Goal: Book appointment/travel/reservation

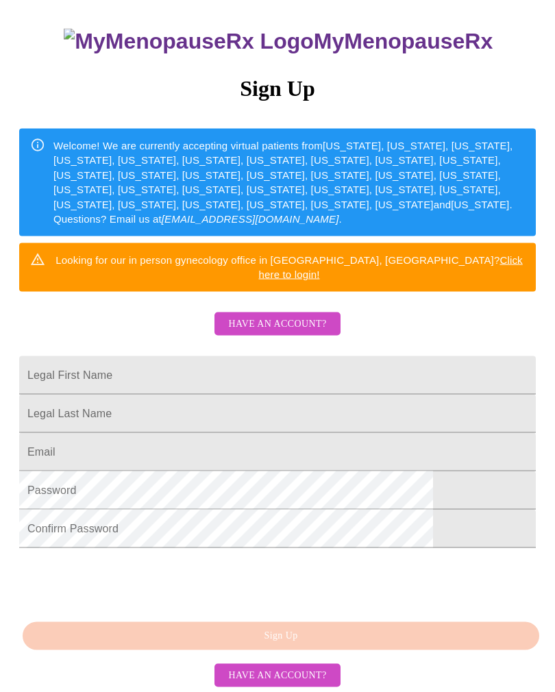
scroll to position [165, 0]
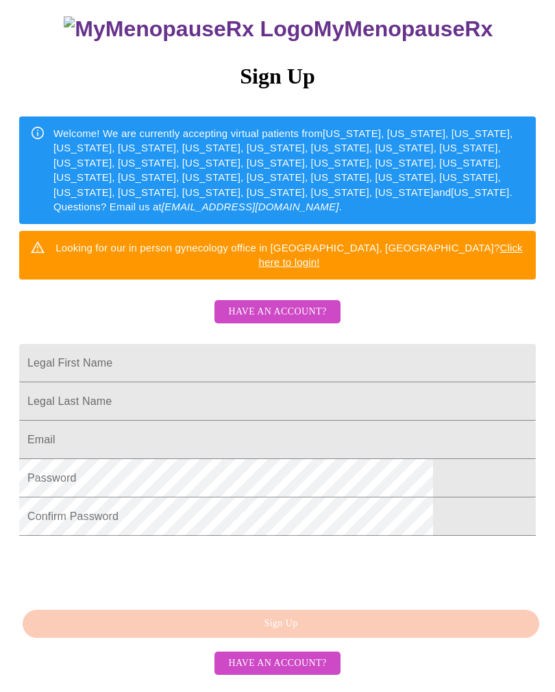
click at [185, 344] on input "Legal First Name" at bounding box center [277, 363] width 517 height 38
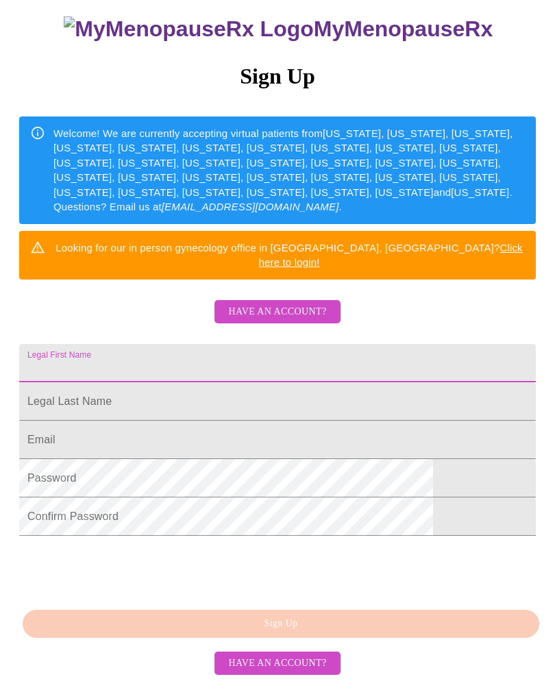
type input "Leslie"
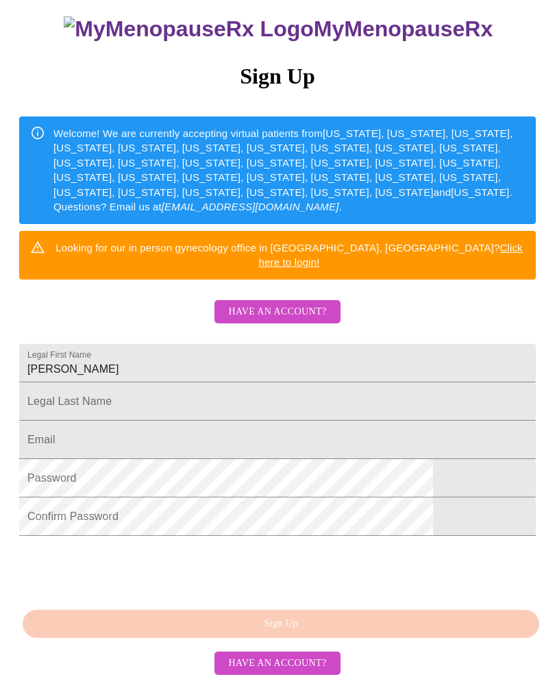
click at [269, 373] on input "Legal First Name" at bounding box center [277, 363] width 517 height 38
type input "OBerry"
click at [274, 425] on input "Legal First Name" at bounding box center [277, 440] width 517 height 38
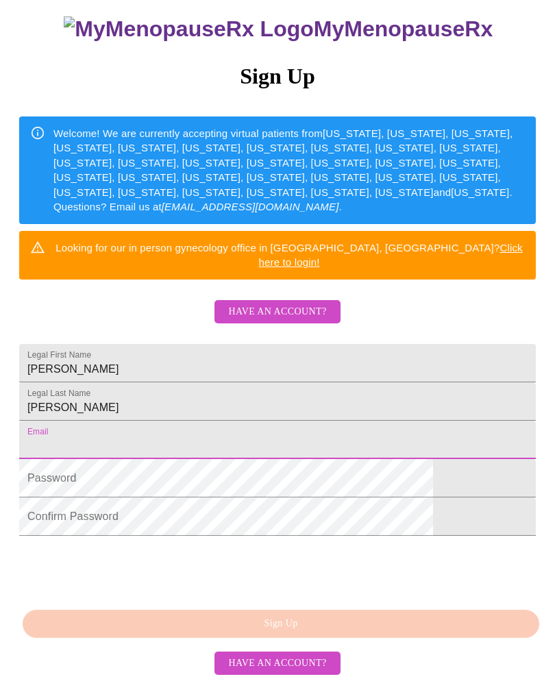
type input "[EMAIL_ADDRESS][DOMAIN_NAME]"
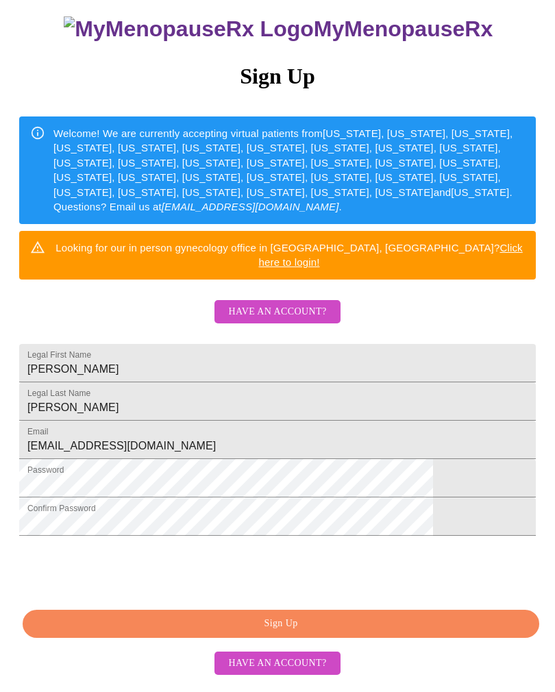
click at [357, 633] on span "Sign Up" at bounding box center [280, 624] width 485 height 17
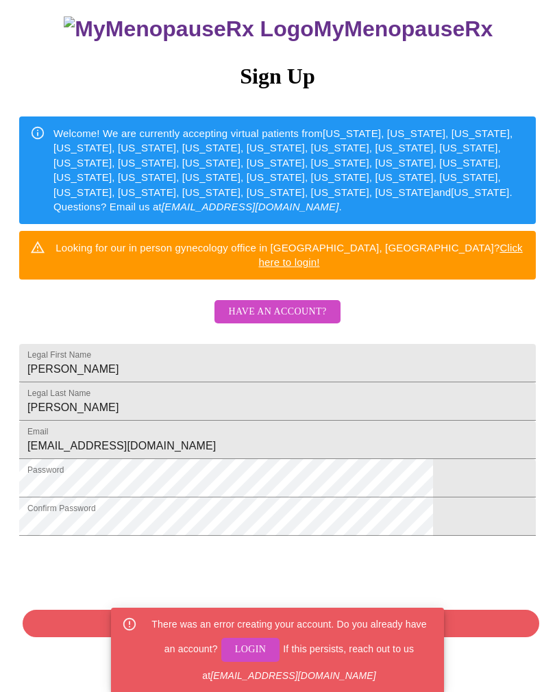
click at [238, 659] on span "Login" at bounding box center [251, 650] width 32 height 17
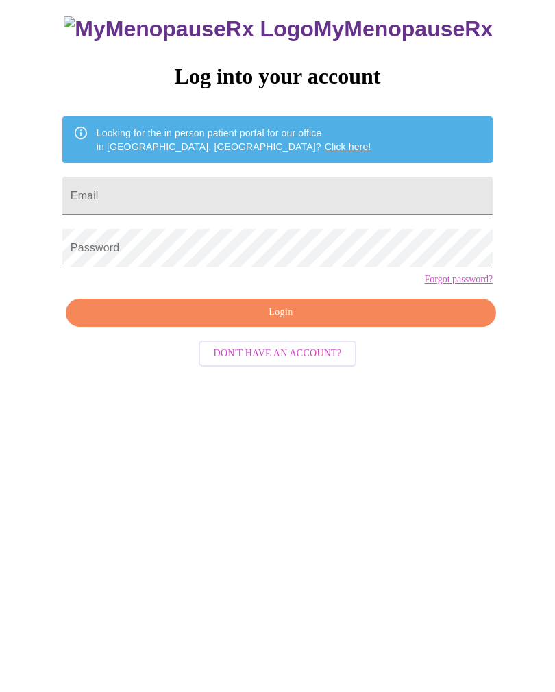
scroll to position [14, 0]
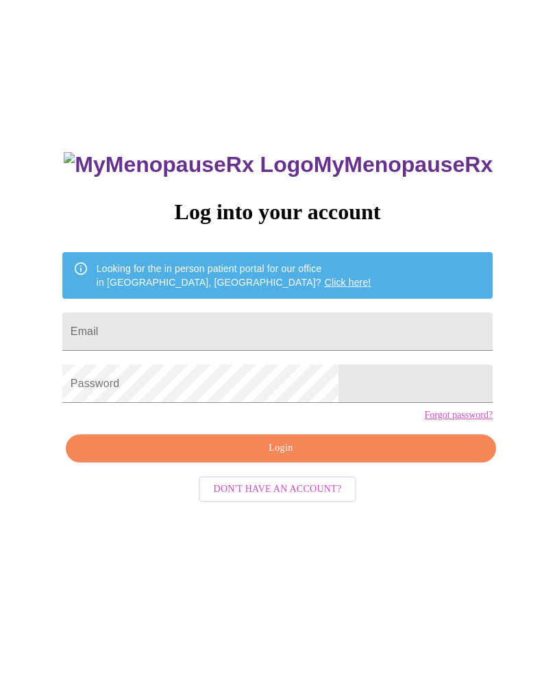
click at [254, 330] on input "Email" at bounding box center [277, 332] width 431 height 38
type input "[EMAIL_ADDRESS][DOMAIN_NAME]"
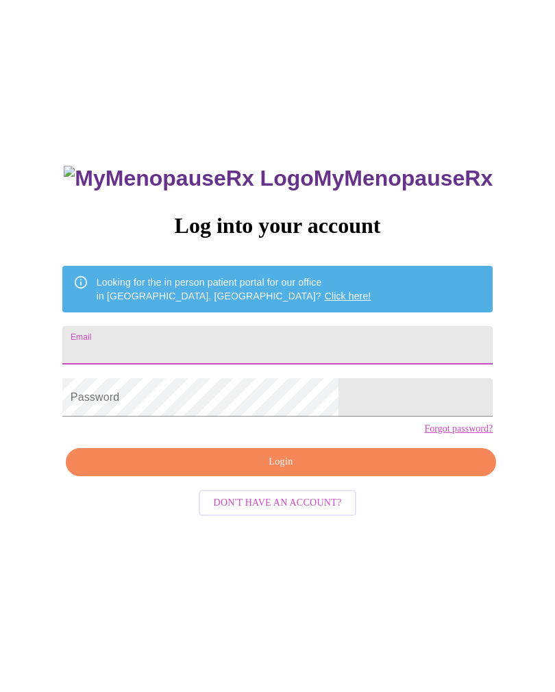
type input "[EMAIL_ADDRESS][DOMAIN_NAME]"
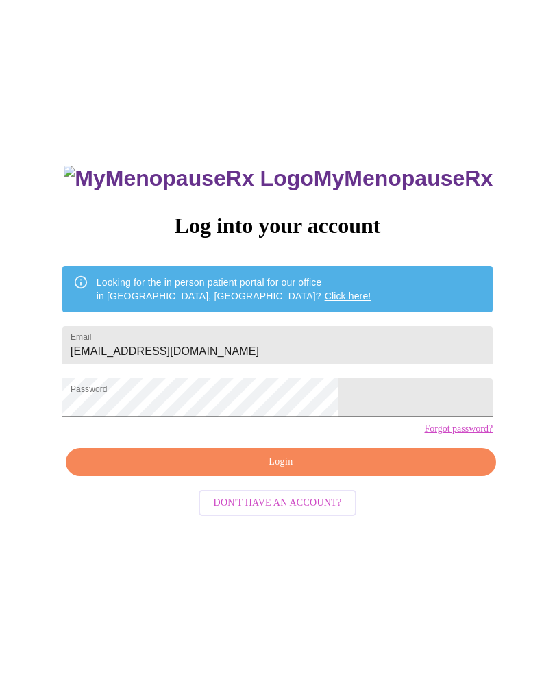
click at [343, 471] on span "Login" at bounding box center [281, 462] width 399 height 17
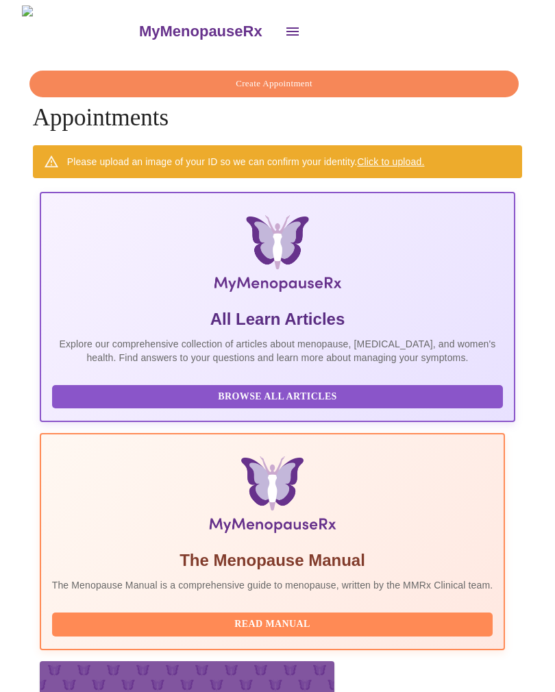
click at [276, 20] on button "open drawer" at bounding box center [292, 31] width 33 height 33
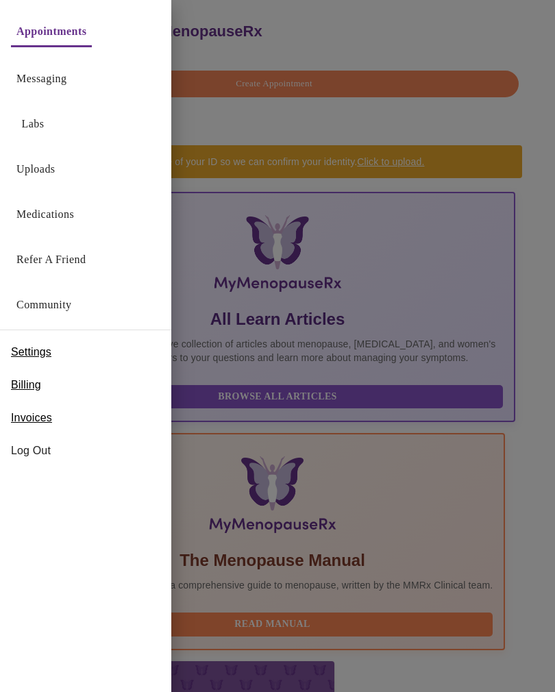
click at [45, 419] on span "Invoices" at bounding box center [31, 418] width 41 height 16
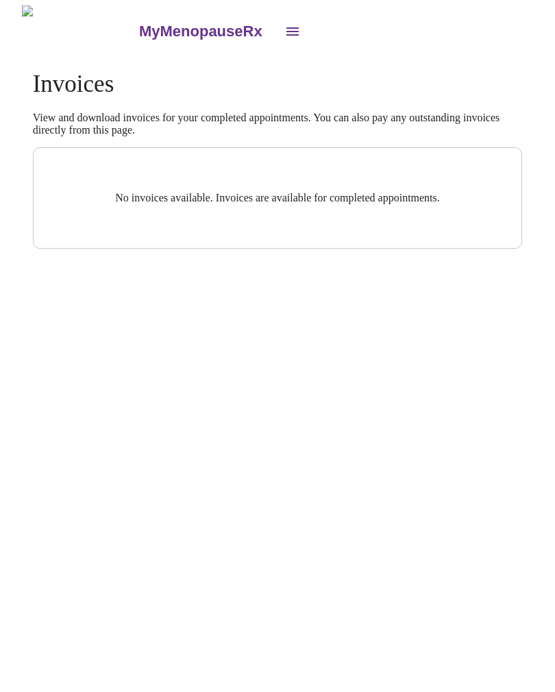
click at [284, 23] on icon "open drawer" at bounding box center [292, 31] width 16 height 16
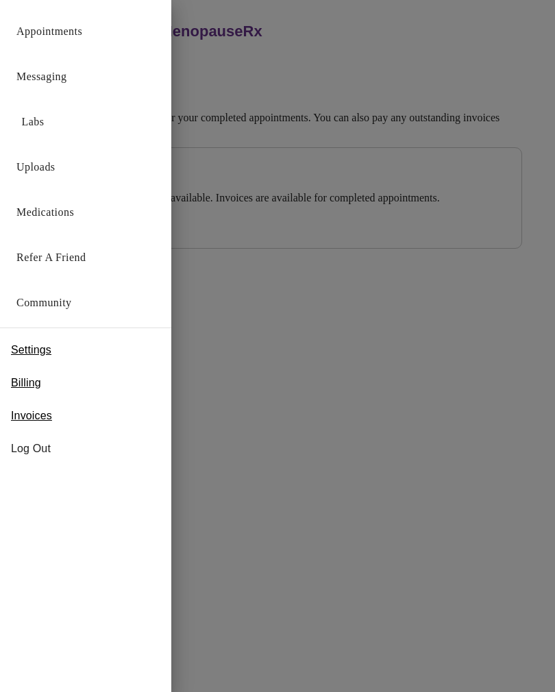
click at [61, 215] on link "Medications" at bounding box center [45, 212] width 58 height 19
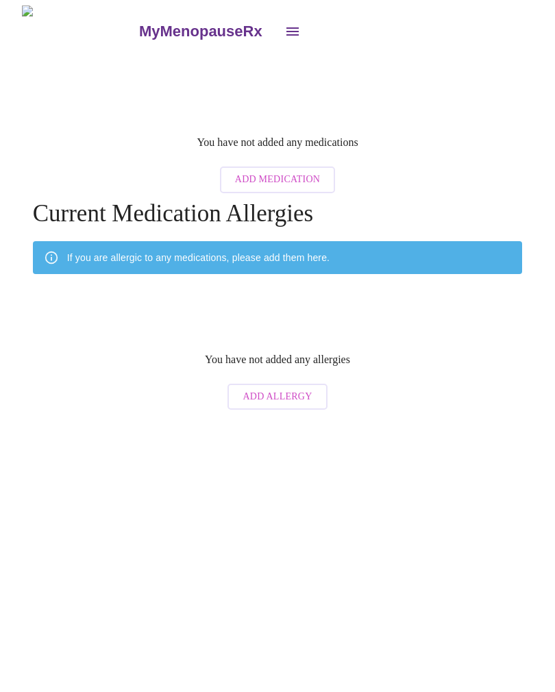
click at [284, 25] on icon "open drawer" at bounding box center [292, 31] width 16 height 16
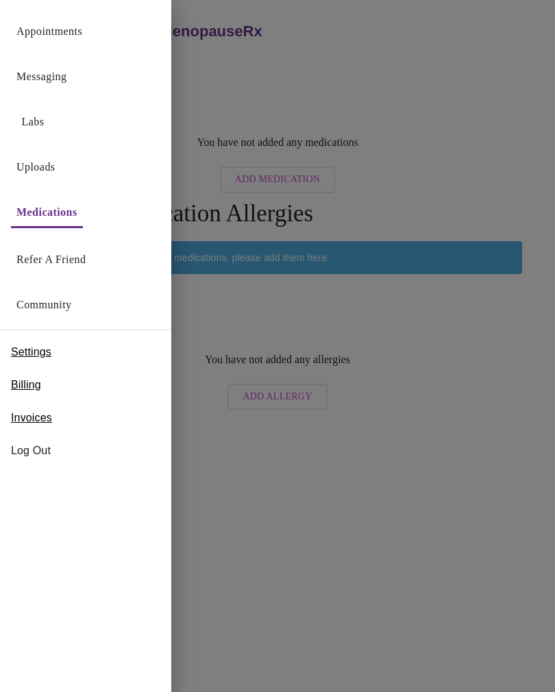
click at [61, 74] on link "Messaging" at bounding box center [41, 76] width 50 height 19
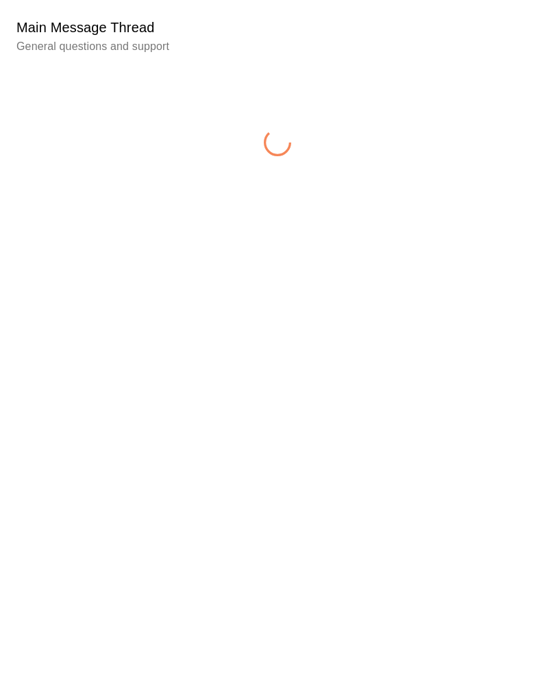
scroll to position [141, 0]
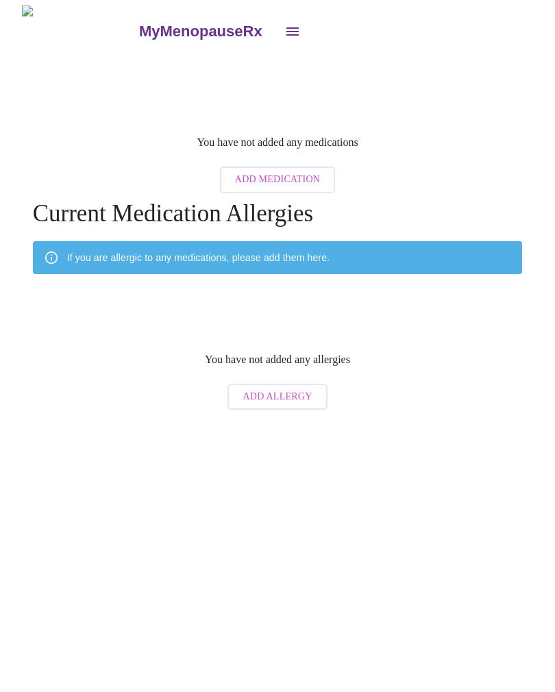
click at [41, 26] on img at bounding box center [79, 30] width 115 height 51
click at [276, 36] on button "open drawer" at bounding box center [292, 31] width 33 height 33
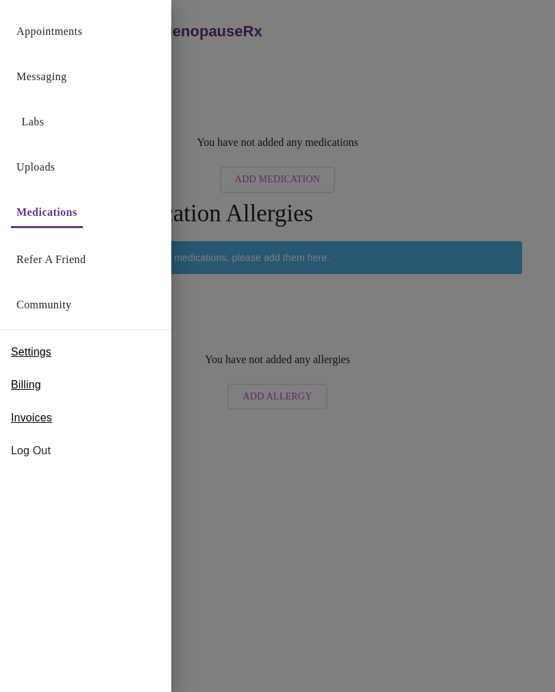
click at [43, 114] on link "Labs" at bounding box center [33, 121] width 23 height 19
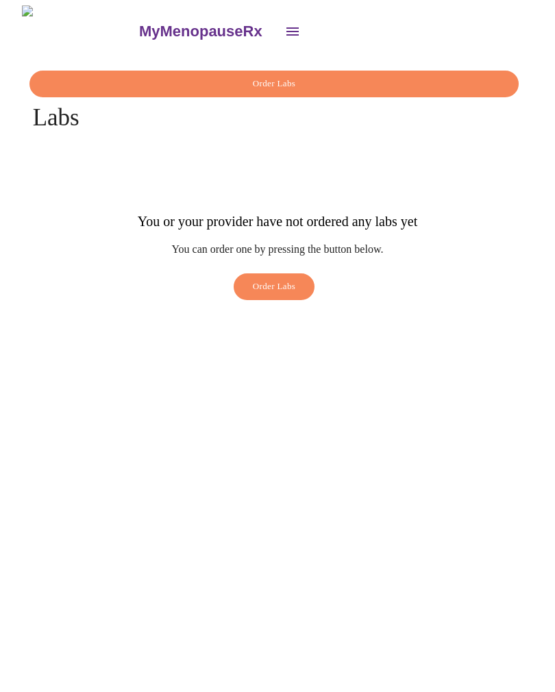
click at [284, 33] on icon "open drawer" at bounding box center [292, 31] width 16 height 16
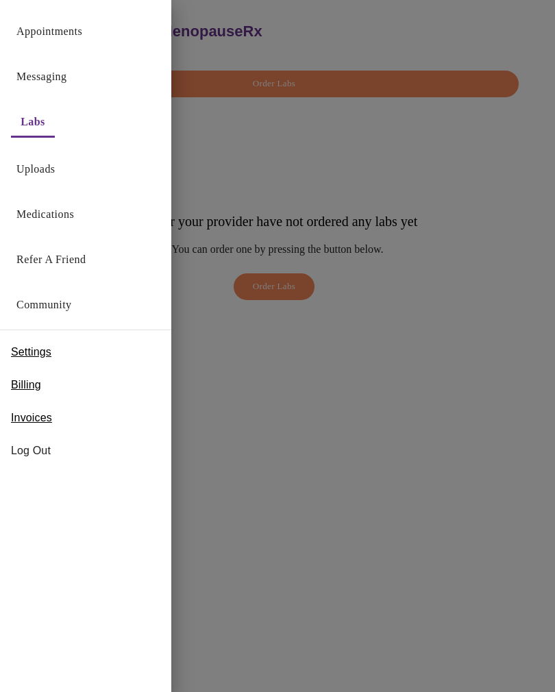
click at [62, 25] on link "Appointments" at bounding box center [49, 31] width 66 height 19
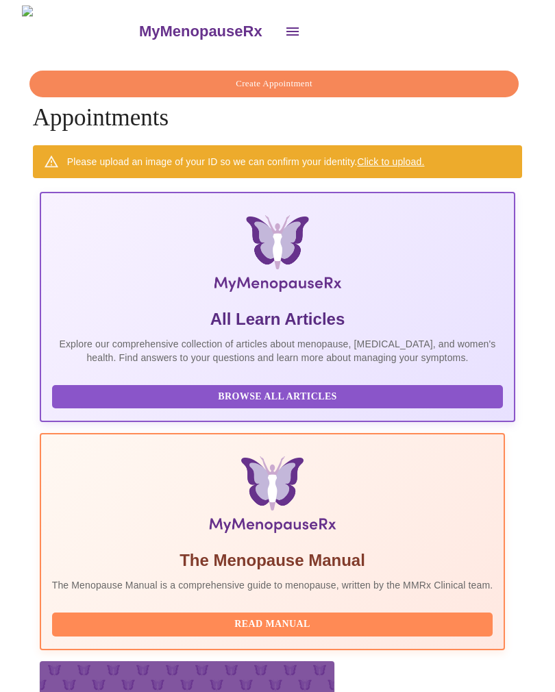
scroll to position [0, 514]
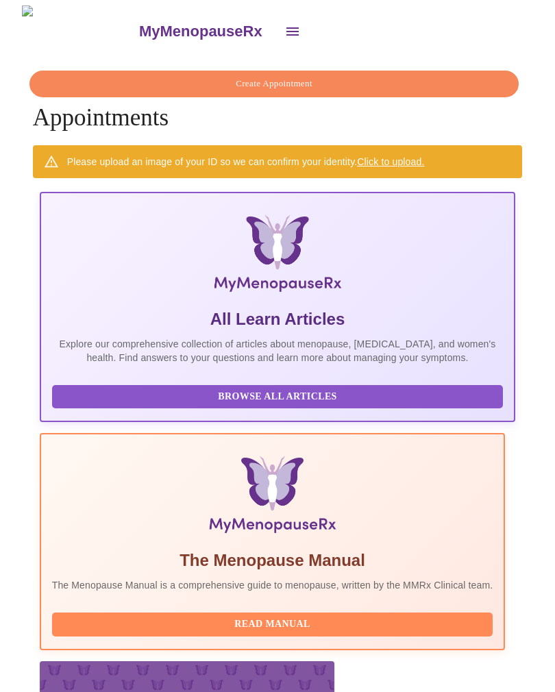
click at [400, 156] on link "Click to upload." at bounding box center [390, 161] width 67 height 11
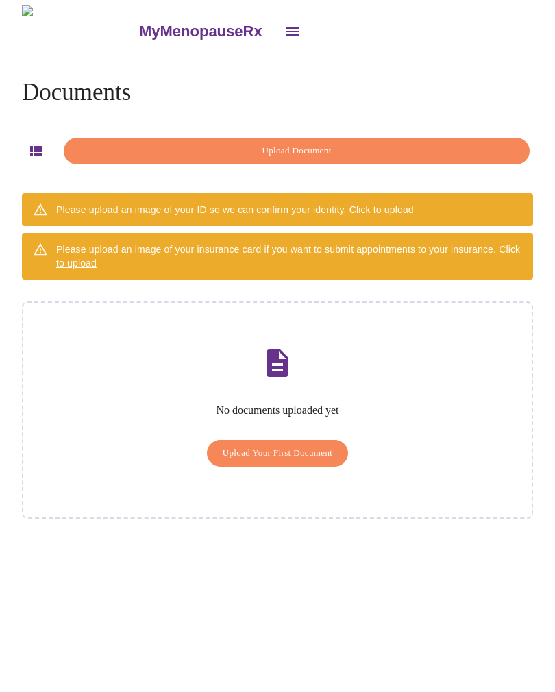
click at [396, 208] on span "Click to upload" at bounding box center [382, 209] width 64 height 11
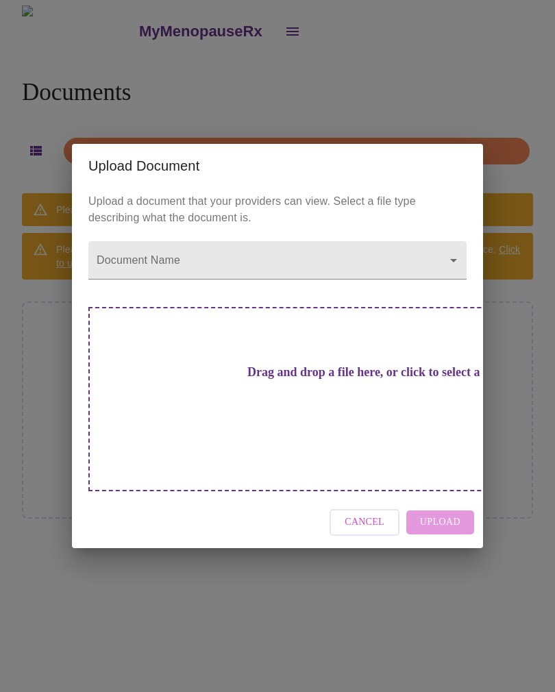
click at [315, 380] on h3 "Drag and drop a file here, or click to select a file" at bounding box center [373, 372] width 378 height 14
click at [335, 380] on h3 "Drag and drop a file here, or click to select a file" at bounding box center [373, 372] width 378 height 14
click at [318, 380] on h3 "Drag and drop a file here, or click to select a file" at bounding box center [373, 372] width 378 height 14
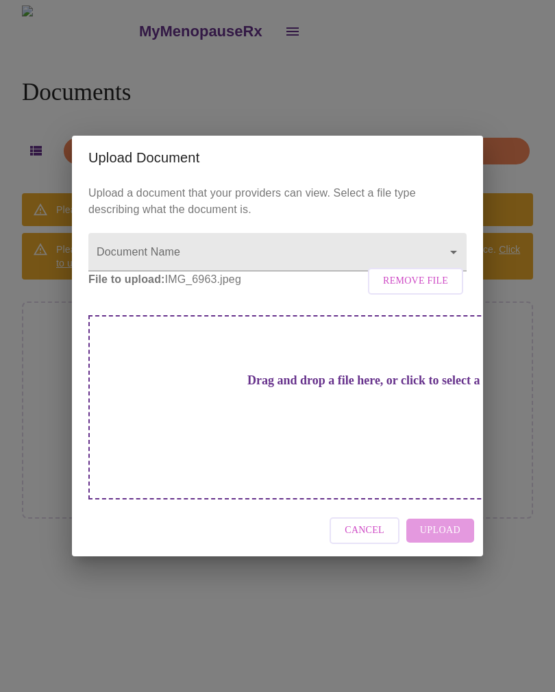
click at [237, 273] on body "MyMenopauseRx Documents Upload Document Please upload an image of your ID so we…" at bounding box center [277, 351] width 544 height 692
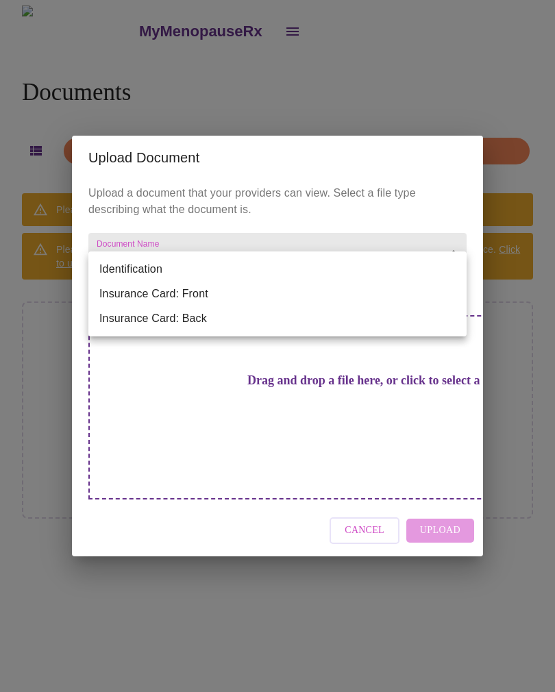
click at [155, 257] on li "Identification" at bounding box center [277, 269] width 378 height 25
type input "Identification"
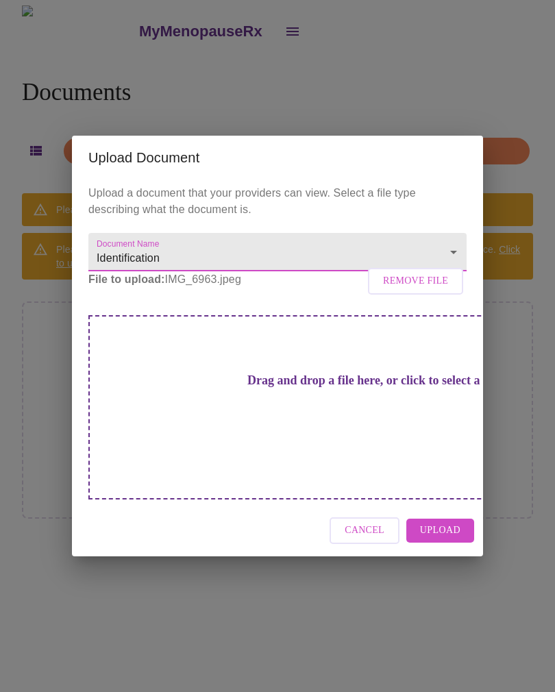
click at [455, 522] on span "Upload" at bounding box center [440, 530] width 40 height 17
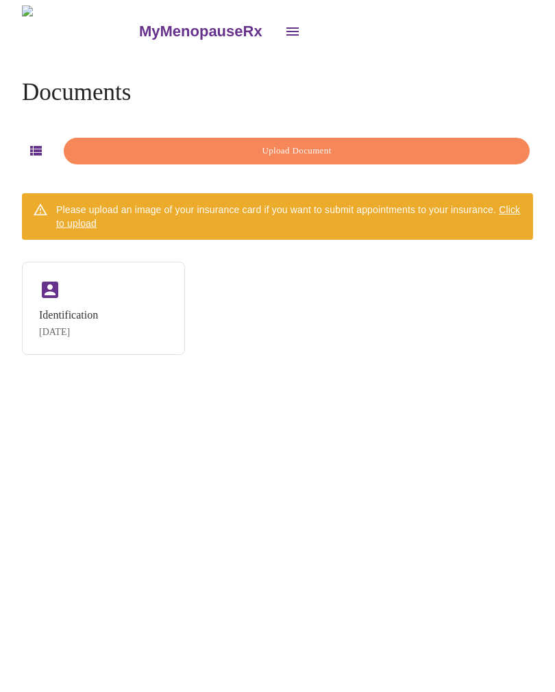
click at [507, 209] on span "Click to upload" at bounding box center [288, 216] width 464 height 25
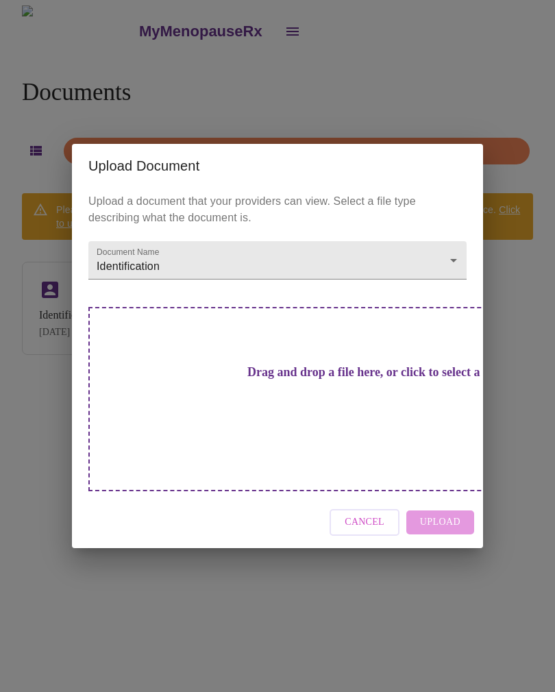
click at [320, 408] on div "Drag and drop a file here, or click to select a file" at bounding box center [373, 399] width 570 height 184
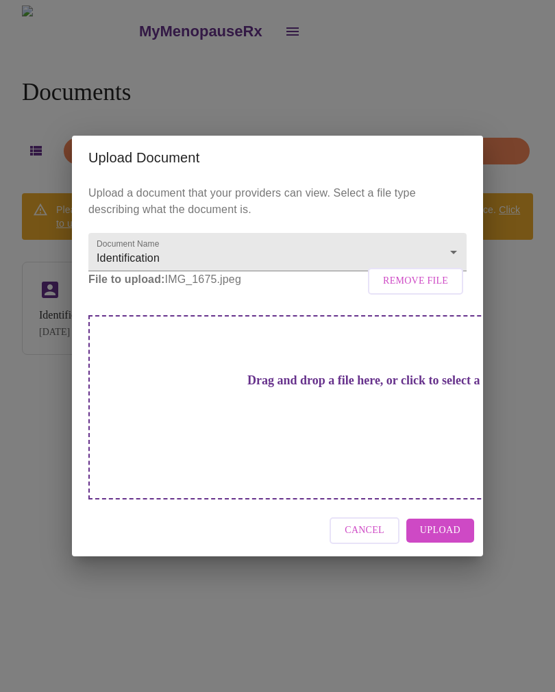
click at [465, 271] on body "MyMenopauseRx Documents Upload Document Please upload an image of your insuranc…" at bounding box center [277, 351] width 544 height 692
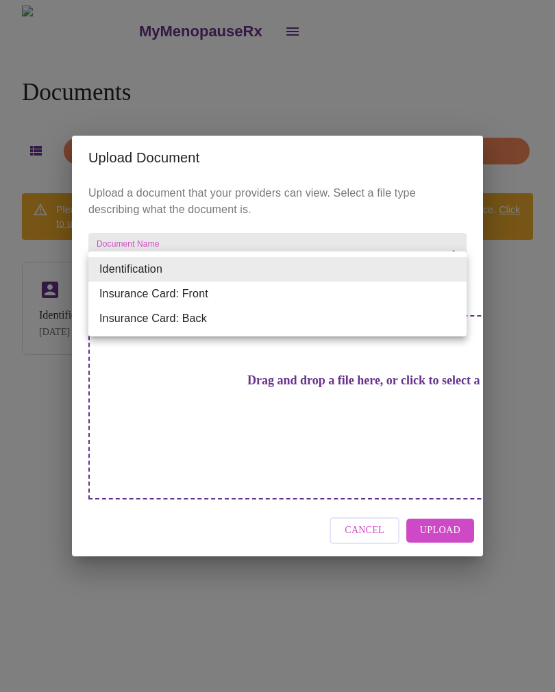
click at [208, 293] on li "Insurance Card: Front" at bounding box center [277, 294] width 378 height 25
type input "Insurance Card: Front"
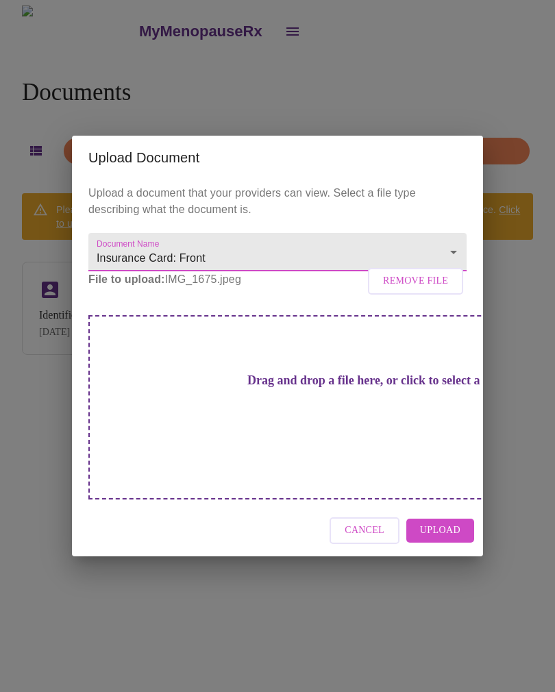
click at [169, 319] on div "Upload a document that your providers can view. Select a file type describing w…" at bounding box center [277, 343] width 411 height 326
click at [422, 290] on span "Remove File" at bounding box center [415, 281] width 65 height 17
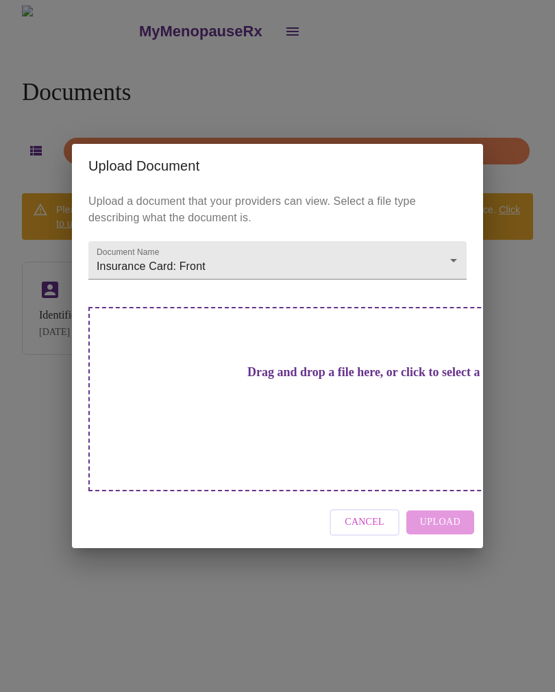
click at [341, 380] on h3 "Drag and drop a file here, or click to select a file" at bounding box center [373, 372] width 378 height 14
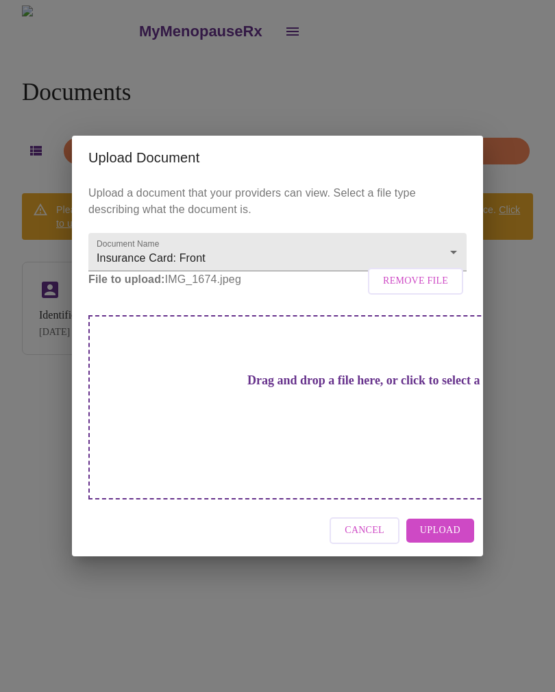
click at [446, 522] on span "Upload" at bounding box center [440, 530] width 40 height 17
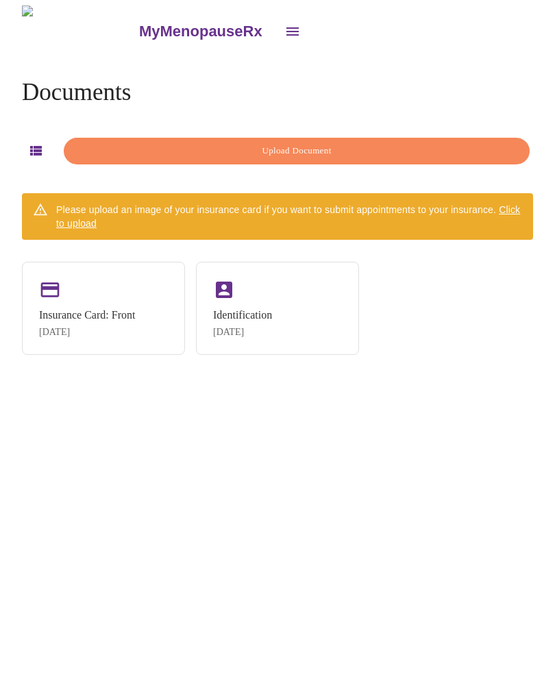
click at [440, 205] on div "Please upload an image of your insurance card if you want to submit appointment…" at bounding box center [289, 216] width 466 height 38
click at [516, 204] on span "Click to upload" at bounding box center [288, 216] width 464 height 25
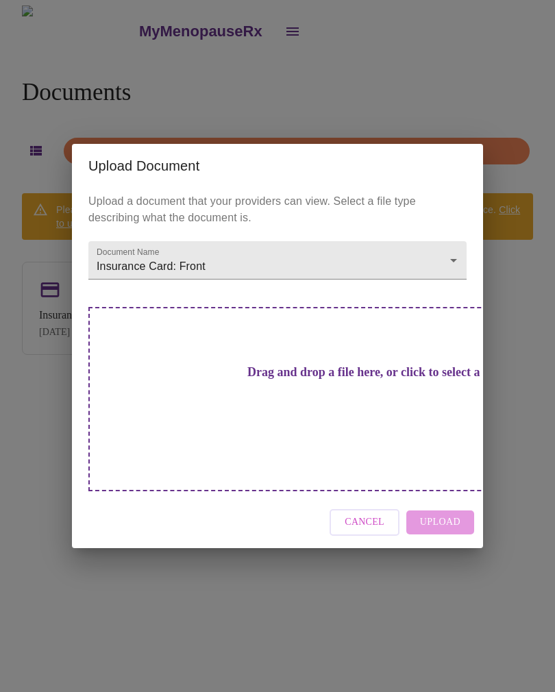
click at [452, 278] on body "MyMenopauseRx Documents Upload Document Please upload an image of your insuranc…" at bounding box center [277, 351] width 544 height 692
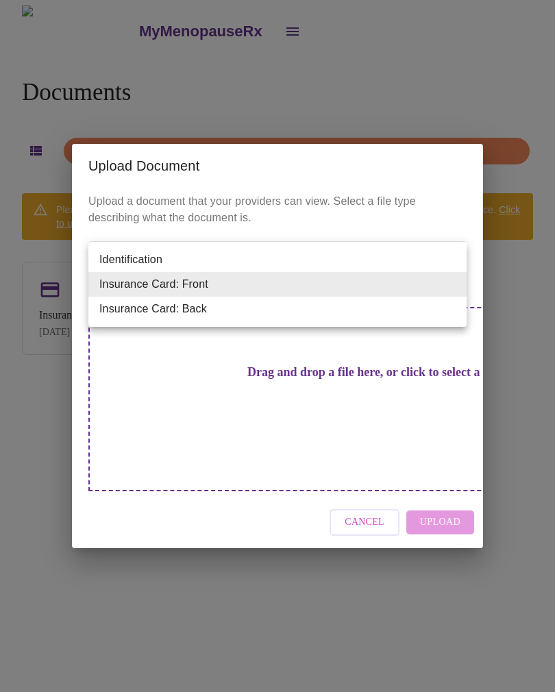
click at [267, 317] on li "Insurance Card: Back" at bounding box center [277, 309] width 378 height 25
type input "Insurance Card: Back"
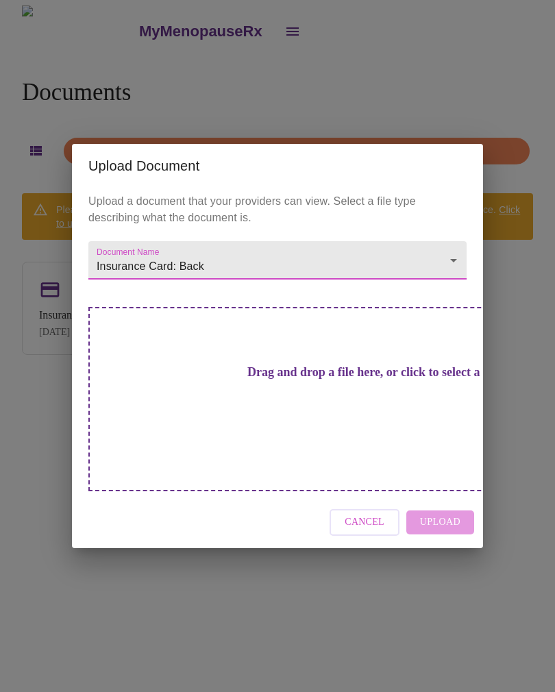
click at [304, 380] on h3 "Drag and drop a file here, or click to select a file" at bounding box center [373, 372] width 378 height 14
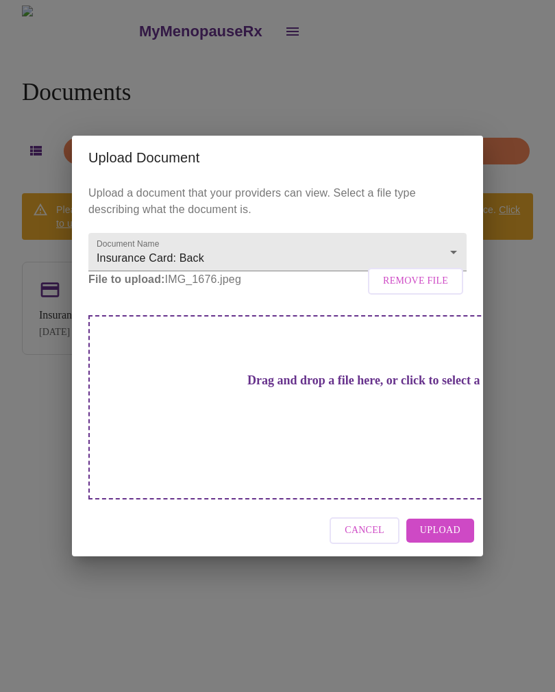
click at [447, 522] on span "Upload" at bounding box center [440, 530] width 40 height 17
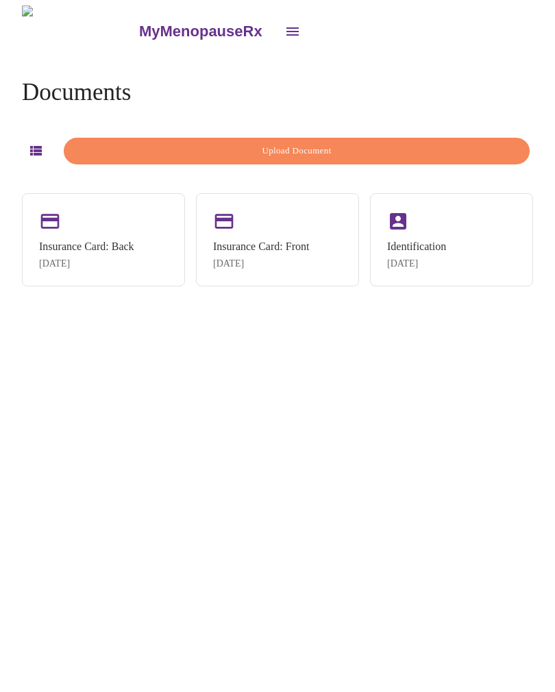
scroll to position [22, 0]
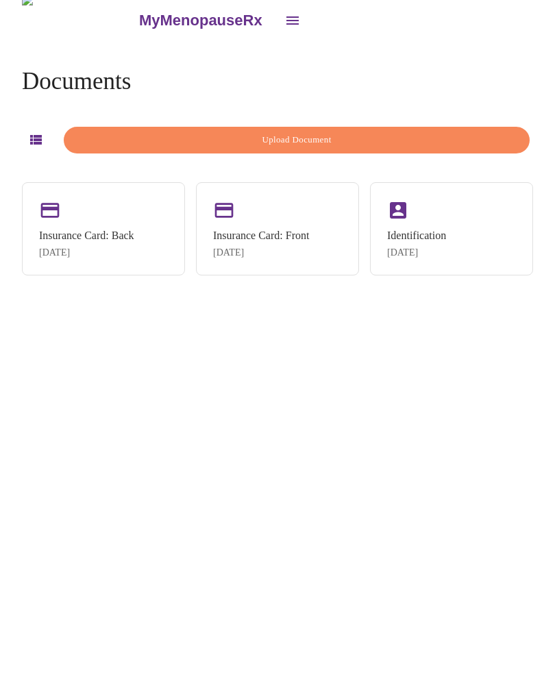
click at [485, 132] on span "Upload Document" at bounding box center [297, 140] width 435 height 16
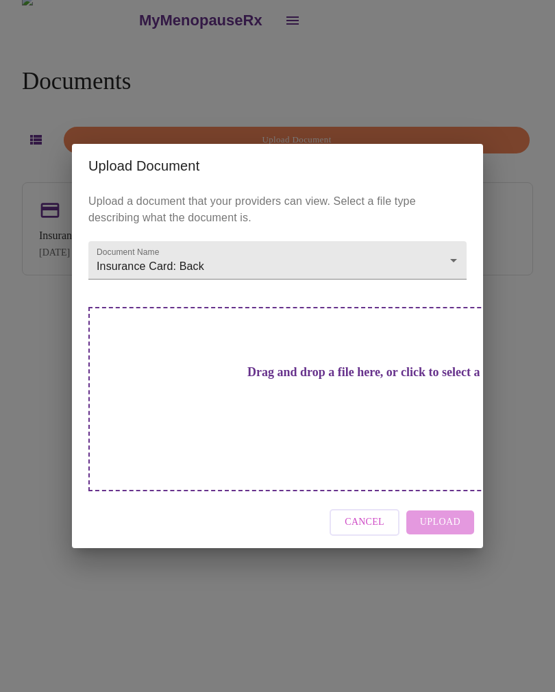
click at [378, 514] on span "Cancel" at bounding box center [365, 522] width 40 height 17
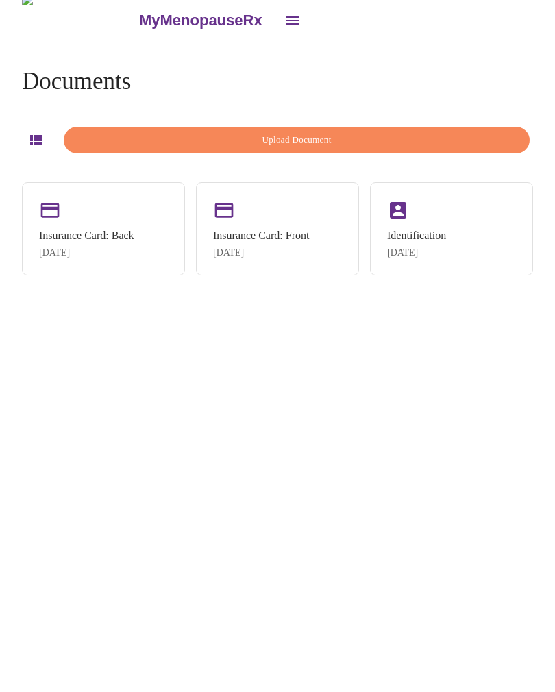
click at [33, 135] on icon "button" at bounding box center [36, 140] width 12 height 10
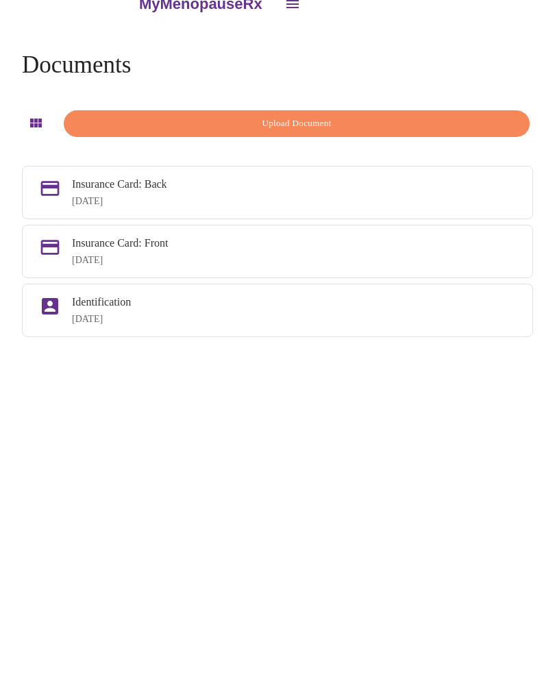
scroll to position [0, 0]
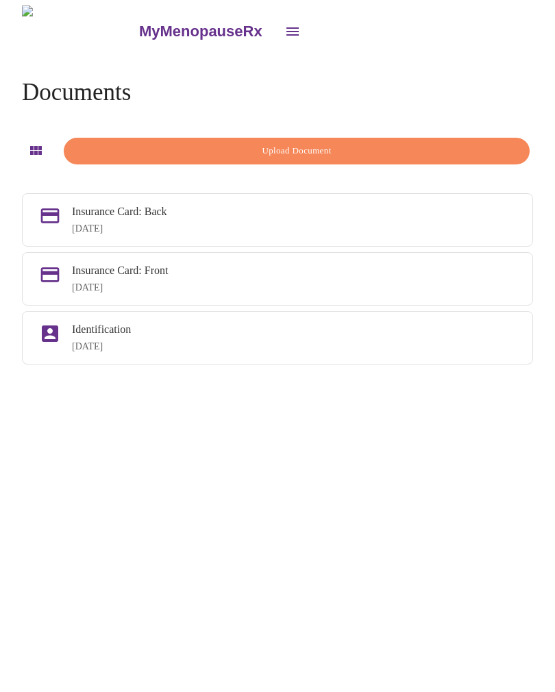
click at [287, 29] on icon "open drawer" at bounding box center [293, 31] width 12 height 8
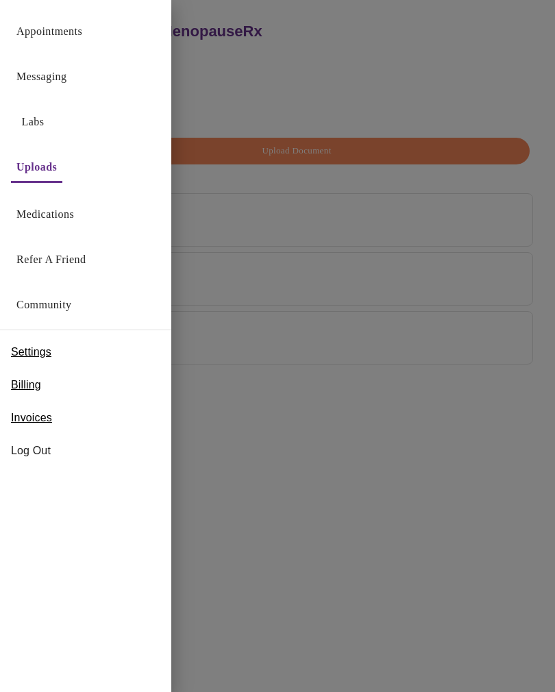
click at [70, 29] on link "Appointments" at bounding box center [49, 31] width 66 height 19
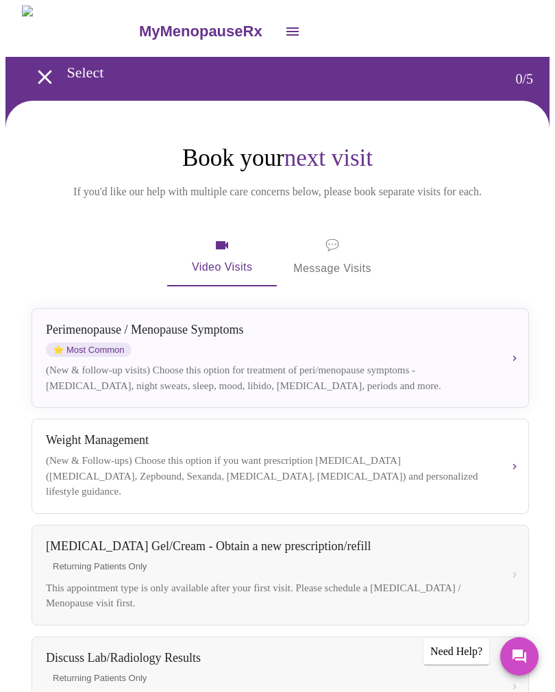
click at [313, 367] on div "(New & follow-up visits) Choose this option for treatment of peri/menopause sym…" at bounding box center [269, 378] width 447 height 31
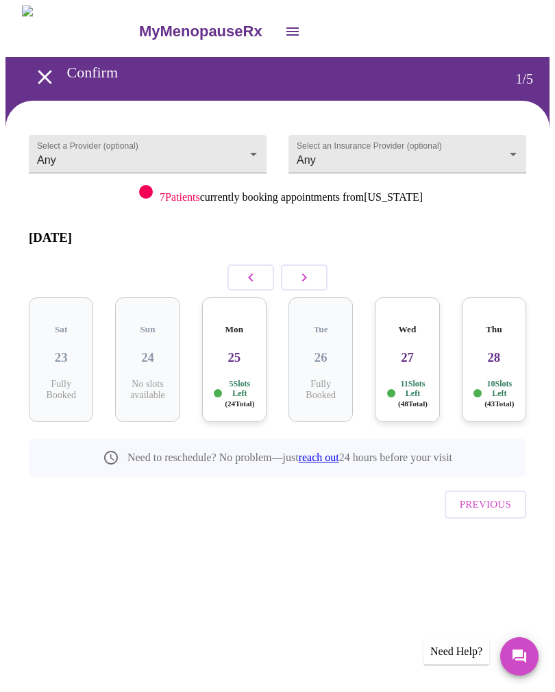
click at [243, 379] on p "5 Slots Left ( 24 Total)" at bounding box center [239, 393] width 29 height 29
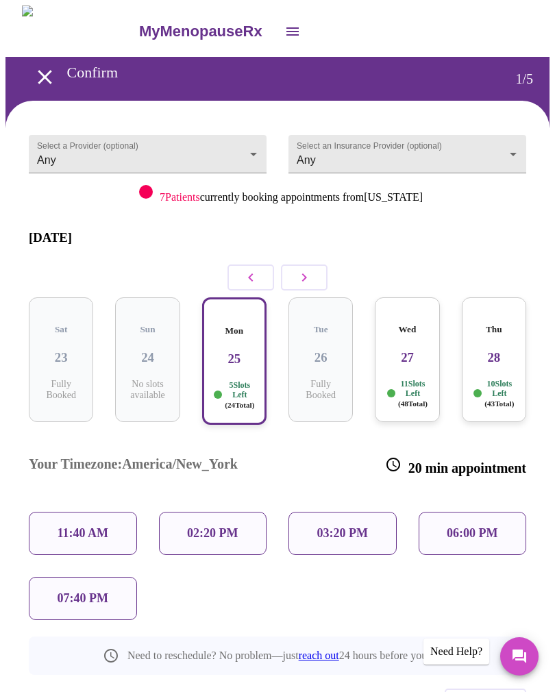
click at [118, 577] on div "07:40 PM" at bounding box center [83, 598] width 108 height 43
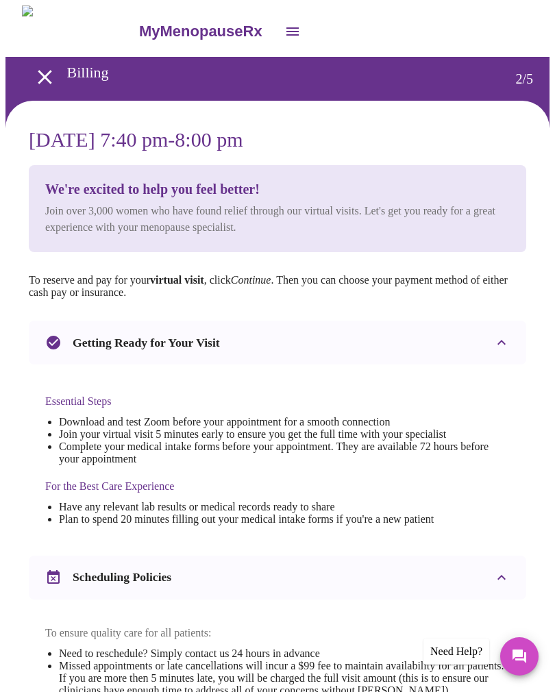
click at [43, 65] on icon "open drawer" at bounding box center [45, 77] width 24 height 24
click at [40, 75] on icon "open drawer" at bounding box center [45, 77] width 24 height 24
click at [37, 65] on icon "open drawer" at bounding box center [45, 77] width 24 height 24
click at [284, 34] on icon "open drawer" at bounding box center [292, 31] width 16 height 16
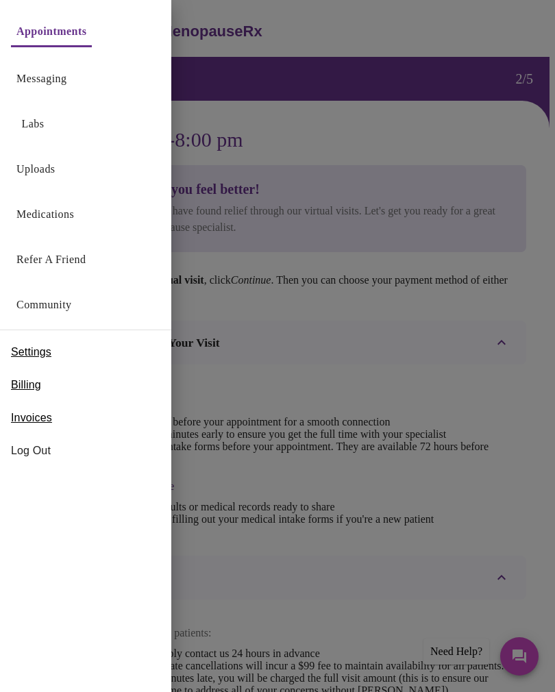
click at [383, 327] on div at bounding box center [277, 346] width 555 height 692
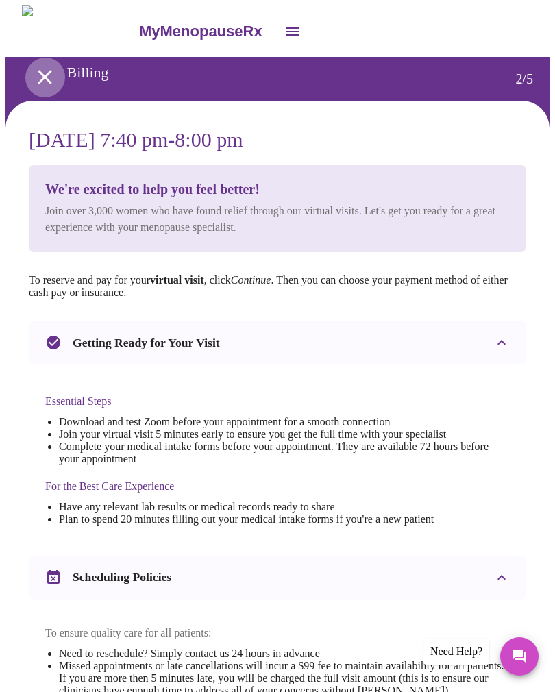
click at [47, 75] on icon "open drawer" at bounding box center [45, 77] width 24 height 24
click at [36, 73] on icon "open drawer" at bounding box center [45, 77] width 24 height 24
click at [284, 28] on icon "open drawer" at bounding box center [292, 31] width 16 height 16
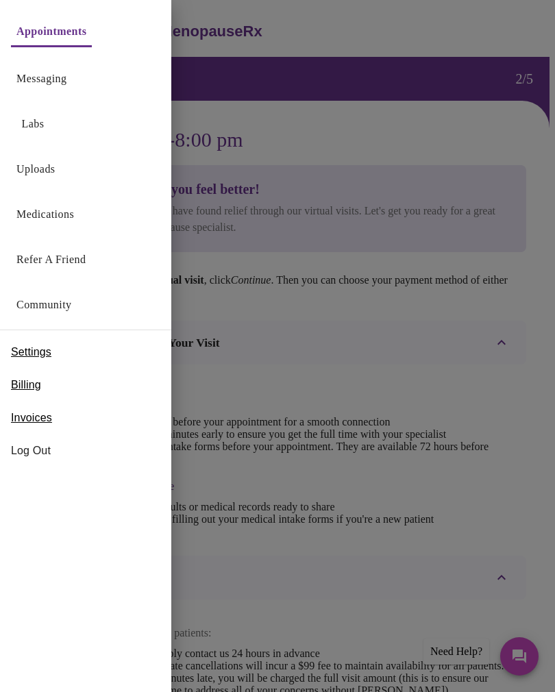
click at [359, 416] on div at bounding box center [277, 346] width 555 height 692
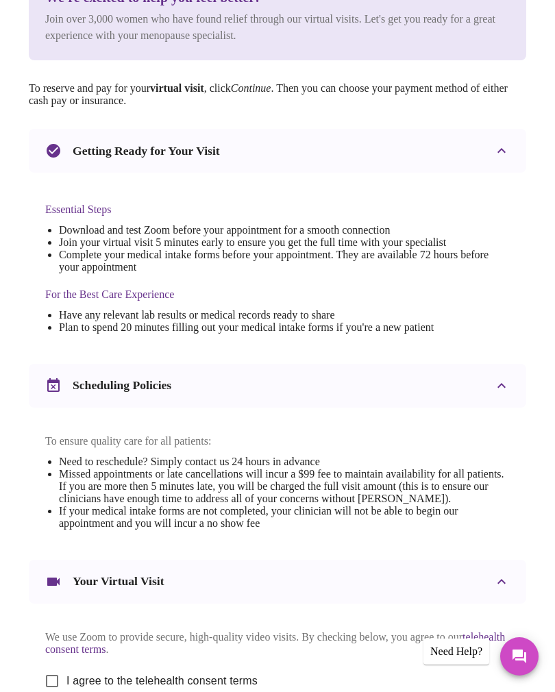
scroll to position [372, 0]
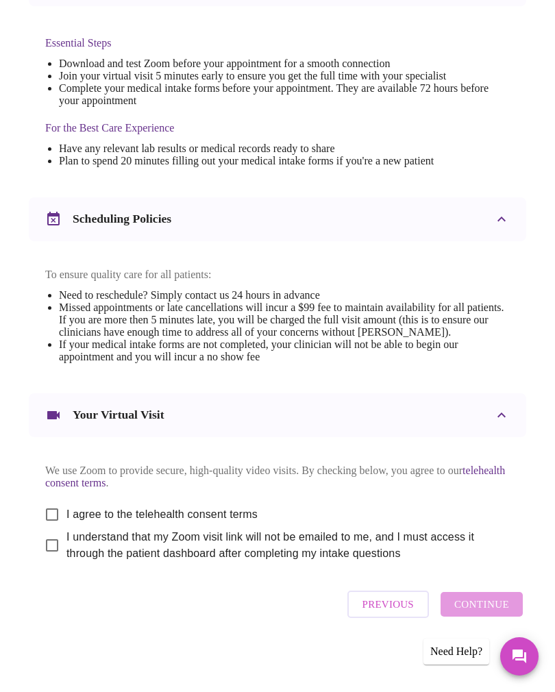
click at [404, 614] on span "Previous" at bounding box center [388, 605] width 51 height 18
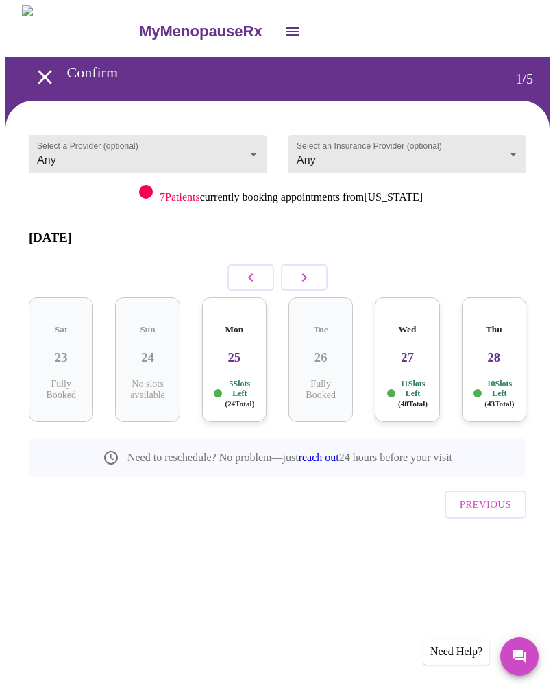
click at [250, 379] on div "5 Slots Left ( 24 Total)" at bounding box center [234, 393] width 43 height 29
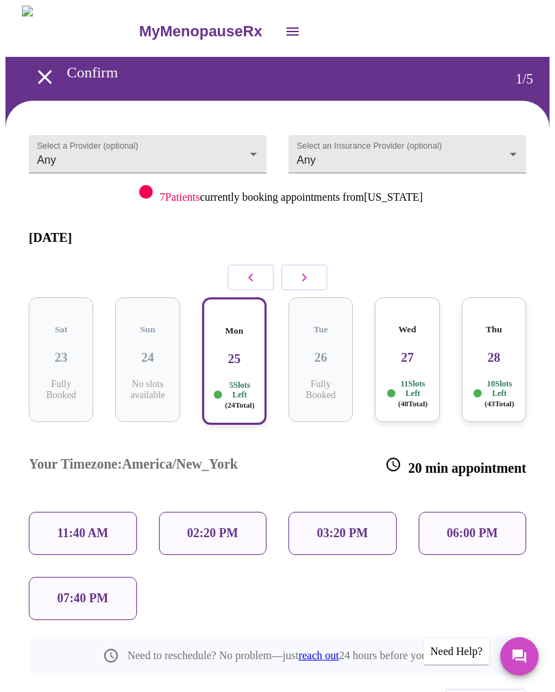
click at [107, 577] on div "07:40 PM" at bounding box center [83, 598] width 108 height 43
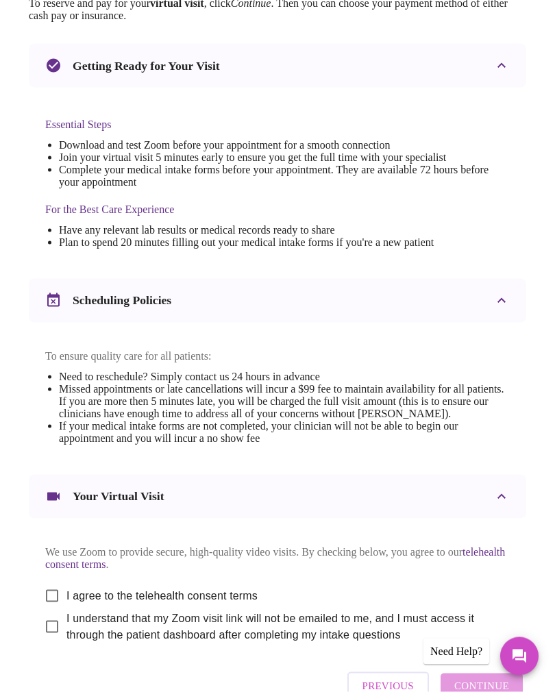
scroll to position [372, 0]
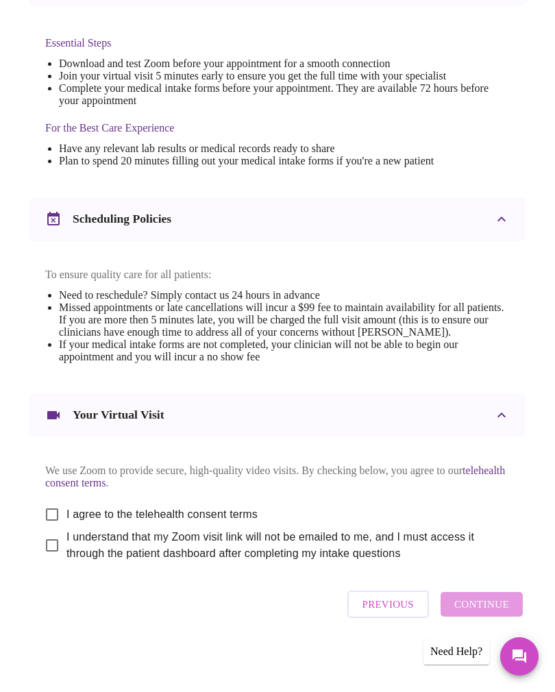
click at [496, 625] on div "Previous Continue" at bounding box center [435, 604] width 182 height 41
click at [45, 529] on input "I agree to the telehealth consent terms" at bounding box center [52, 514] width 29 height 29
checkbox input "true"
click at [38, 560] on input "I understand that my Zoom visit link will not be emailed to me, and I must acce…" at bounding box center [52, 545] width 29 height 29
checkbox input "true"
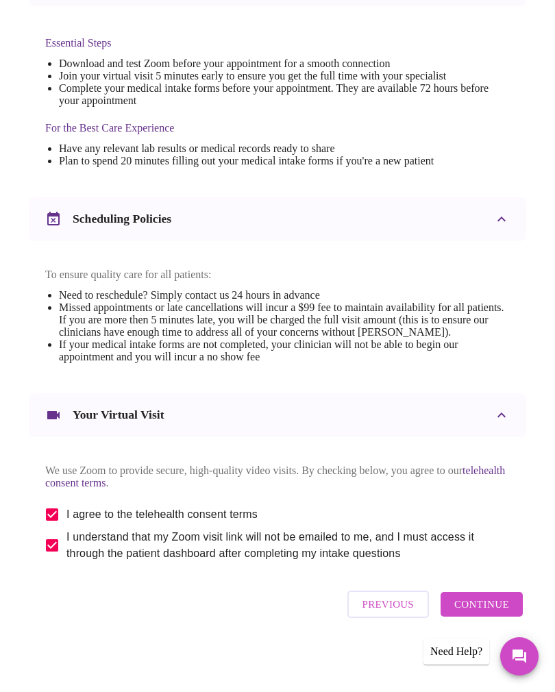
click at [503, 614] on span "Continue" at bounding box center [482, 605] width 55 height 18
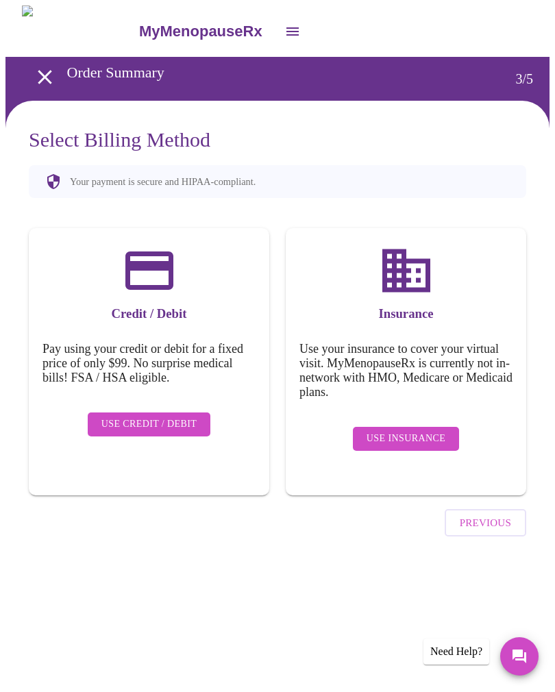
click at [438, 431] on span "Use Insurance" at bounding box center [406, 439] width 79 height 17
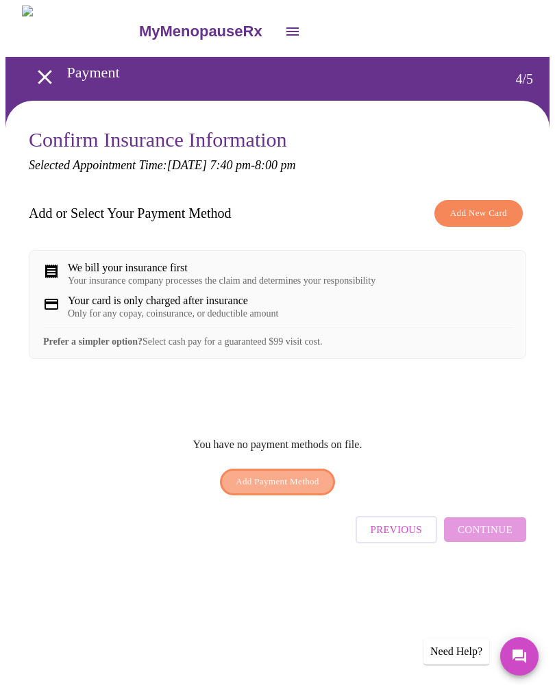
click at [319, 485] on span "Add Payment Method" at bounding box center [278, 482] width 84 height 16
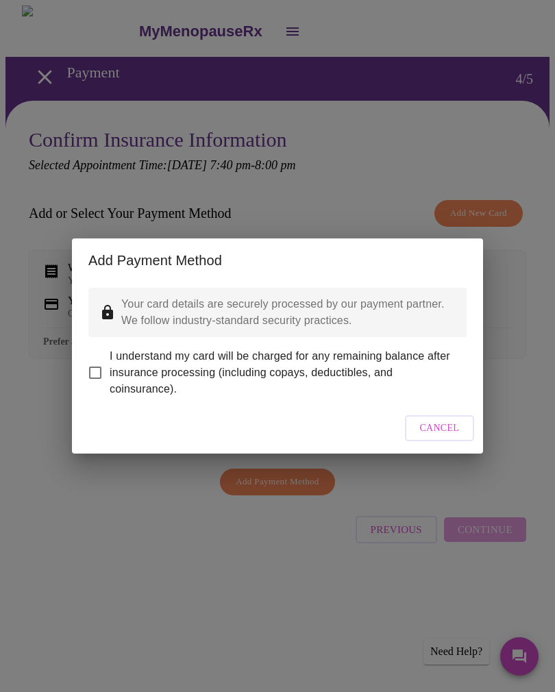
click at [104, 361] on input "I understand my card will be charged for any remaining balance after insurance …" at bounding box center [95, 373] width 29 height 29
checkbox input "true"
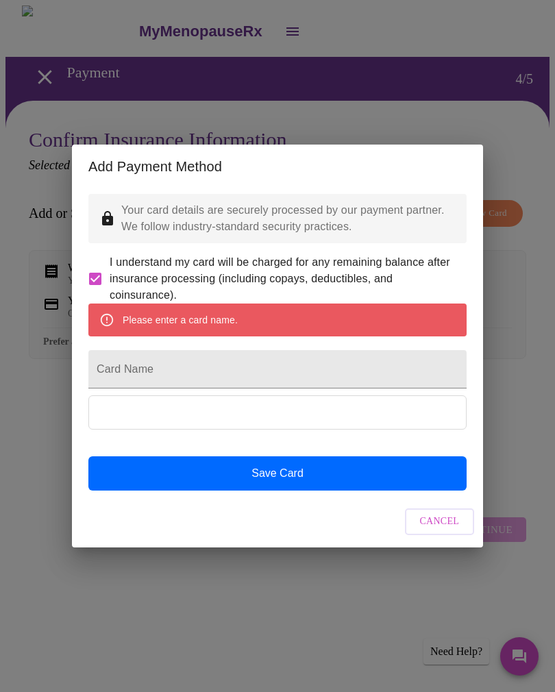
click at [227, 375] on input "Card Name" at bounding box center [277, 369] width 378 height 38
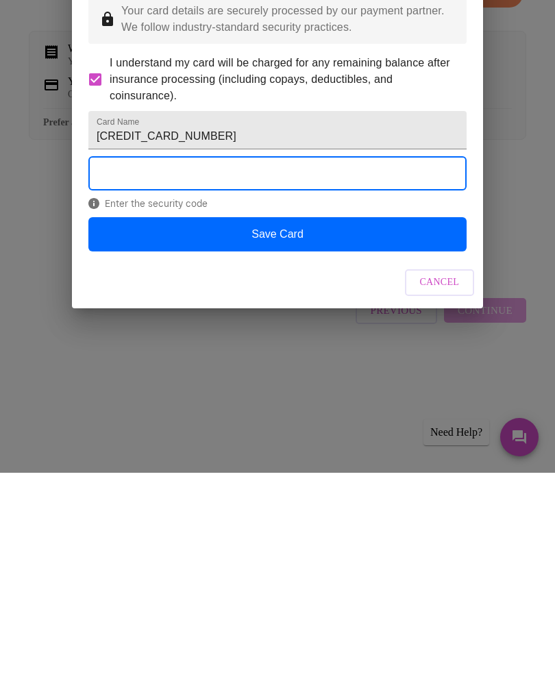
click at [170, 417] on span "Enter the security code" at bounding box center [277, 422] width 378 height 11
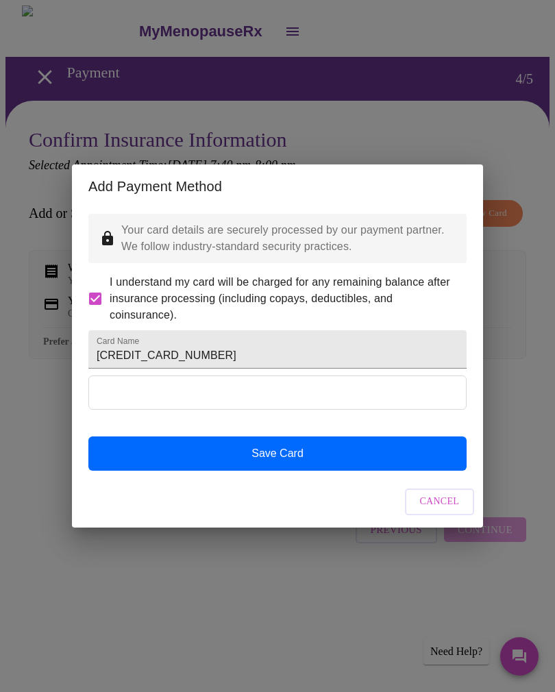
click at [376, 471] on button "Save Card" at bounding box center [277, 454] width 378 height 34
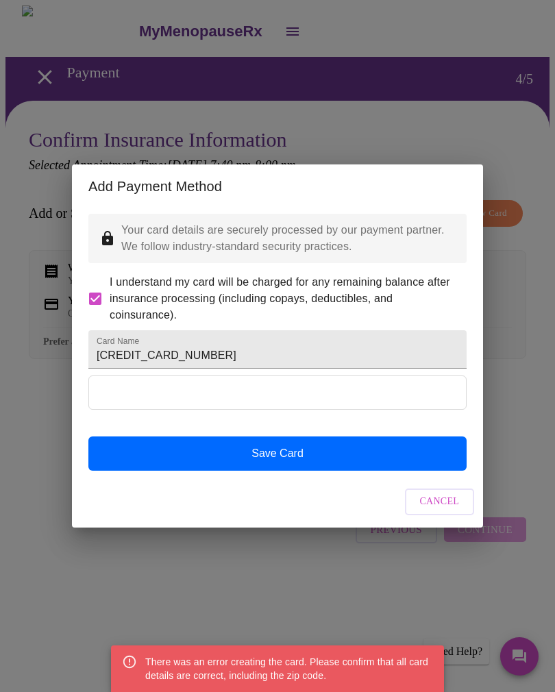
click at [269, 350] on input "[CREDIT_CARD_NUMBER]" at bounding box center [277, 349] width 378 height 38
click at [266, 369] on input "[CREDIT_CARD_NUMBER]" at bounding box center [277, 349] width 378 height 38
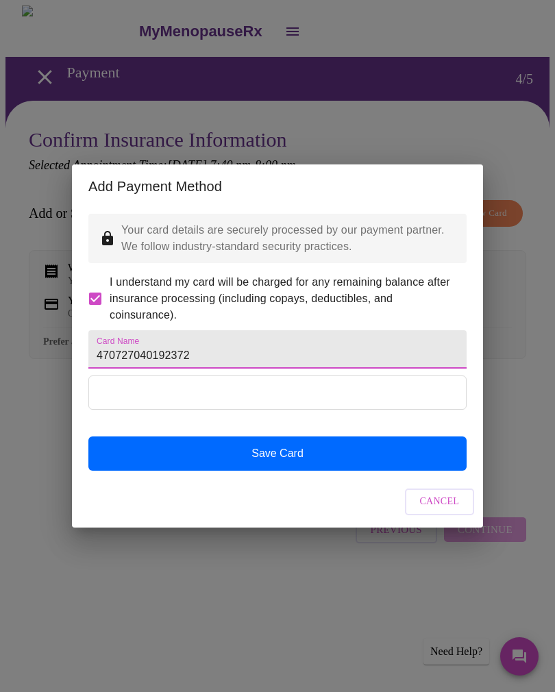
type input "[CREDIT_CARD_NUMBER]"
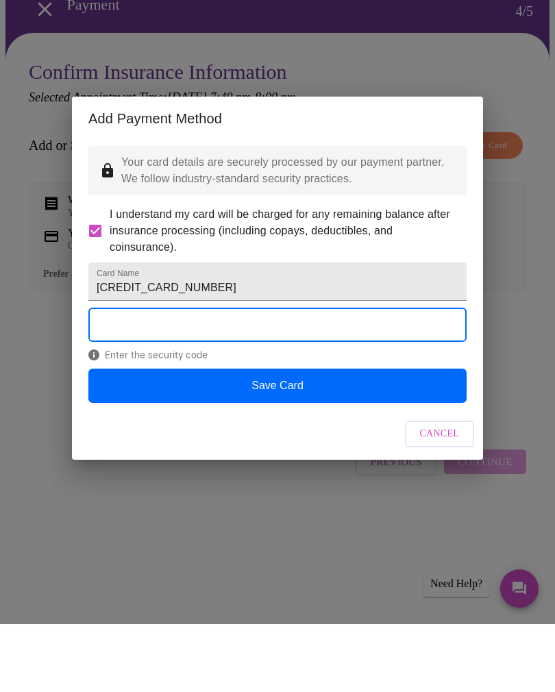
click at [317, 437] on button "Save Card" at bounding box center [277, 454] width 378 height 34
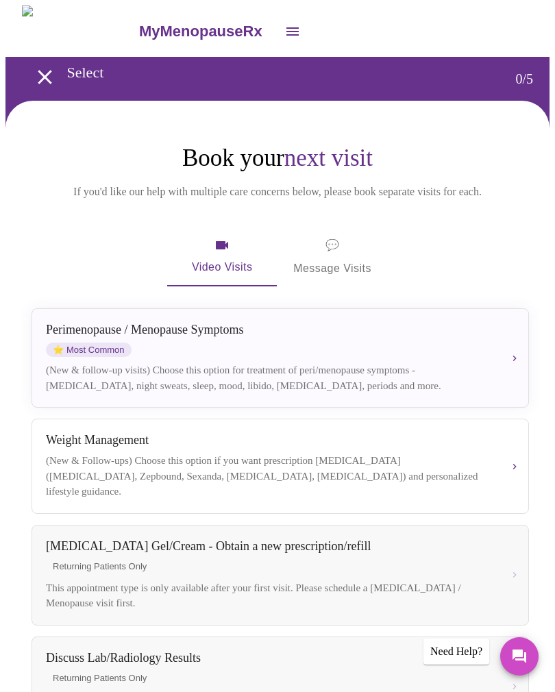
click at [348, 261] on span "💬 Message Visits" at bounding box center [332, 257] width 78 height 43
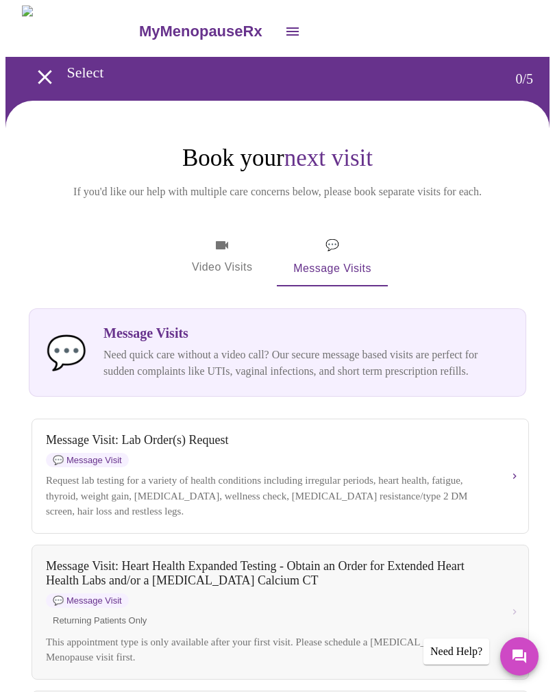
click at [219, 261] on span "Video Visits" at bounding box center [222, 257] width 77 height 40
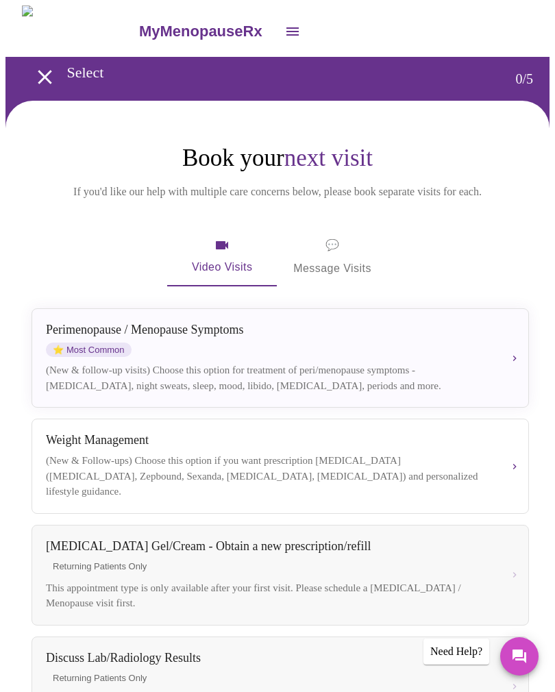
click at [514, 361] on button "Perimenopause / Menopause Symptoms ⭐ Most Common (New & follow-up visits) Choos…" at bounding box center [281, 357] width 498 height 99
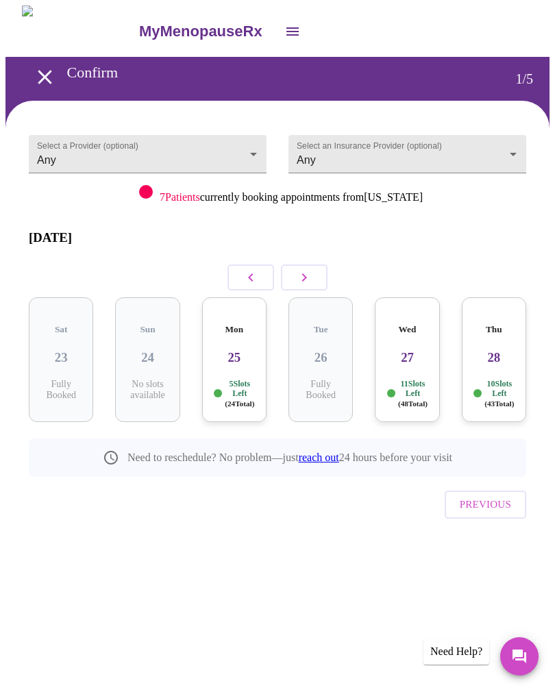
click at [225, 379] on div "5 Slots Left ( 24 Total)" at bounding box center [234, 393] width 43 height 29
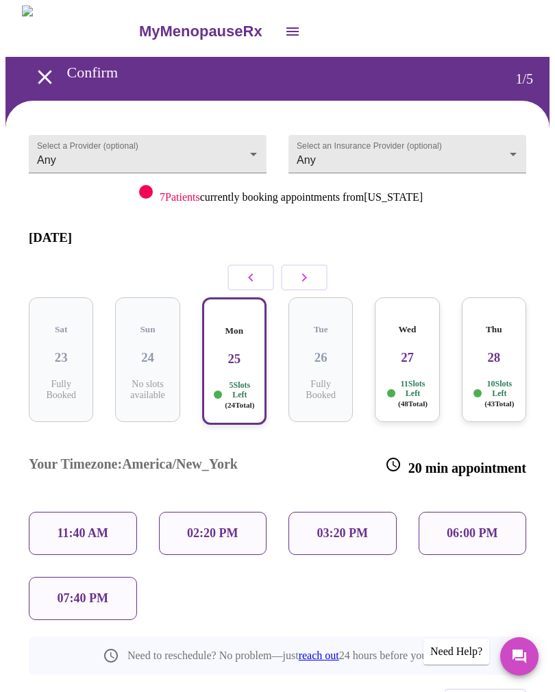
click at [99, 592] on p "07:40 PM" at bounding box center [83, 599] width 51 height 14
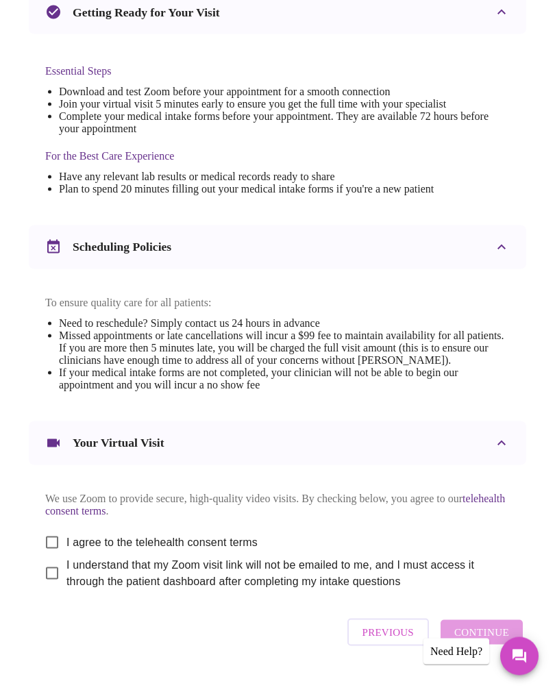
scroll to position [372, 0]
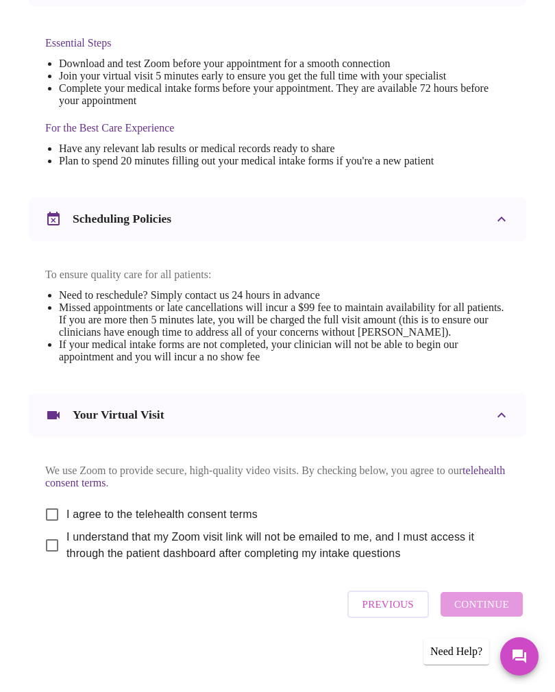
click at [53, 528] on input "I agree to the telehealth consent terms" at bounding box center [52, 514] width 29 height 29
checkbox input "true"
click at [56, 560] on input "I understand that my Zoom visit link will not be emailed to me, and I must acce…" at bounding box center [52, 545] width 29 height 29
checkbox input "true"
click at [504, 614] on span "Continue" at bounding box center [482, 605] width 55 height 18
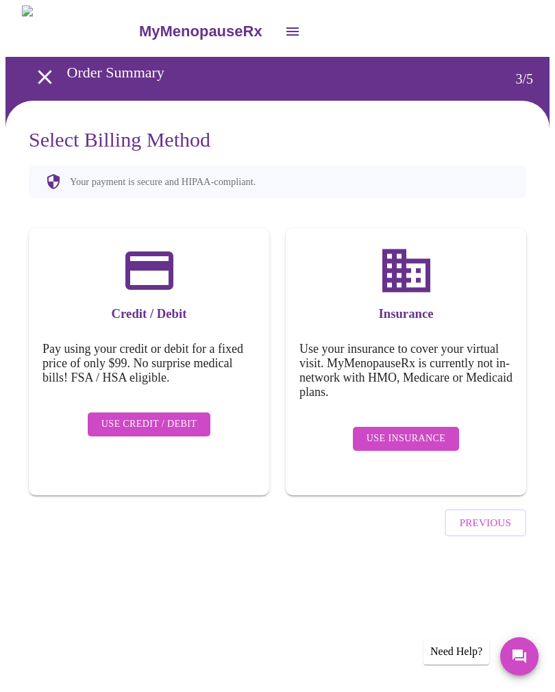
scroll to position [0, 0]
click at [443, 435] on span "Use Insurance" at bounding box center [406, 439] width 79 height 17
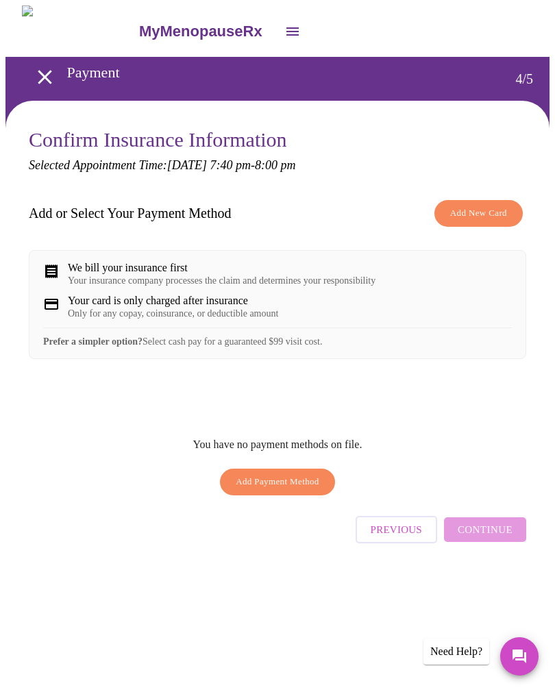
click at [497, 213] on span "Add New Card" at bounding box center [478, 214] width 57 height 16
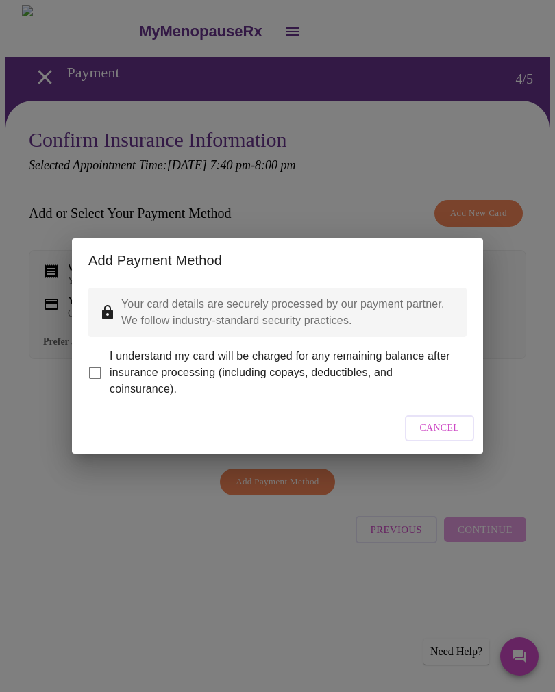
click at [101, 368] on input "I understand my card will be charged for any remaining balance after insurance …" at bounding box center [95, 373] width 29 height 29
checkbox input "true"
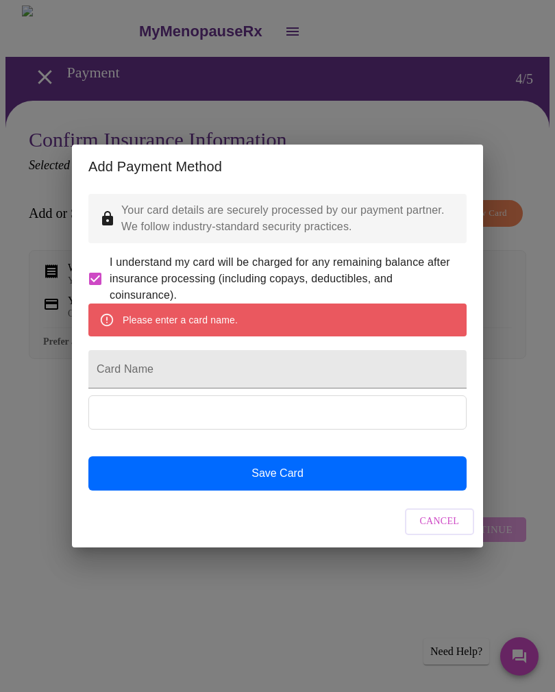
click at [217, 367] on input "Card Name" at bounding box center [277, 369] width 378 height 38
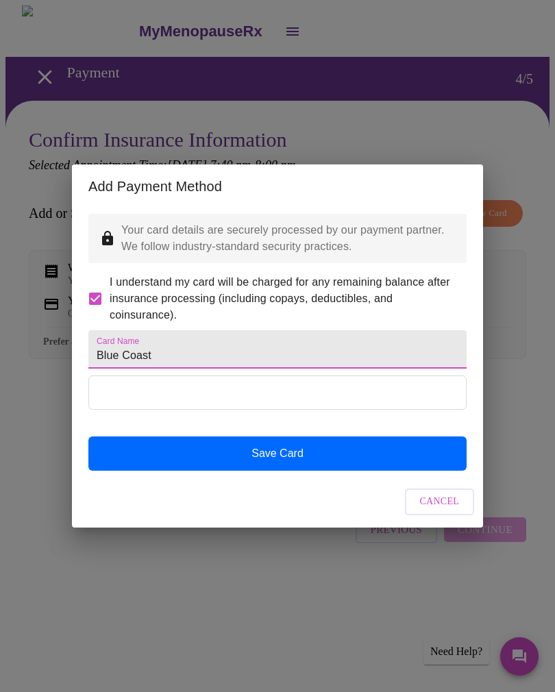
type input "Blue Coast"
click at [314, 471] on button "Save Card" at bounding box center [277, 454] width 378 height 34
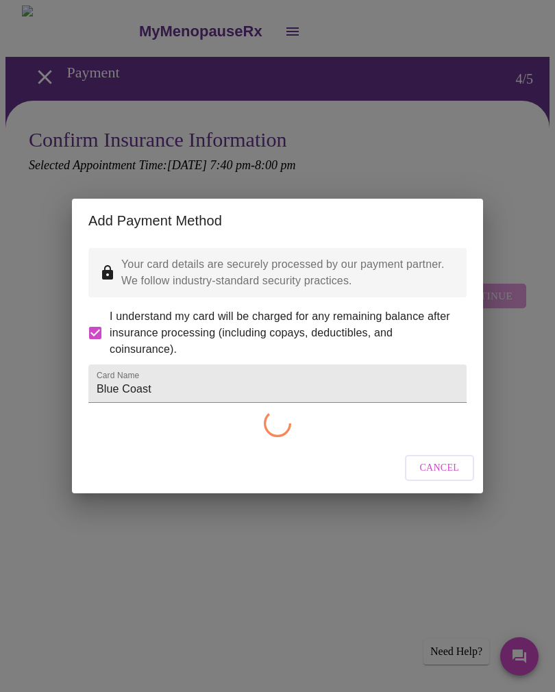
checkbox input "false"
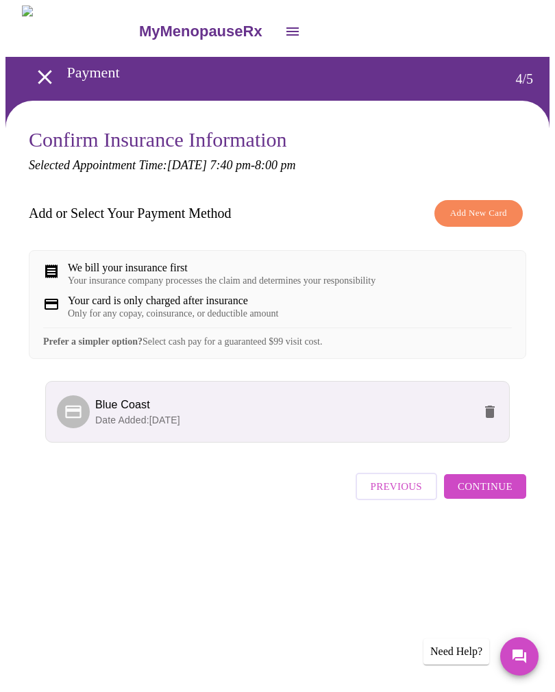
click at [507, 496] on span "Continue" at bounding box center [485, 487] width 55 height 18
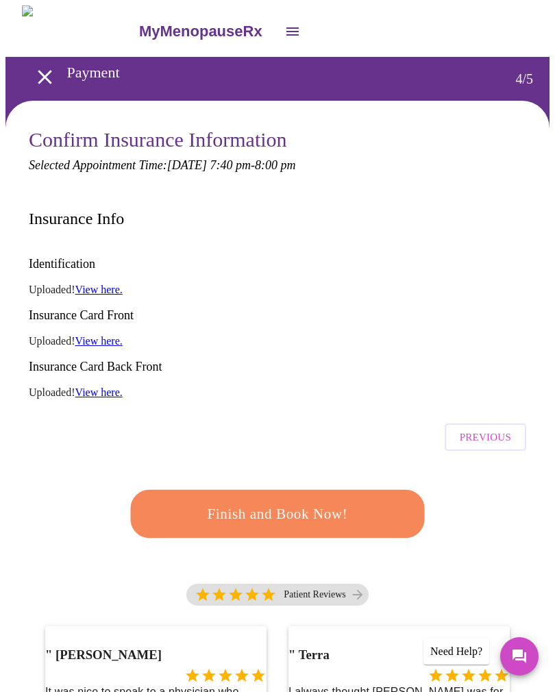
click at [322, 501] on span "Finish and Book Now!" at bounding box center [277, 513] width 255 height 25
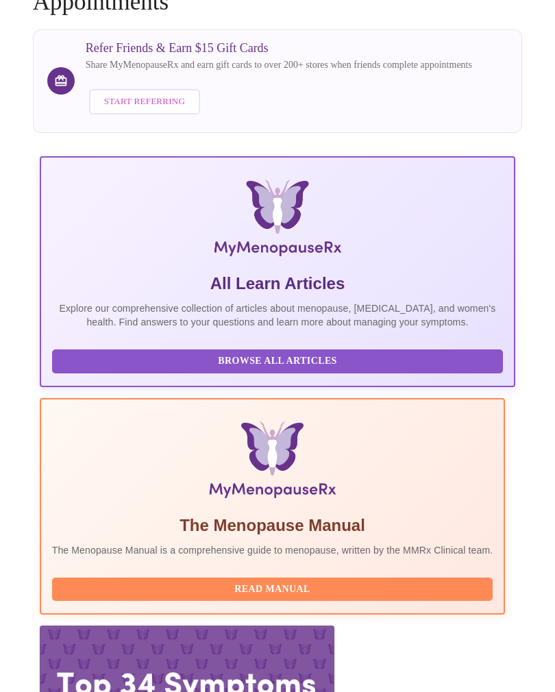
scroll to position [154, 0]
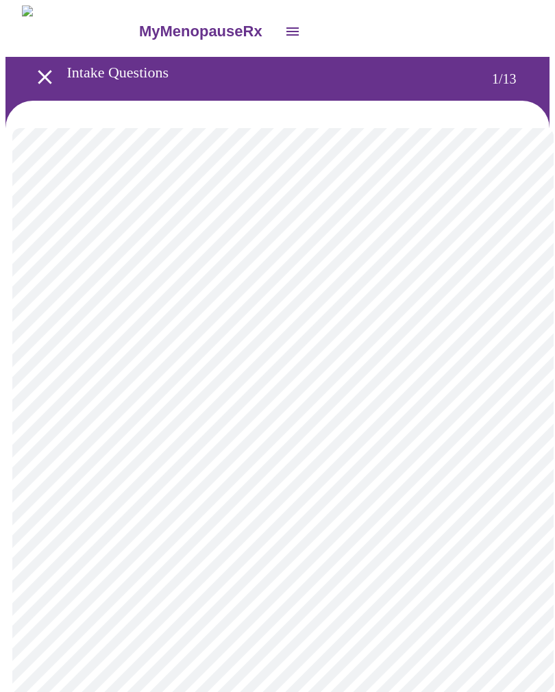
click at [508, 298] on body "MyMenopauseRx Intake Questions 1 / 13" at bounding box center [277, 634] width 544 height 1258
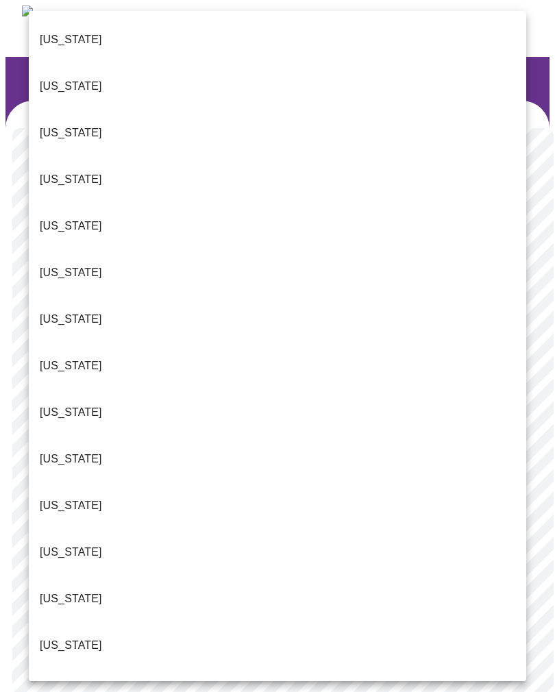
click at [72, 404] on p "[US_STATE]" at bounding box center [71, 412] width 62 height 16
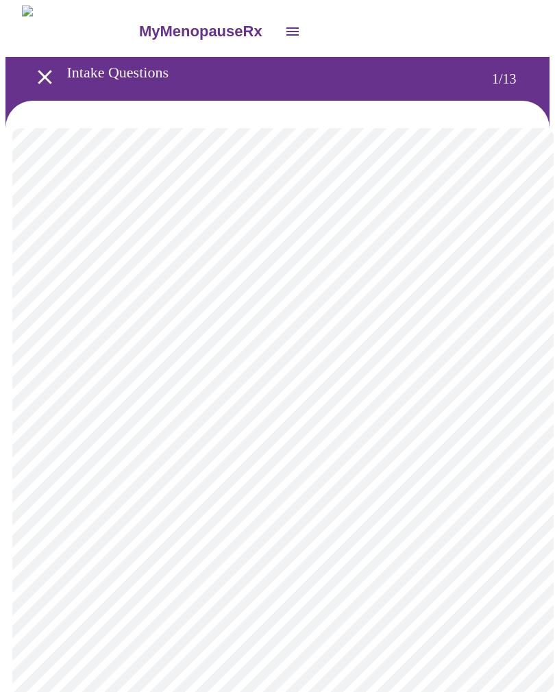
click at [271, 400] on body "MyMenopauseRx Intake Questions 1 / 13" at bounding box center [277, 630] width 544 height 1250
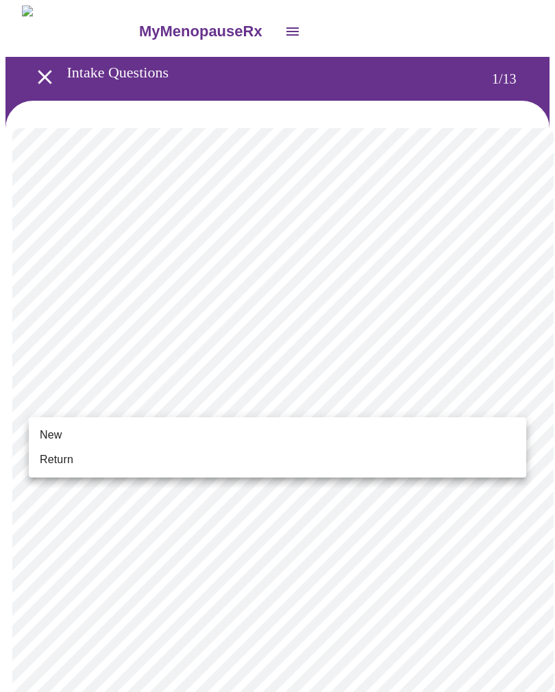
click at [74, 429] on li "New" at bounding box center [278, 435] width 498 height 25
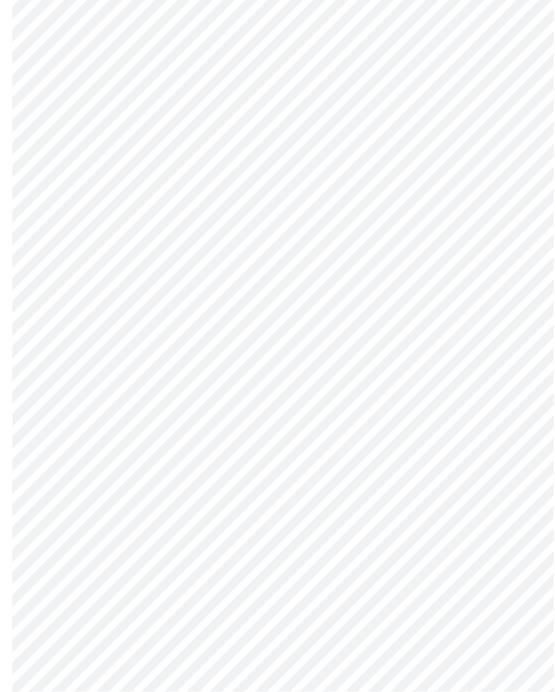
scroll to position [518, 0]
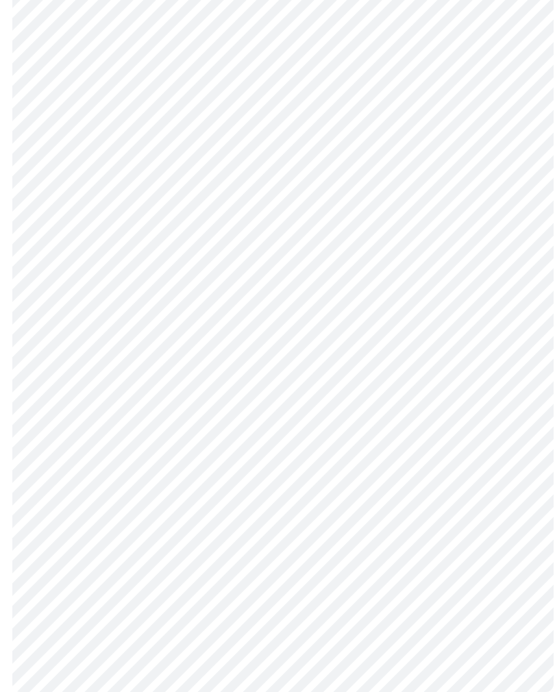
click at [512, 526] on body "MyMenopauseRx Intake Questions 1 / 13" at bounding box center [277, 104] width 544 height 1232
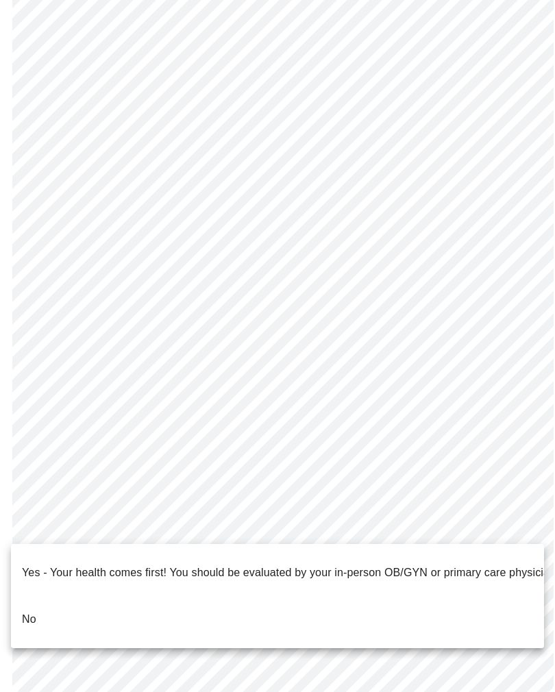
click at [34, 612] on p "No" at bounding box center [29, 620] width 14 height 16
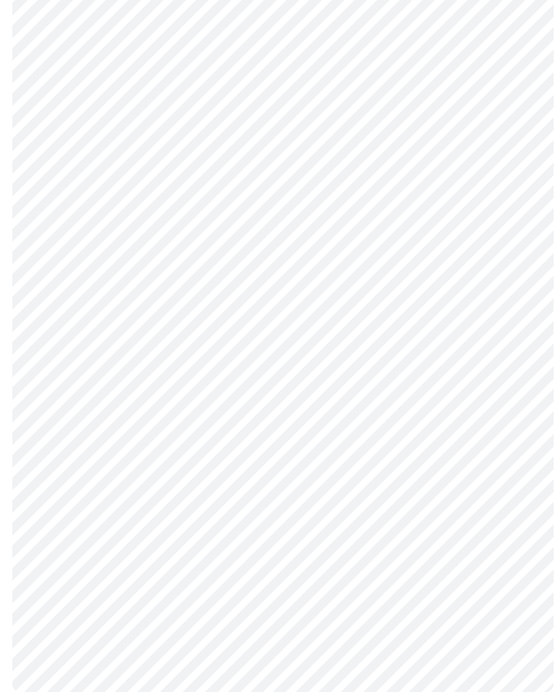
scroll to position [0, 0]
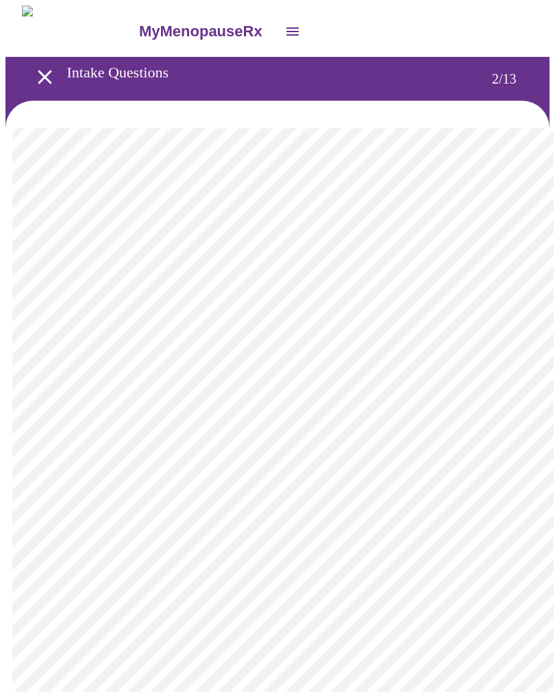
click at [507, 280] on body "MyMenopauseRx Intake Questions 2 / 13" at bounding box center [277, 416] width 544 height 822
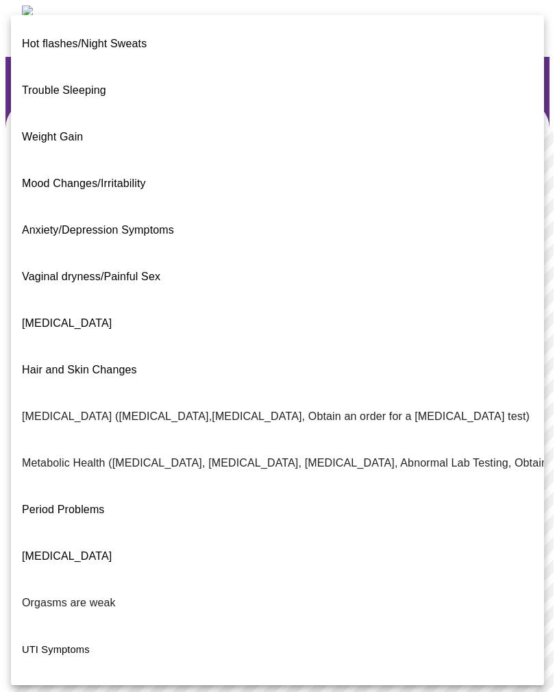
click at [135, 38] on span "Hot flashes/Night Sweats" at bounding box center [84, 44] width 125 height 12
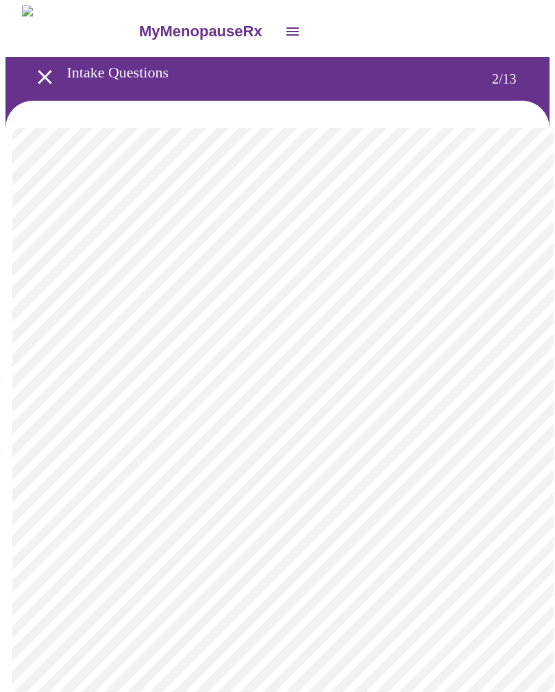
click at [518, 279] on body "MyMenopauseRx Intake Questions 2 / 13" at bounding box center [277, 412] width 544 height 814
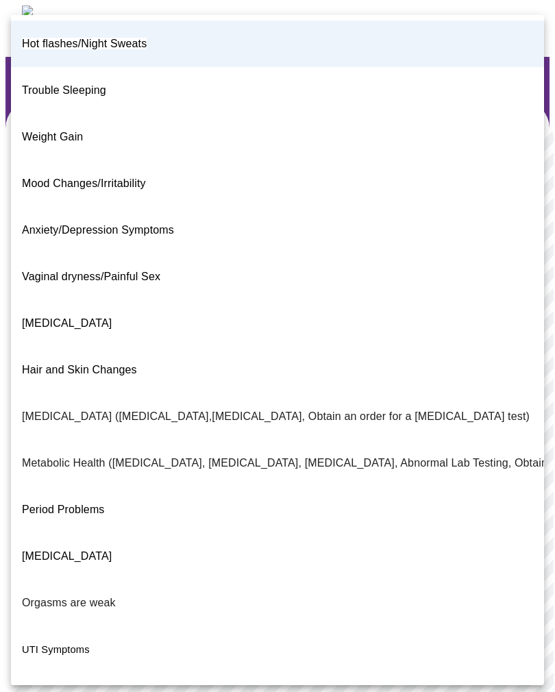
click at [128, 178] on span "Mood Changes/Irritability" at bounding box center [84, 184] width 124 height 12
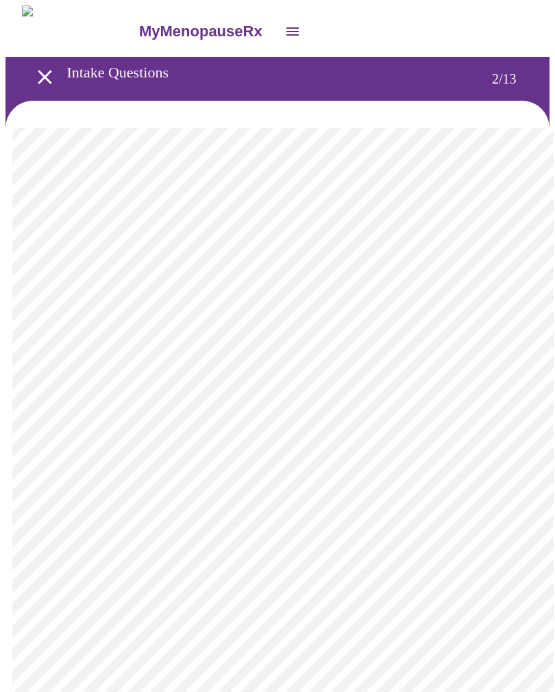
click at [309, 421] on body "MyMenopauseRx Intake Questions 2 / 13" at bounding box center [277, 412] width 544 height 814
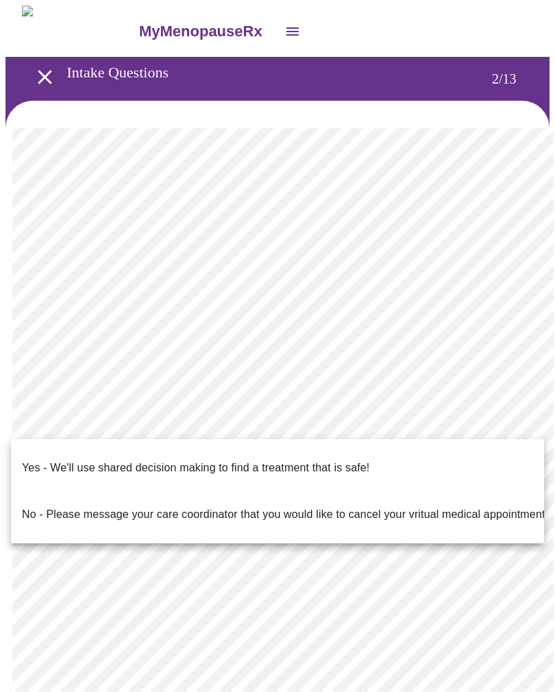
click at [286, 460] on p "Yes - We'll use shared decision making to find a treatment that is safe!" at bounding box center [196, 468] width 348 height 16
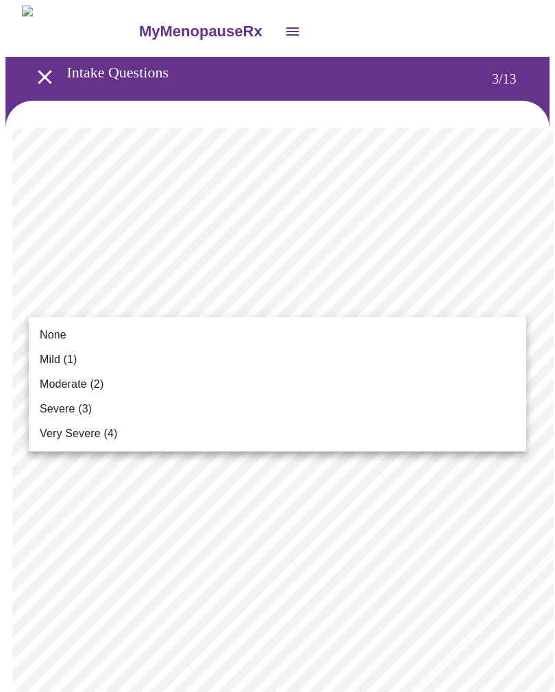
click at [76, 404] on span "Severe (3)" at bounding box center [66, 409] width 52 height 16
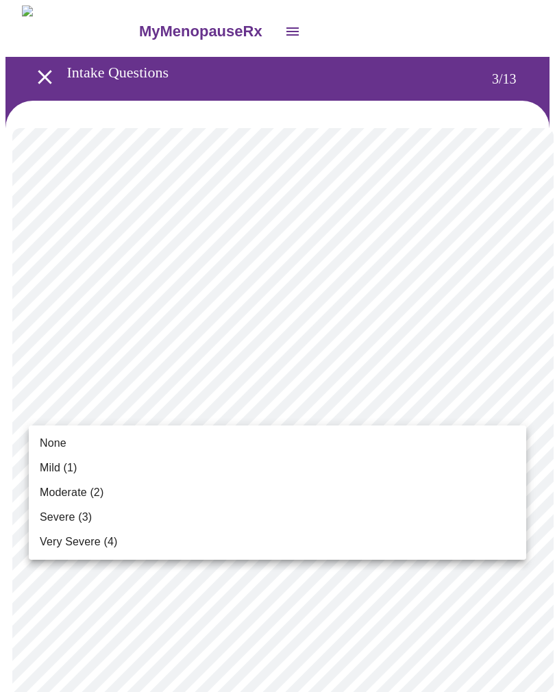
click at [64, 439] on span "None" at bounding box center [53, 443] width 27 height 16
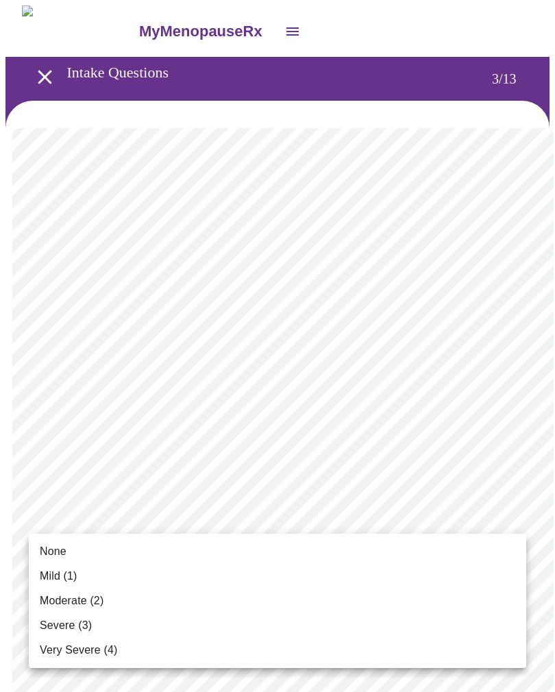
click at [89, 598] on span "Moderate (2)" at bounding box center [72, 601] width 64 height 16
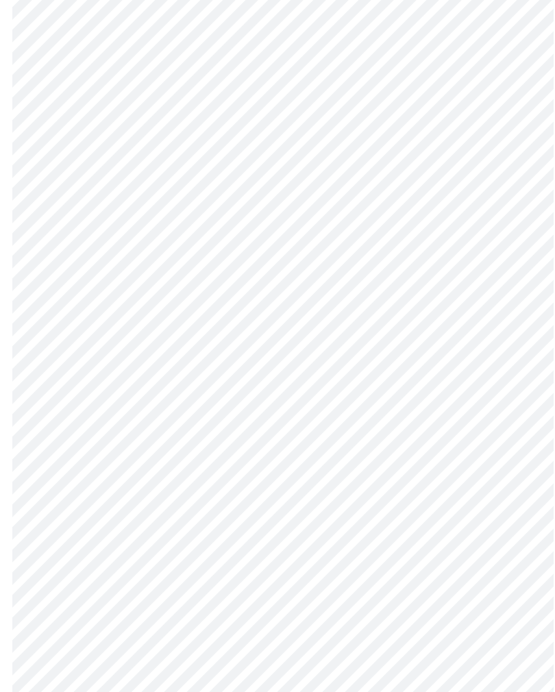
scroll to position [194, 0]
click at [321, 431] on body "MyMenopauseRx Intake Questions 3 / 13" at bounding box center [277, 691] width 544 height 1760
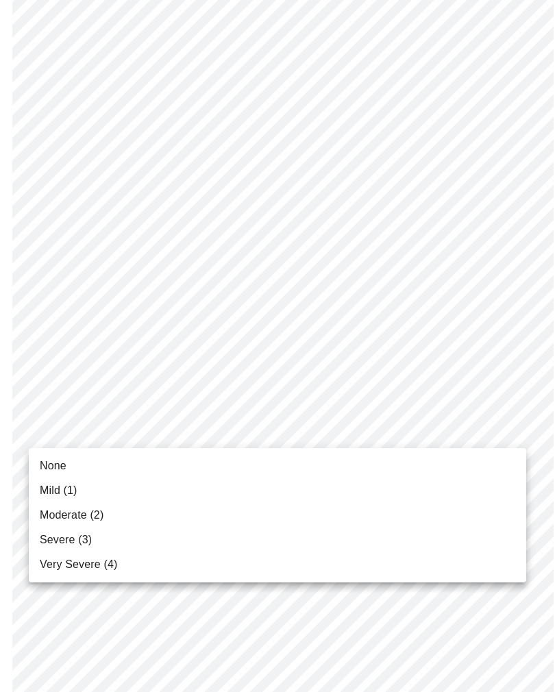
click at [95, 515] on span "Moderate (2)" at bounding box center [72, 515] width 64 height 16
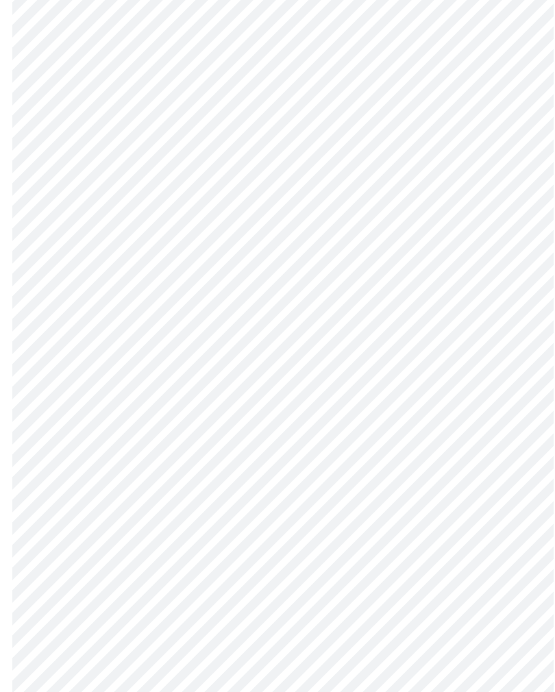
click at [311, 506] on body "MyMenopauseRx Intake Questions 3 / 13" at bounding box center [277, 682] width 544 height 1742
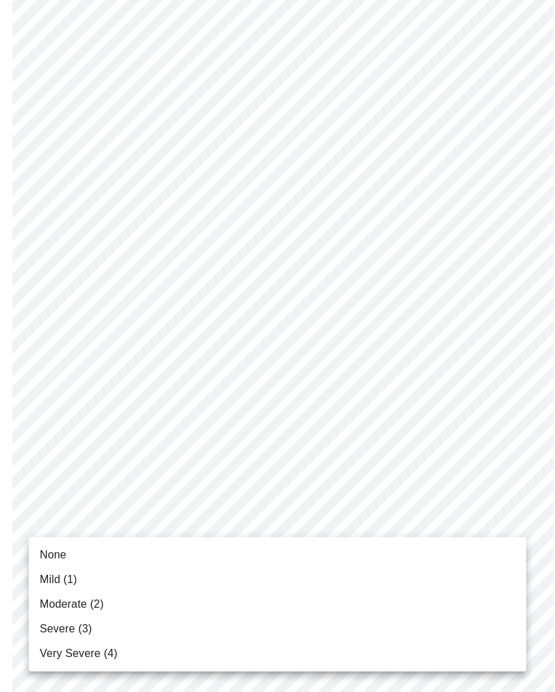
click at [80, 631] on span "Severe (3)" at bounding box center [66, 629] width 52 height 16
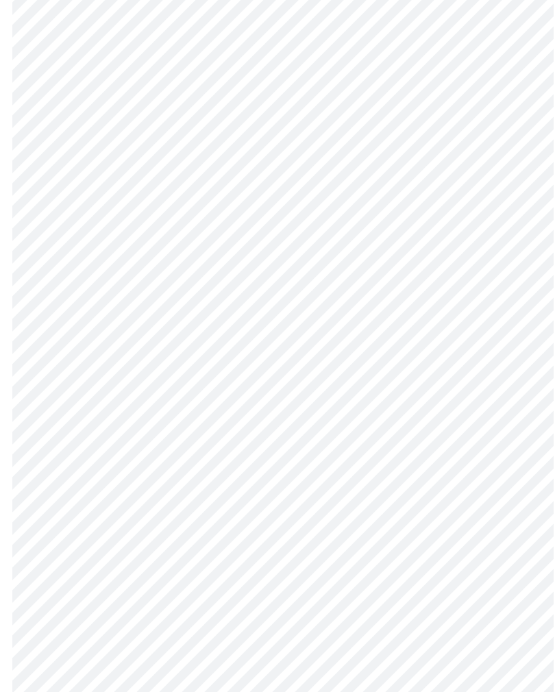
click at [294, 604] on body "MyMenopauseRx Intake Questions 3 / 13" at bounding box center [277, 672] width 544 height 1723
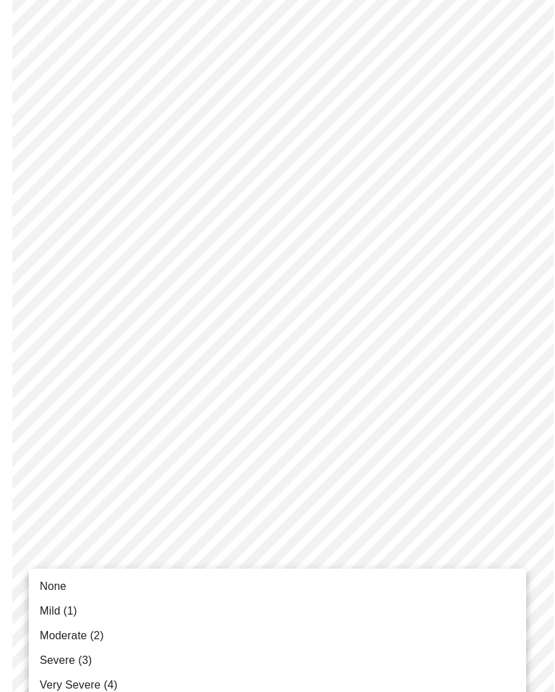
click at [77, 662] on span "Severe (3)" at bounding box center [66, 661] width 52 height 16
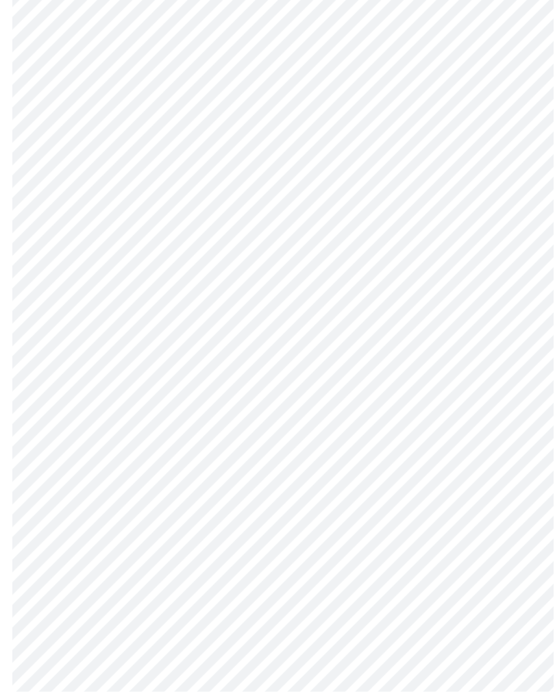
click at [324, 444] on body "MyMenopauseRx Intake Questions 3 / 13" at bounding box center [277, 384] width 544 height 1705
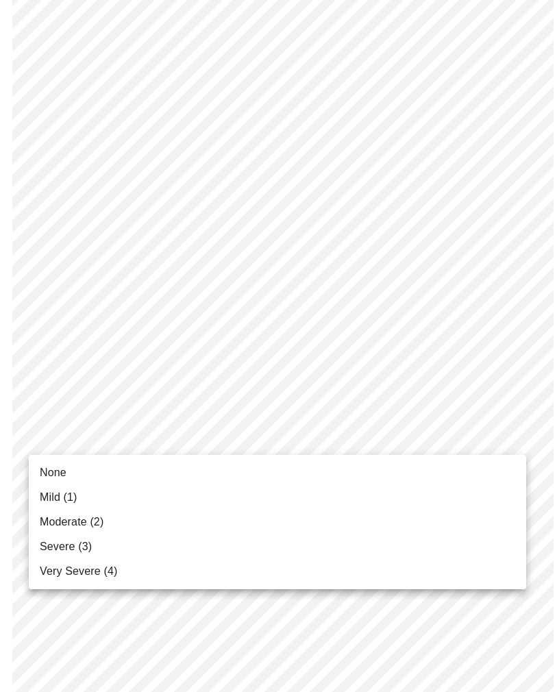
click at [81, 546] on span "Severe (3)" at bounding box center [66, 547] width 52 height 16
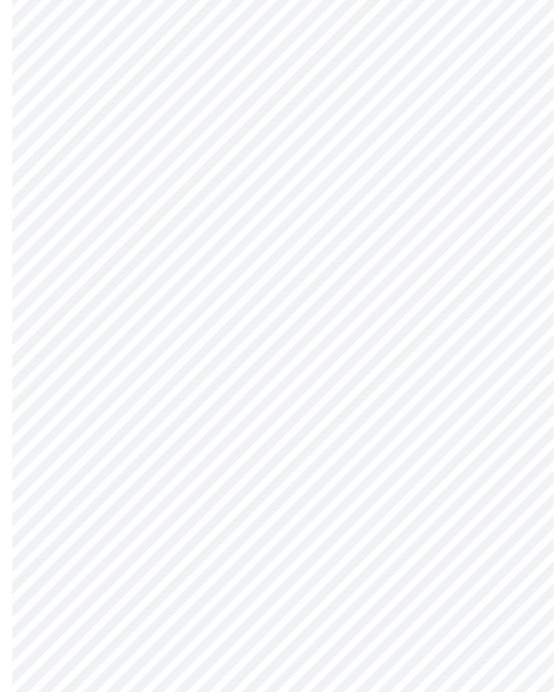
click at [289, 537] on body "MyMenopauseRx Intake Questions 3 / 13" at bounding box center [277, 375] width 544 height 1686
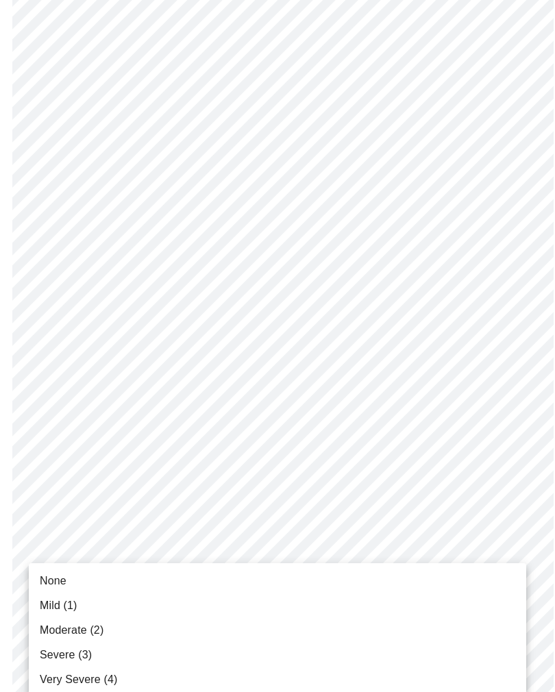
click at [86, 628] on span "Moderate (2)" at bounding box center [72, 630] width 64 height 16
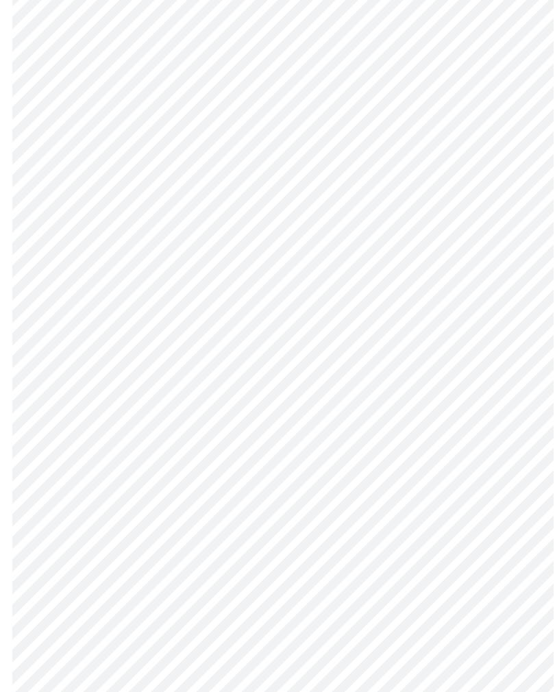
click at [304, 646] on body "MyMenopauseRx Intake Questions 3 / 13" at bounding box center [277, 366] width 544 height 1668
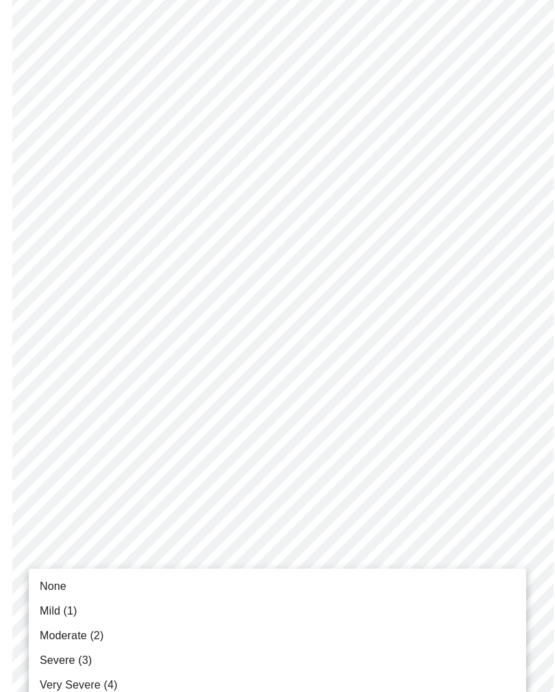
click at [63, 579] on span "None" at bounding box center [53, 587] width 27 height 16
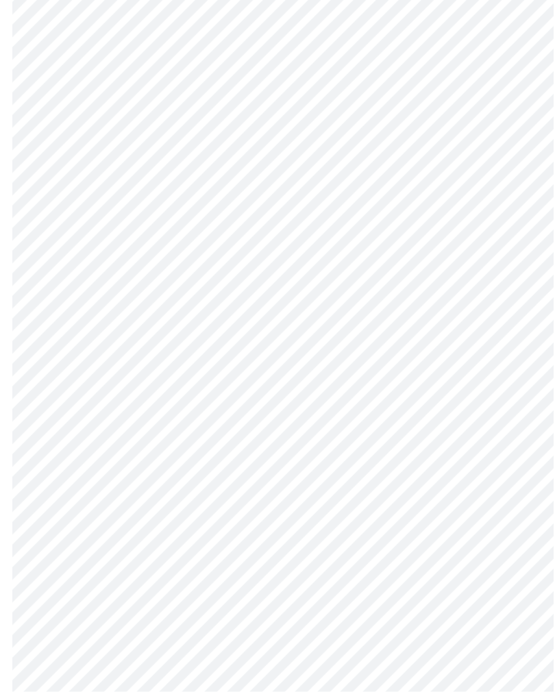
click at [330, 452] on body "MyMenopauseRx Intake Questions 3 / 13" at bounding box center [277, 47] width 544 height 1649
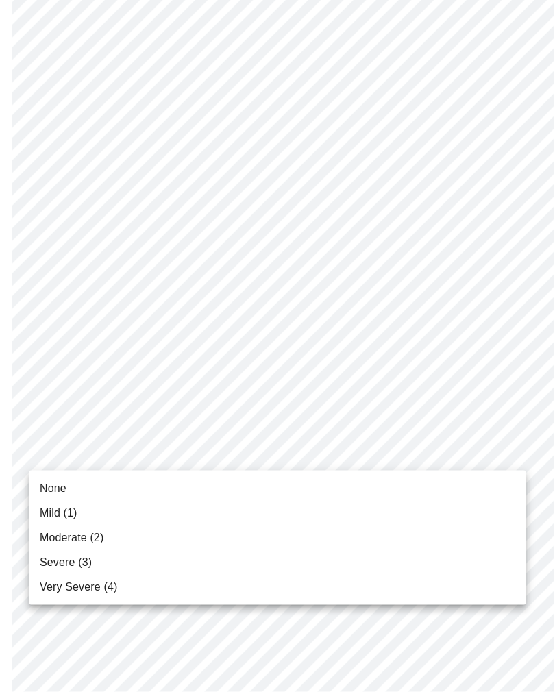
scroll to position [783, 0]
click at [69, 512] on span "Mild (1)" at bounding box center [59, 513] width 38 height 16
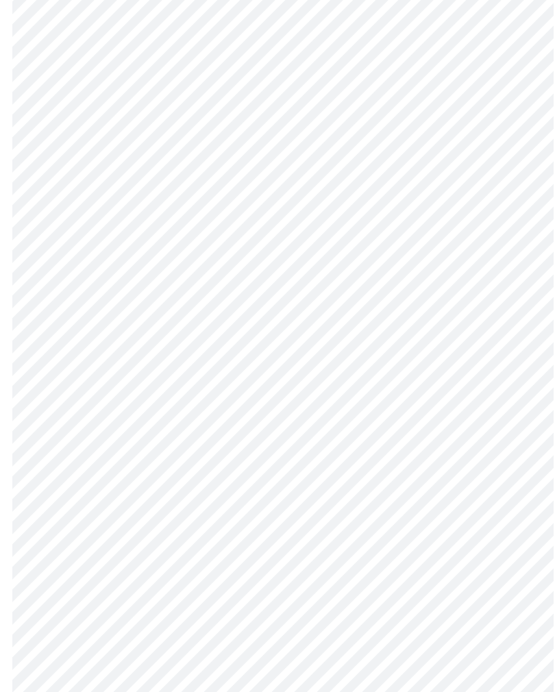
click at [316, 559] on body "MyMenopauseRx Intake Questions 3 / 13" at bounding box center [277, 38] width 544 height 1631
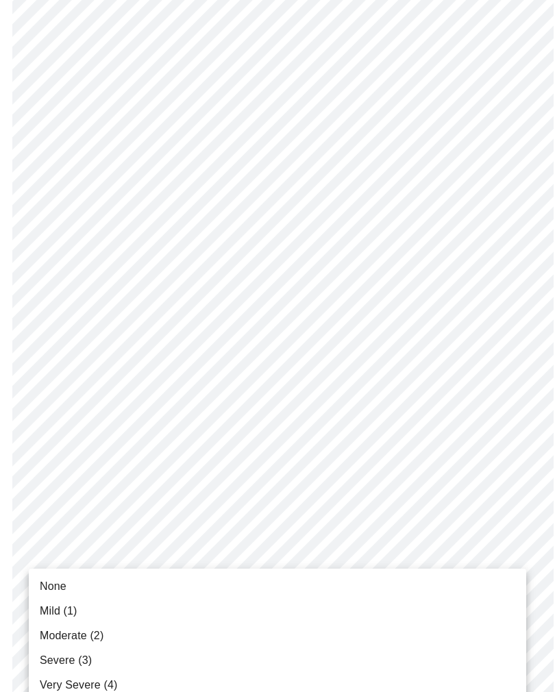
click at [75, 662] on span "Severe (3)" at bounding box center [66, 661] width 52 height 16
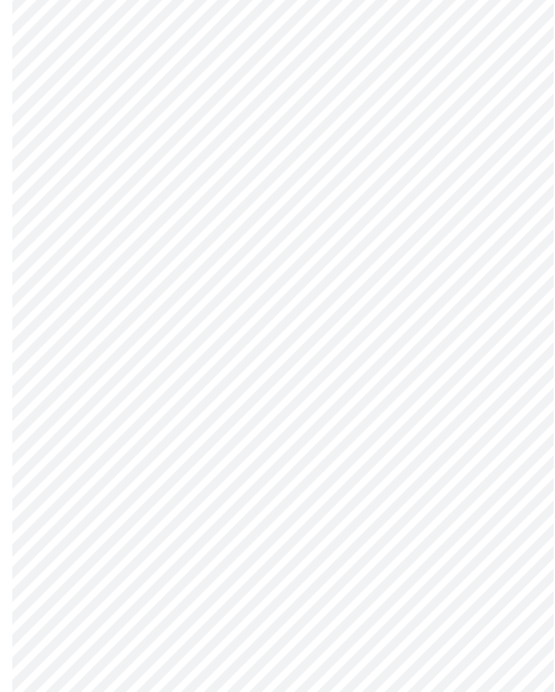
click at [272, 564] on body "MyMenopauseRx Intake Questions 3 / 13" at bounding box center [277, 29] width 544 height 1612
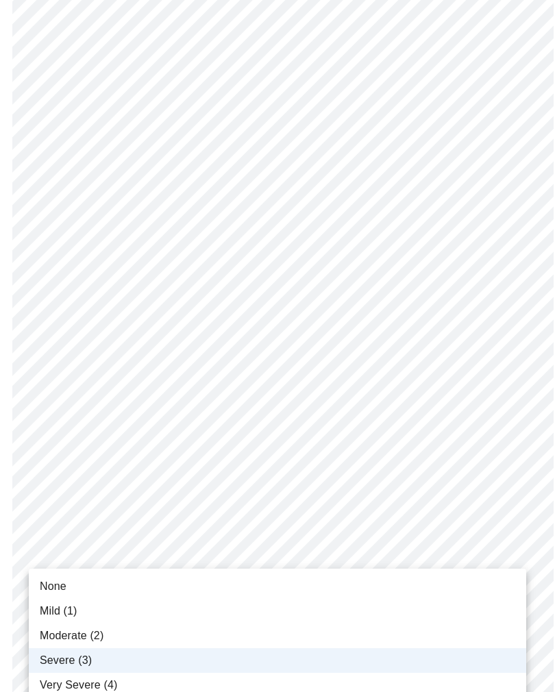
click at [97, 692] on span "Very Severe (4)" at bounding box center [78, 685] width 77 height 16
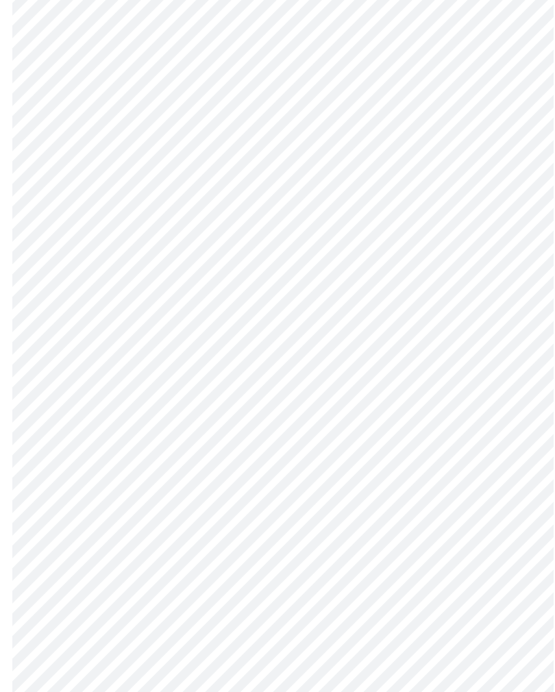
scroll to position [494, 0]
click at [518, 285] on body "MyMenopauseRx Intake Questions 4 / 13" at bounding box center [277, 159] width 544 height 1294
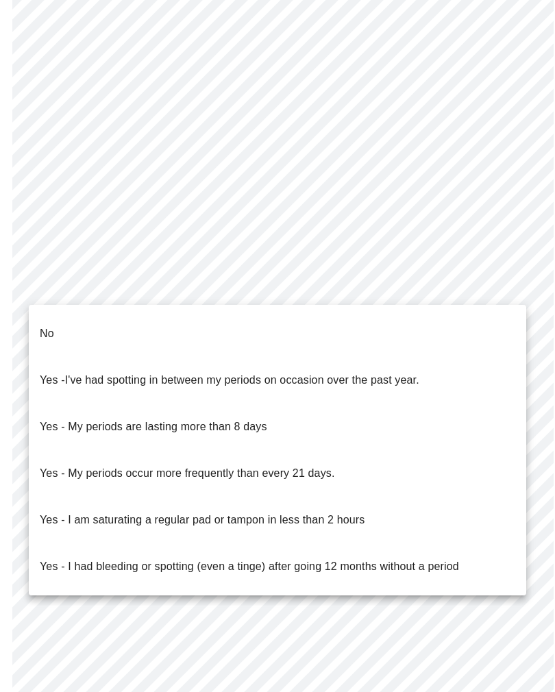
click at [61, 317] on li "No" at bounding box center [278, 334] width 498 height 47
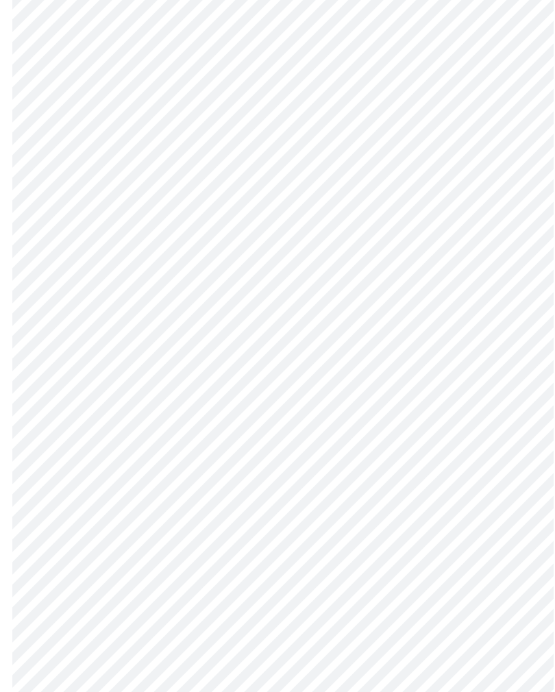
click at [386, 374] on body "MyMenopauseRx Intake Questions 4 / 13" at bounding box center [277, 155] width 544 height 1287
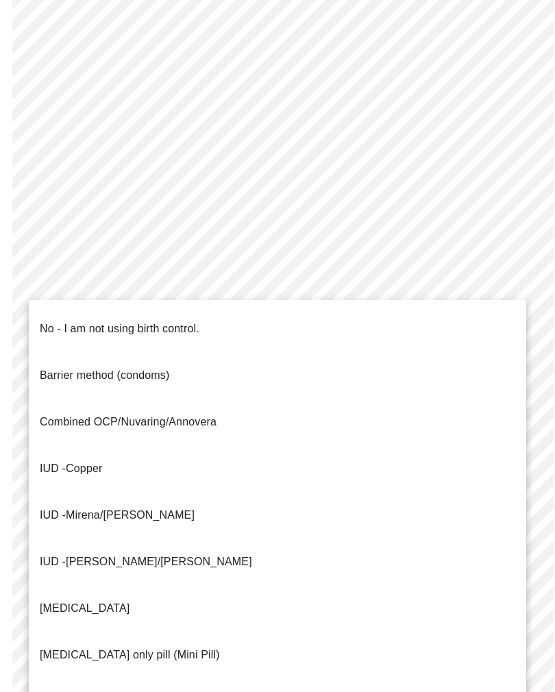
click at [109, 321] on p "No - I am not using birth control." at bounding box center [120, 329] width 160 height 16
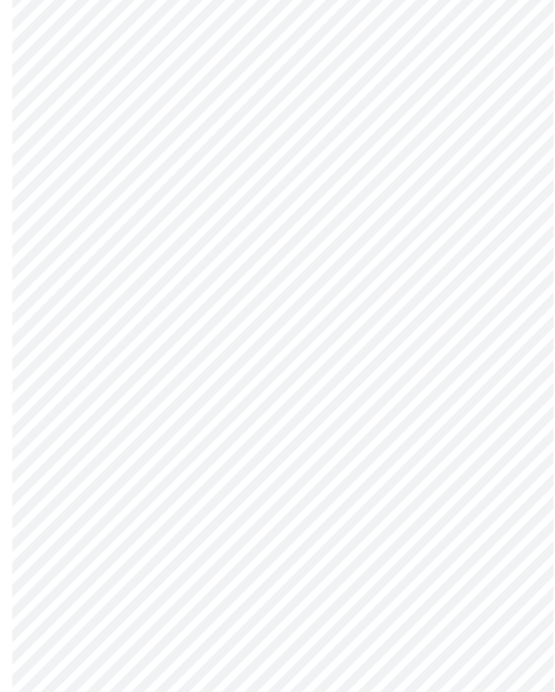
click at [316, 479] on body "MyMenopauseRx Intake Questions 4 / 13" at bounding box center [277, 151] width 544 height 1279
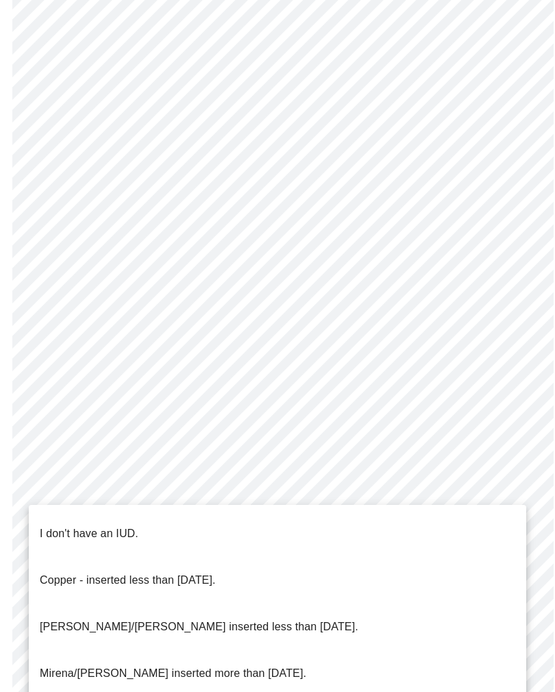
click at [154, 512] on li "I don't have an IUD." at bounding box center [278, 534] width 498 height 47
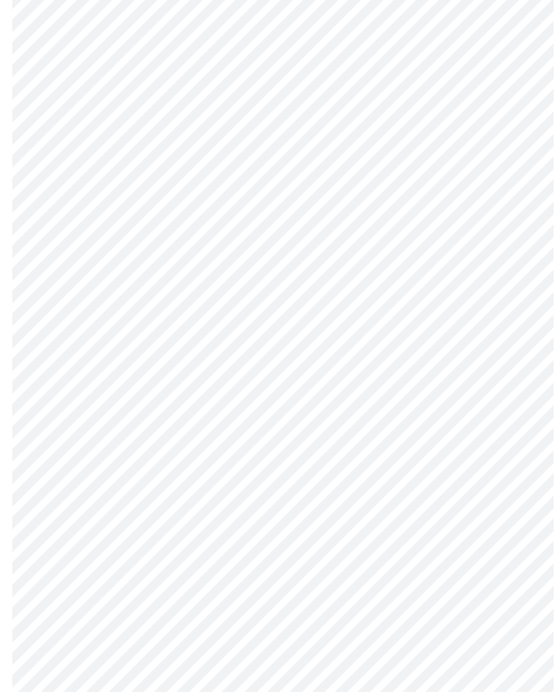
click at [294, 584] on body "MyMenopauseRx Intake Questions 4 / 13" at bounding box center [277, 148] width 544 height 1272
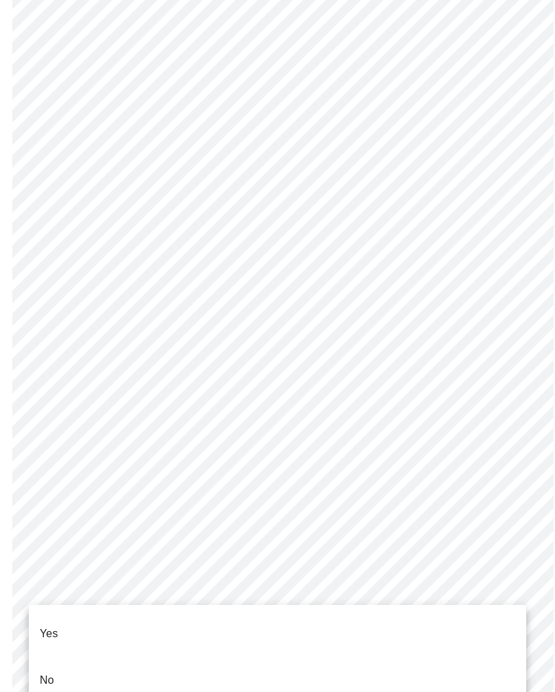
click at [90, 622] on li "Yes" at bounding box center [278, 634] width 498 height 47
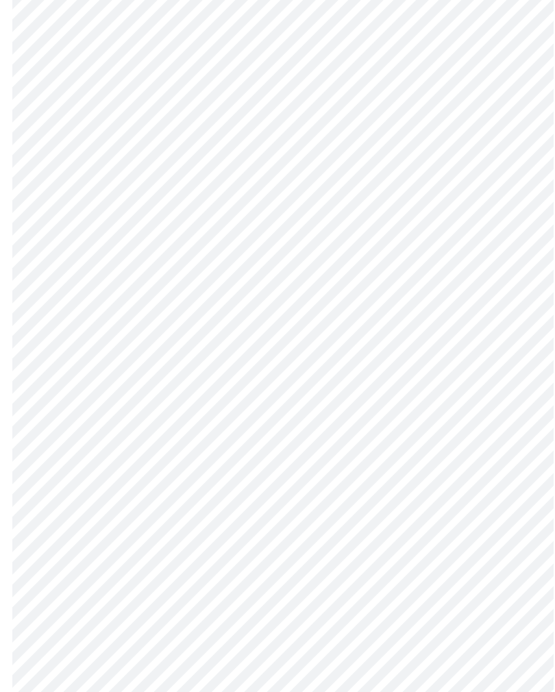
scroll to position [0, 0]
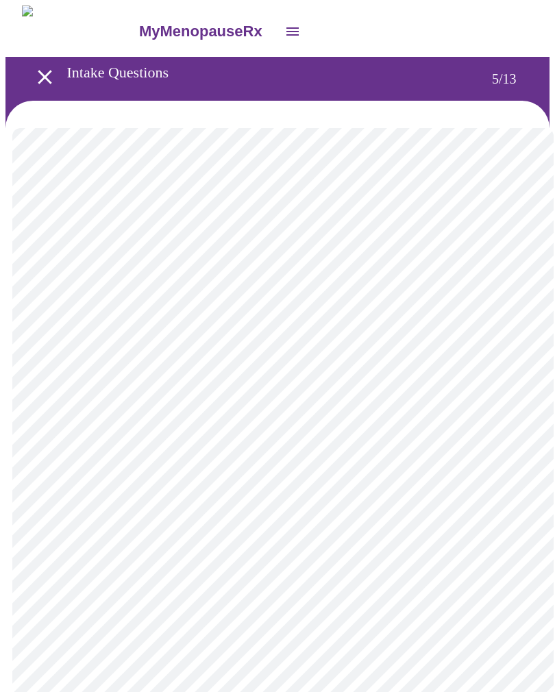
click at [421, 356] on body "MyMenopauseRx Intake Questions 5 / 13" at bounding box center [277, 559] width 544 height 1109
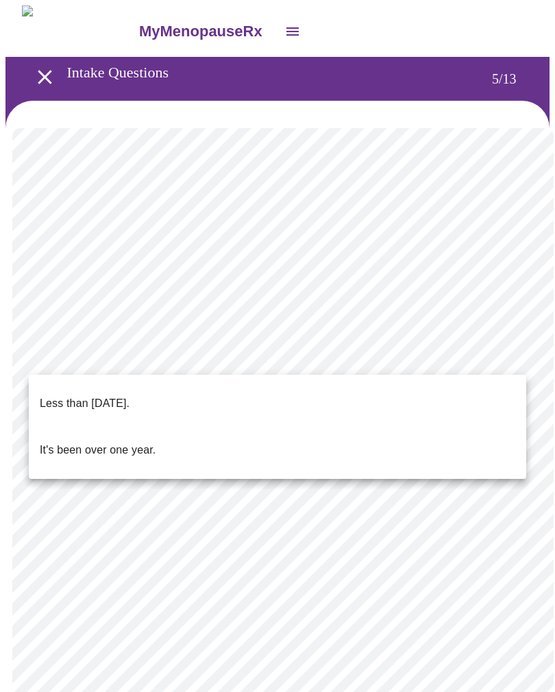
click at [130, 396] on p "Less than one year ago." at bounding box center [85, 404] width 90 height 16
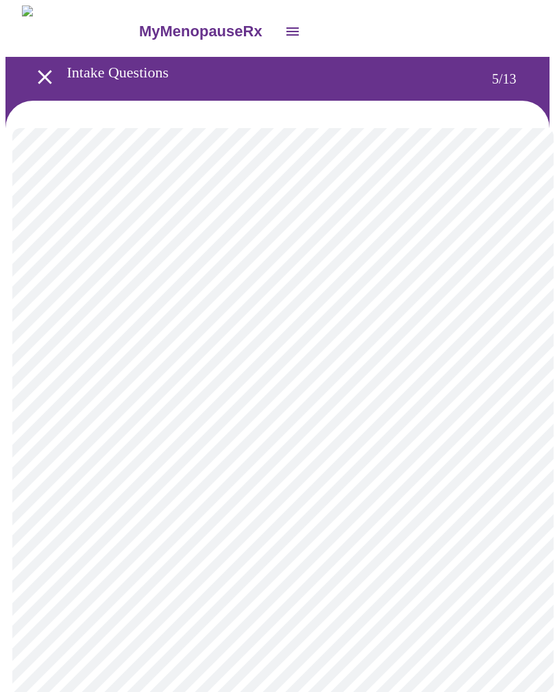
click at [348, 470] on body "MyMenopauseRx Intake Questions 5 / 13" at bounding box center [277, 555] width 544 height 1101
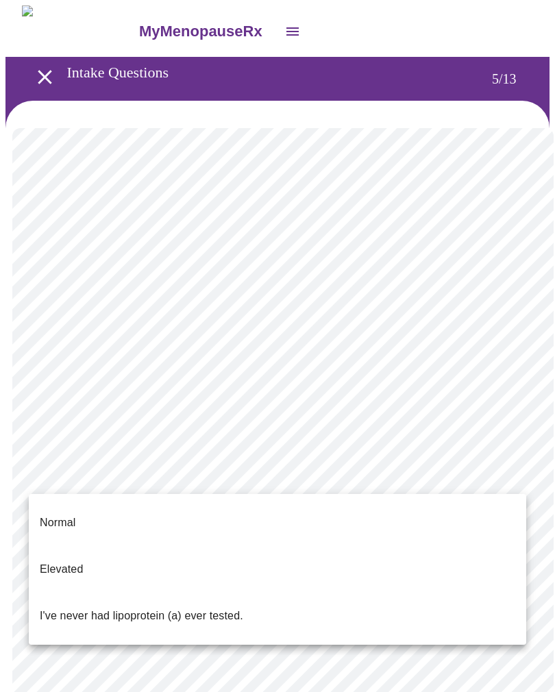
click at [63, 515] on p "Normal" at bounding box center [58, 523] width 36 height 16
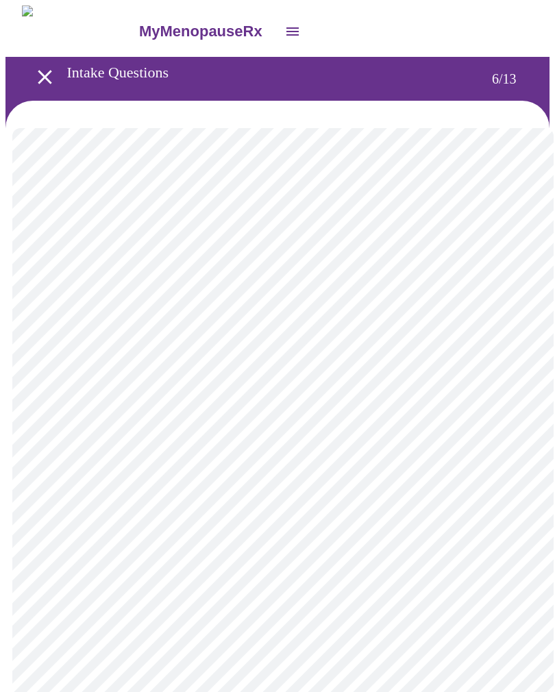
click at [244, 384] on body "MyMenopauseRx Intake Questions 6 / 13" at bounding box center [277, 370] width 544 height 731
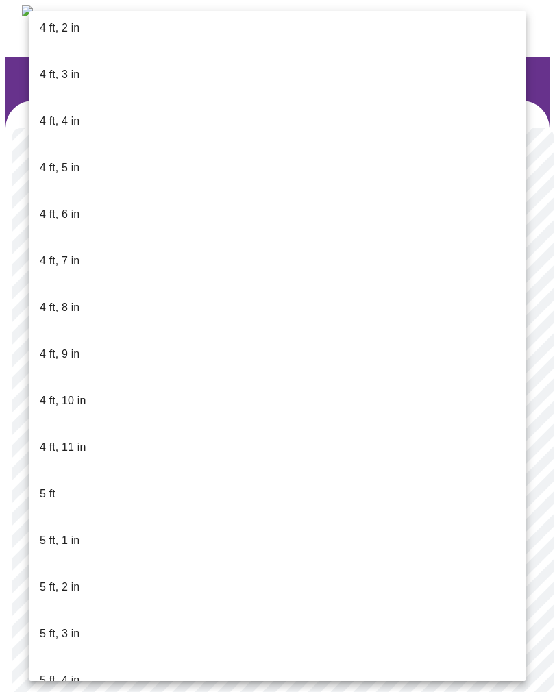
scroll to position [676, 0]
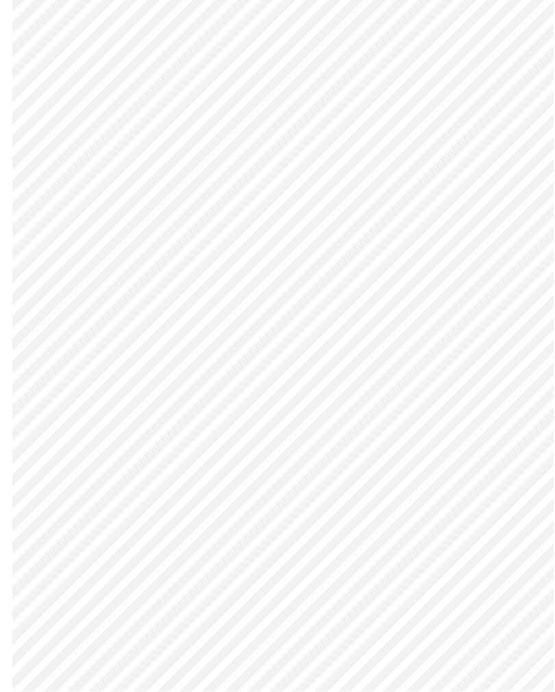
scroll to position [2437, 0]
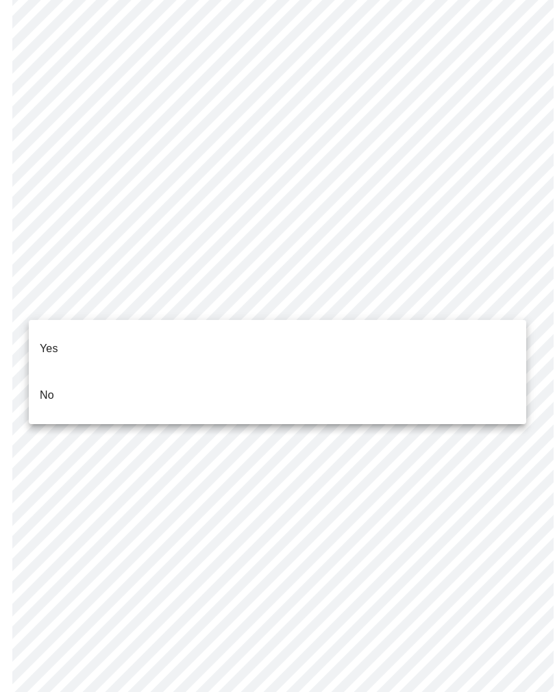
click at [90, 376] on li "No" at bounding box center [278, 395] width 498 height 47
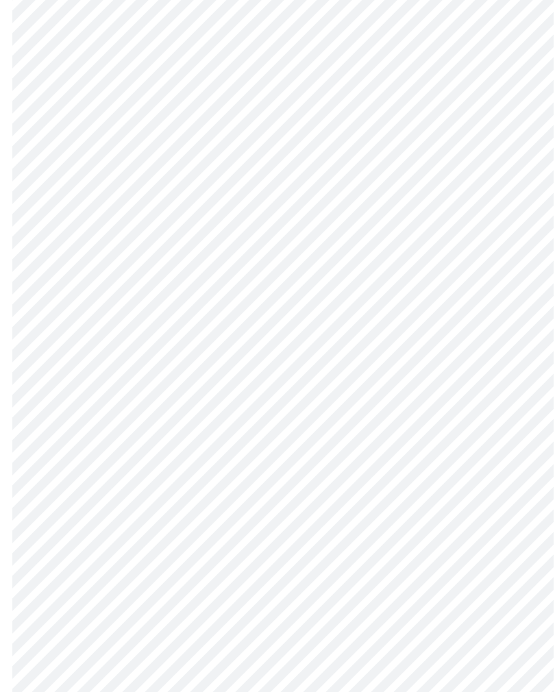
scroll to position [623, 0]
click at [219, 524] on body "MyMenopauseRx Intake Questions 8 / 13" at bounding box center [277, 50] width 544 height 1337
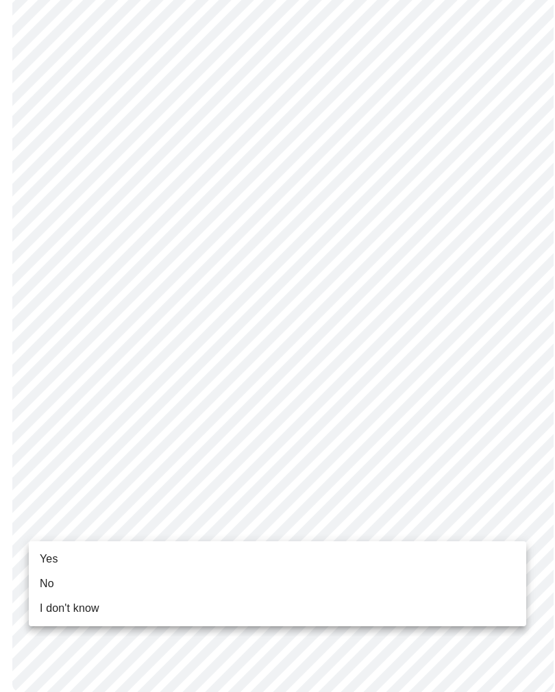
click at [59, 580] on li "No" at bounding box center [278, 584] width 498 height 25
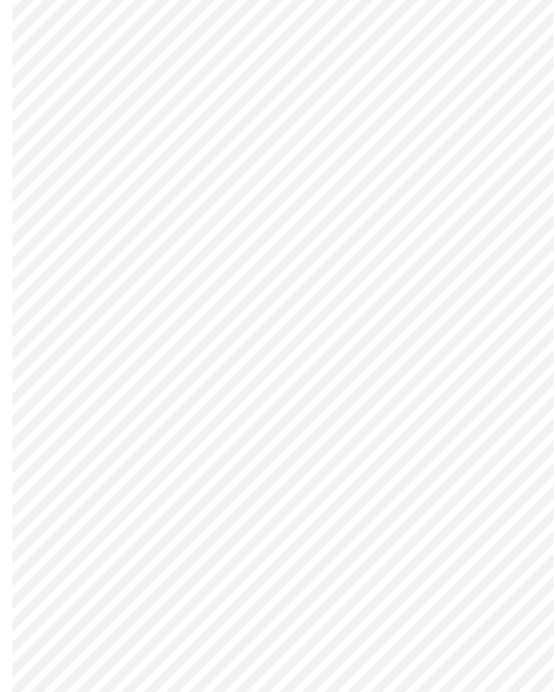
scroll to position [0, 0]
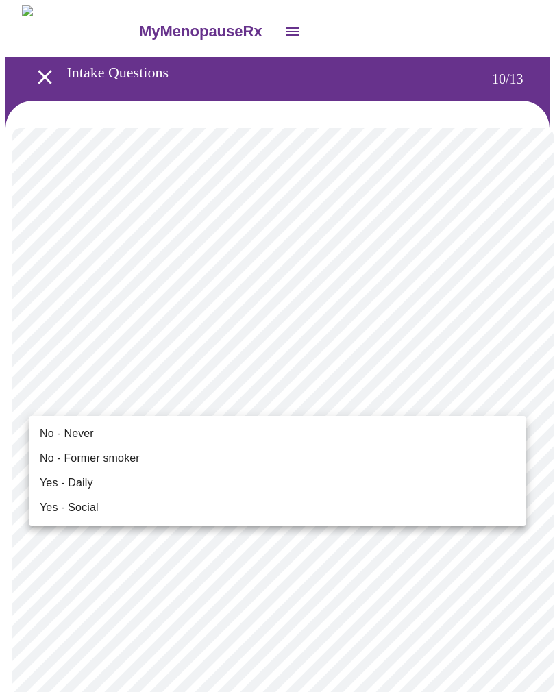
click at [76, 433] on span "No - Never" at bounding box center [67, 434] width 54 height 16
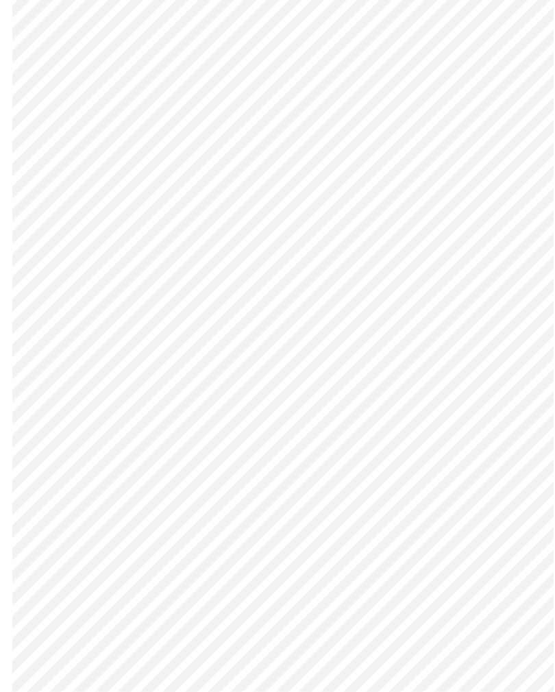
scroll to position [893, 0]
click at [258, 494] on body "MyMenopauseRx Intake Questions 10 / 13" at bounding box center [277, 9] width 544 height 1792
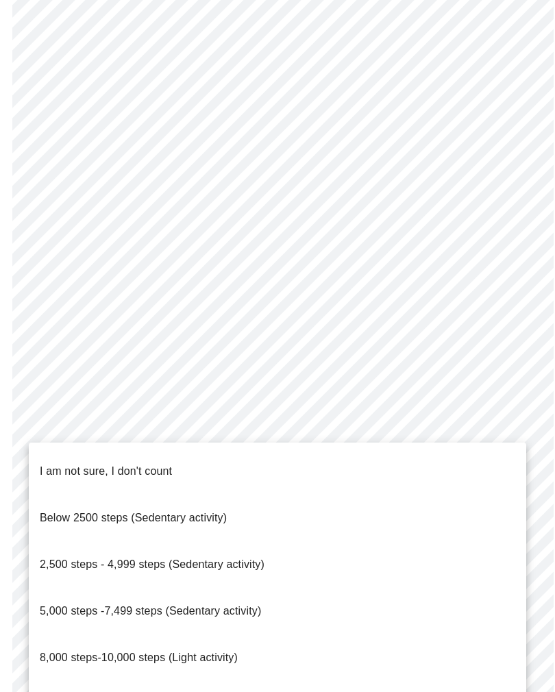
click at [192, 692] on span "10,000 steps-15,000 steps (Moderate activity)" at bounding box center [153, 705] width 227 height 12
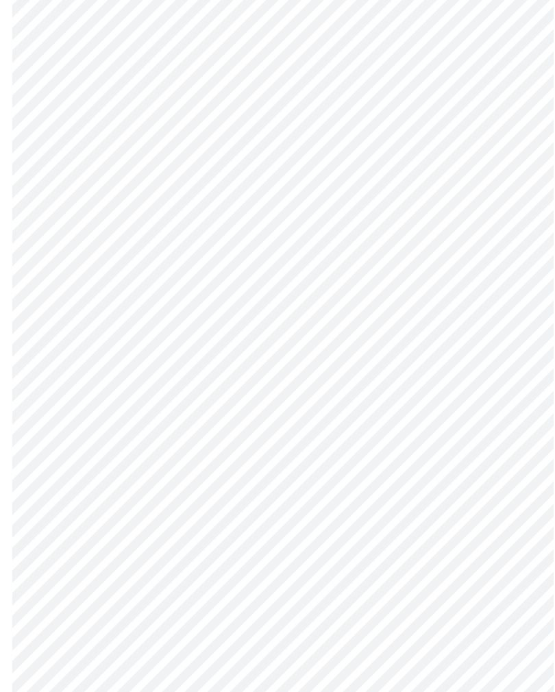
click at [224, 588] on body "MyMenopauseRx Intake Questions 10 / 13" at bounding box center [277, 5] width 544 height 1784
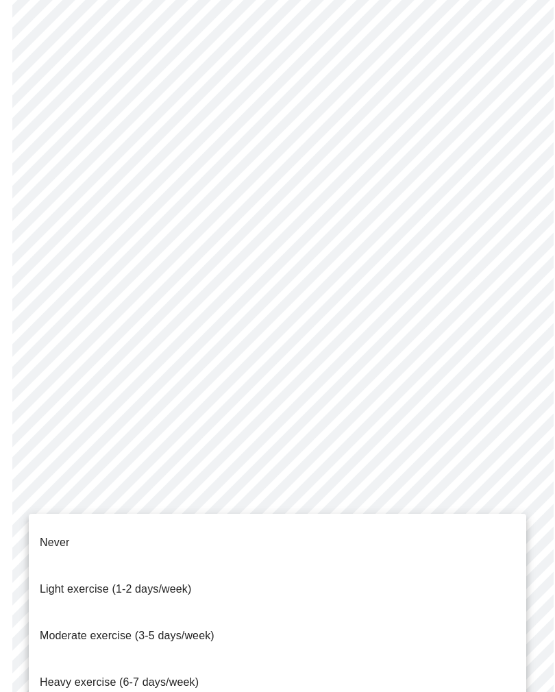
click at [189, 630] on span "Moderate exercise (3-5 days/week)" at bounding box center [127, 636] width 175 height 12
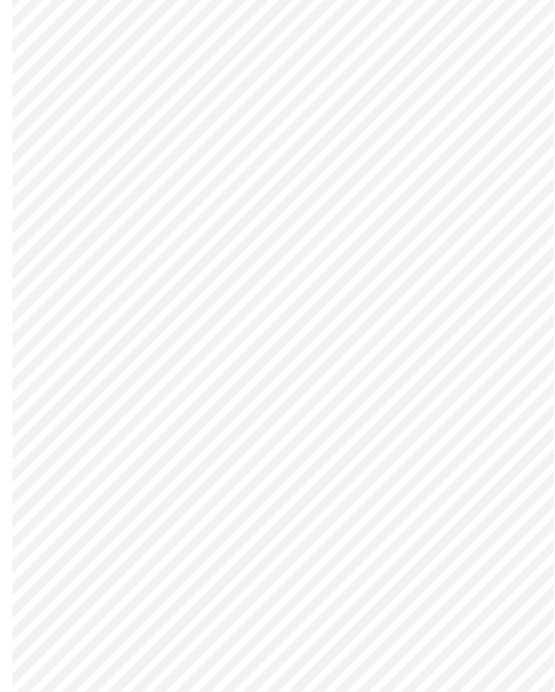
scroll to position [1063, 0]
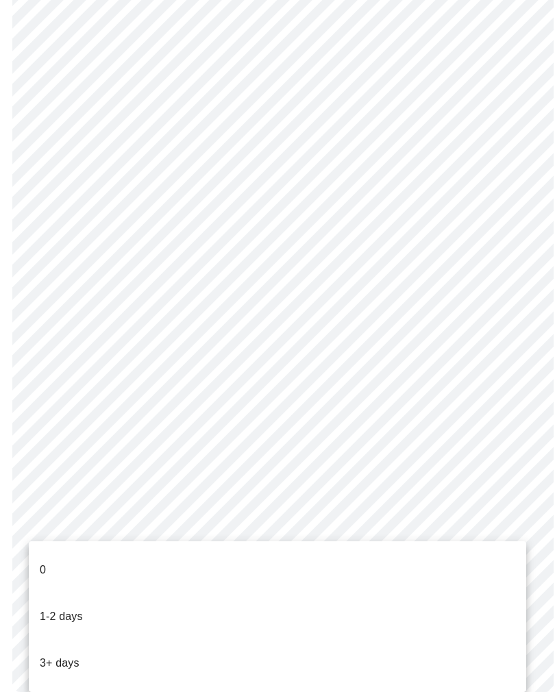
click at [74, 558] on li "0" at bounding box center [278, 570] width 498 height 47
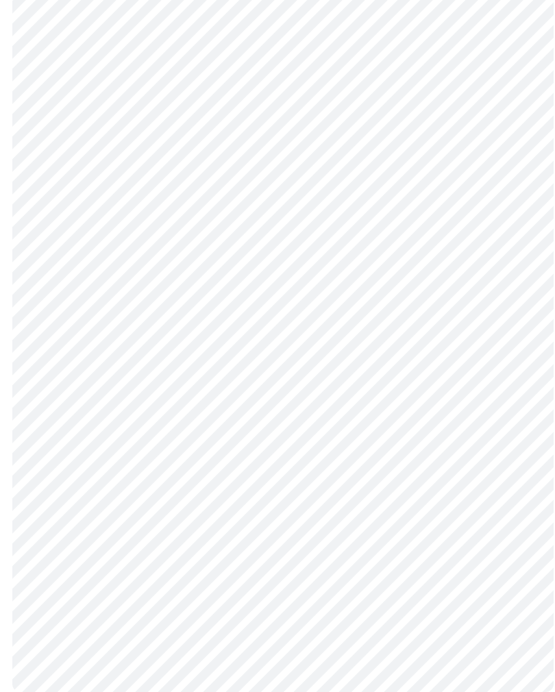
scroll to position [0, 0]
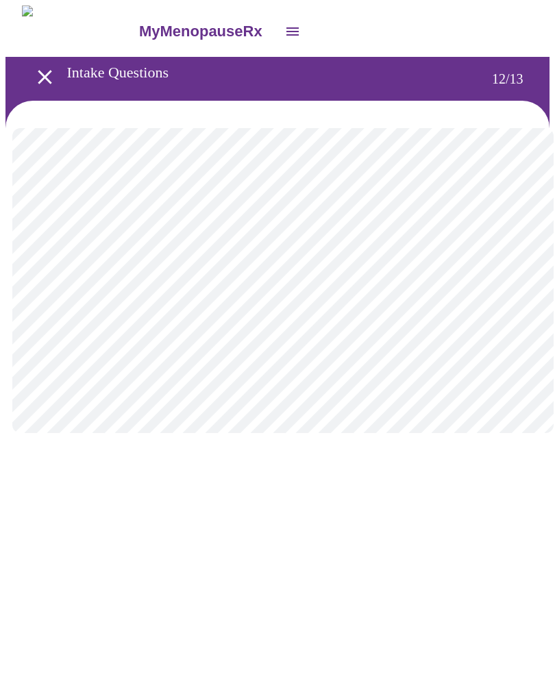
click at [396, 278] on body "MyMenopauseRx Intake Questions 12 / 13" at bounding box center [277, 232] width 544 height 455
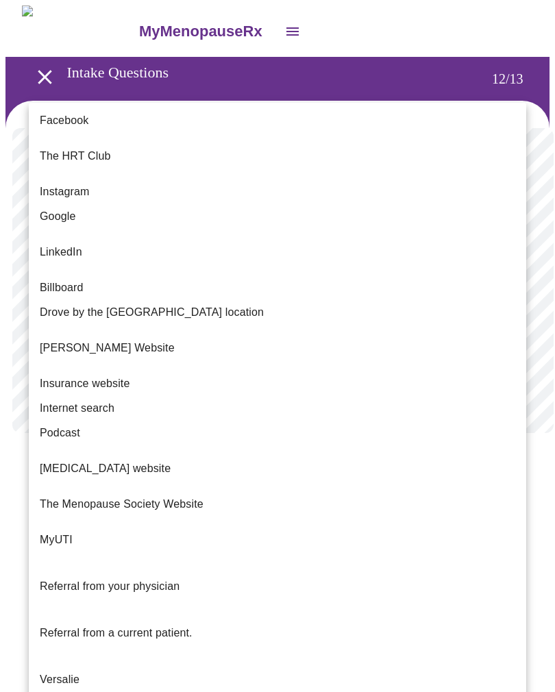
click at [171, 496] on span "The Menopause Society Website" at bounding box center [122, 504] width 164 height 16
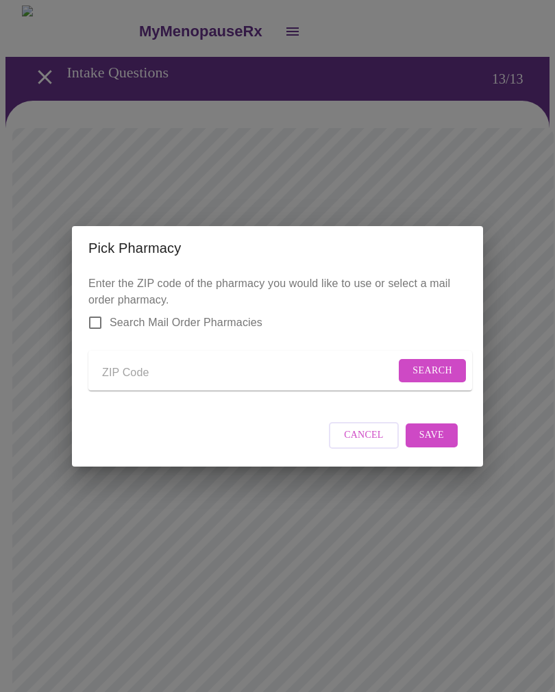
click at [178, 366] on input "Send a message to your care team" at bounding box center [248, 374] width 293 height 22
type input "32348"
click at [443, 363] on span "Search" at bounding box center [433, 371] width 40 height 17
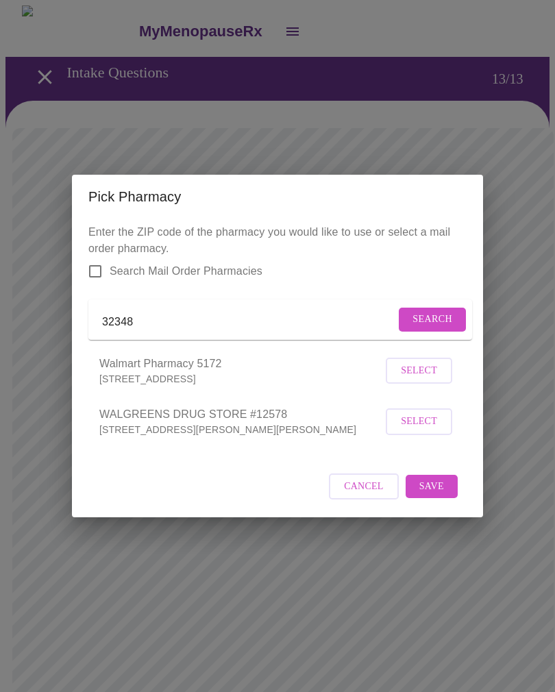
click at [91, 258] on input "Search Mail Order Pharmacies" at bounding box center [95, 271] width 29 height 29
checkbox input "true"
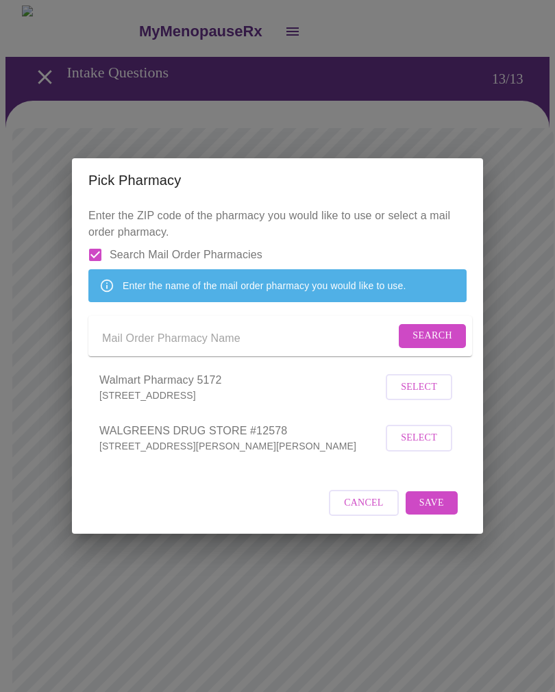
click at [361, 508] on button "Cancel" at bounding box center [364, 503] width 70 height 27
click at [213, 339] on input "Send a message to your care team" at bounding box center [248, 339] width 293 height 22
type input "Cvs"
click at [444, 345] on span "Search" at bounding box center [433, 336] width 40 height 17
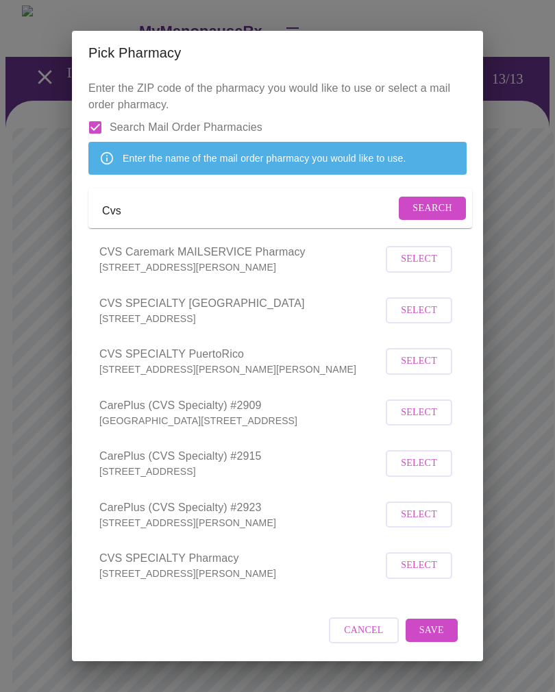
click at [420, 268] on span "Select" at bounding box center [419, 259] width 36 height 17
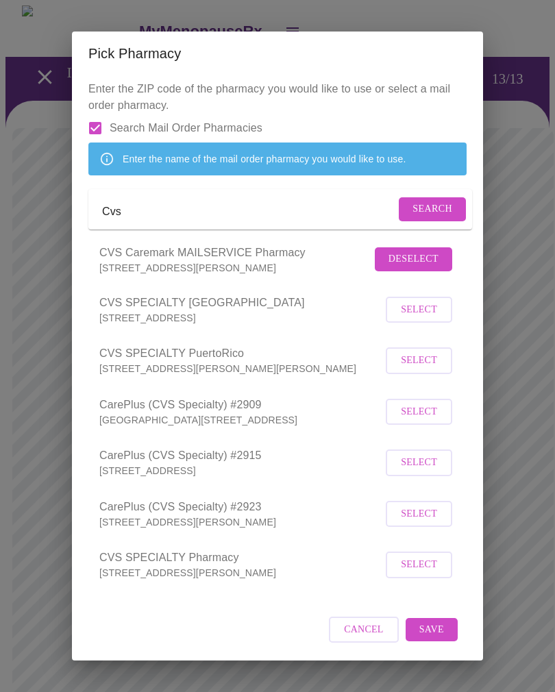
click at [440, 639] on span "Save" at bounding box center [432, 630] width 25 height 17
click at [96, 123] on input "Search Mail Order Pharmacies" at bounding box center [95, 128] width 29 height 29
checkbox input "false"
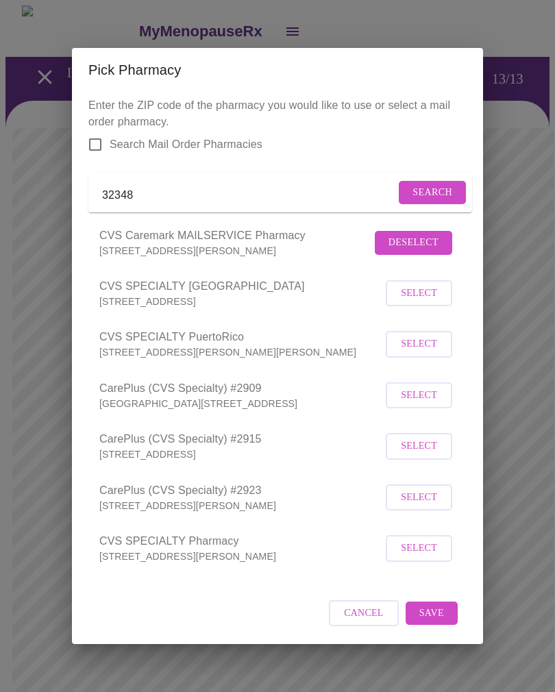
click at [441, 186] on span "Search" at bounding box center [433, 192] width 40 height 17
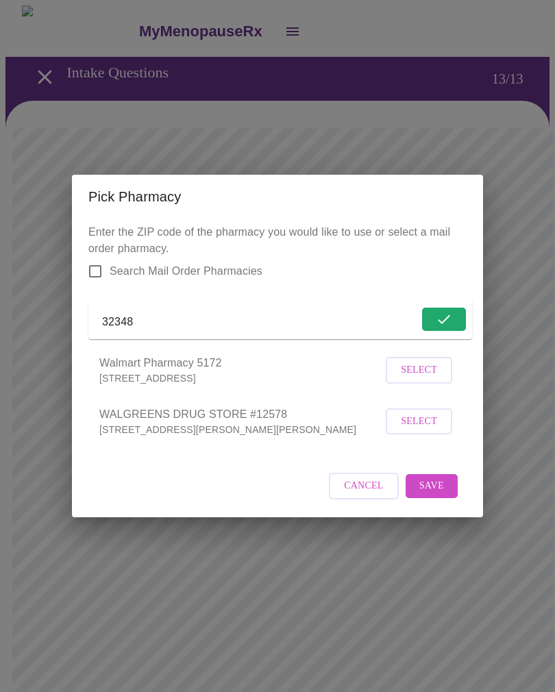
click at [433, 431] on span "Select" at bounding box center [419, 421] width 36 height 17
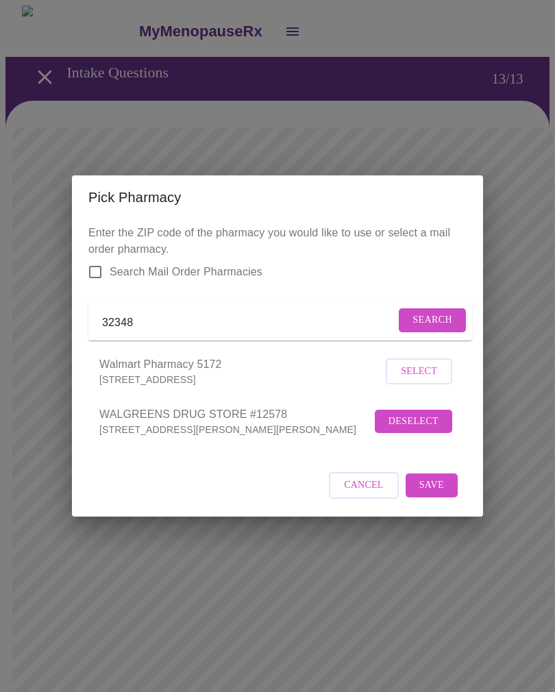
click at [439, 493] on span "Save" at bounding box center [432, 485] width 25 height 17
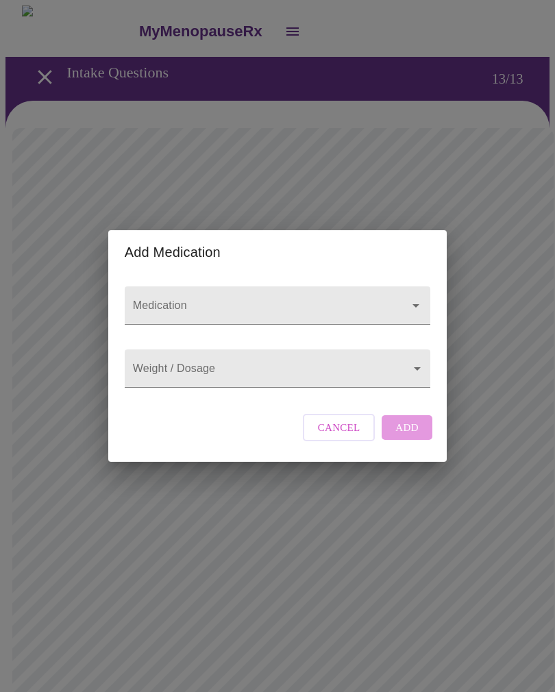
click at [410, 298] on icon "Open" at bounding box center [416, 306] width 16 height 16
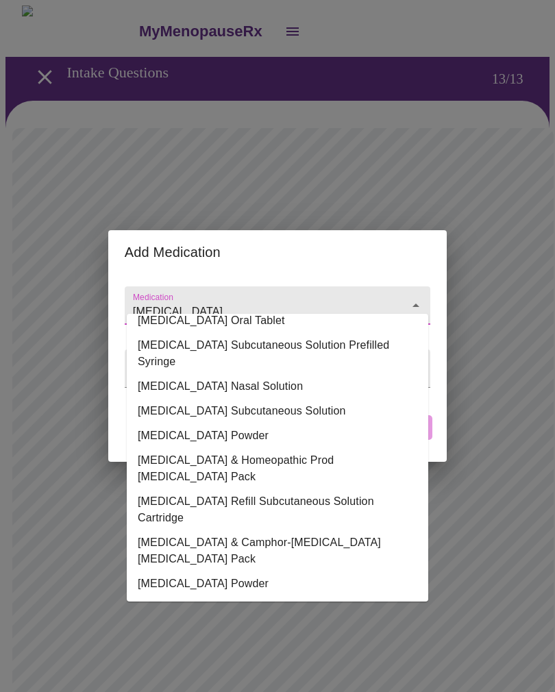
scroll to position [100, 0]
click at [296, 333] on li "SUMAtriptan Succinate Oral Tablet" at bounding box center [278, 320] width 302 height 25
type input "SUMAtriptan Succinate Oral Tablet"
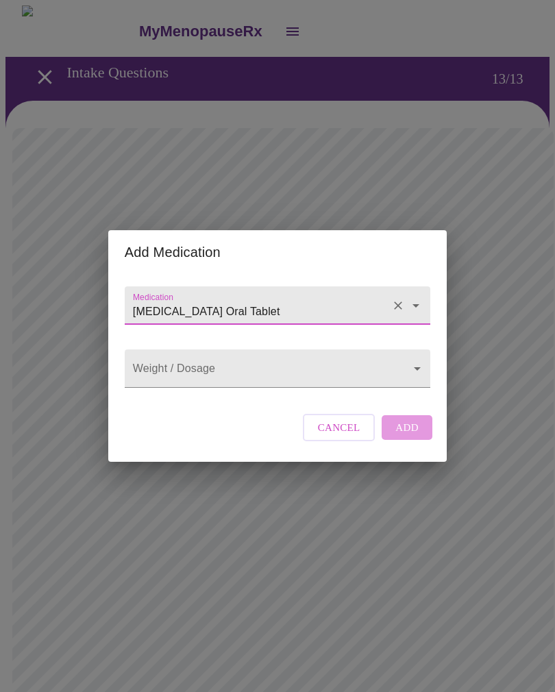
click at [407, 372] on body "MyMenopauseRx Intake Questions 13 / 13 Add Medication Medication SUMAtriptan Su…" at bounding box center [277, 527] width 544 height 1044
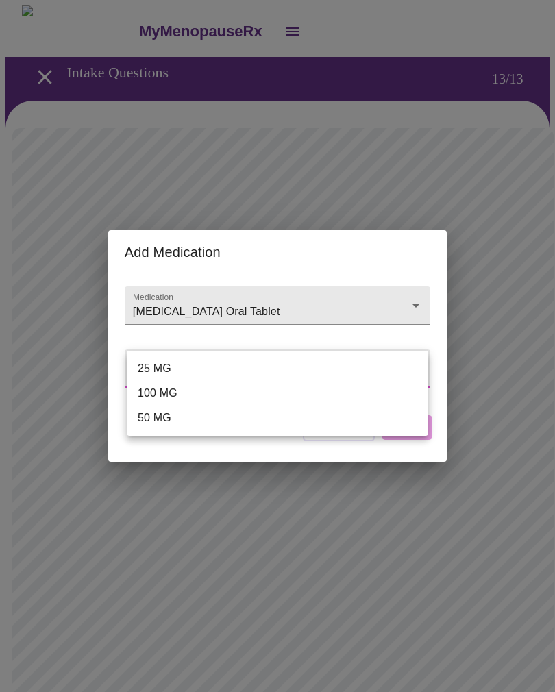
click at [178, 387] on li "100 MG" at bounding box center [278, 393] width 302 height 25
type input "100 MG"
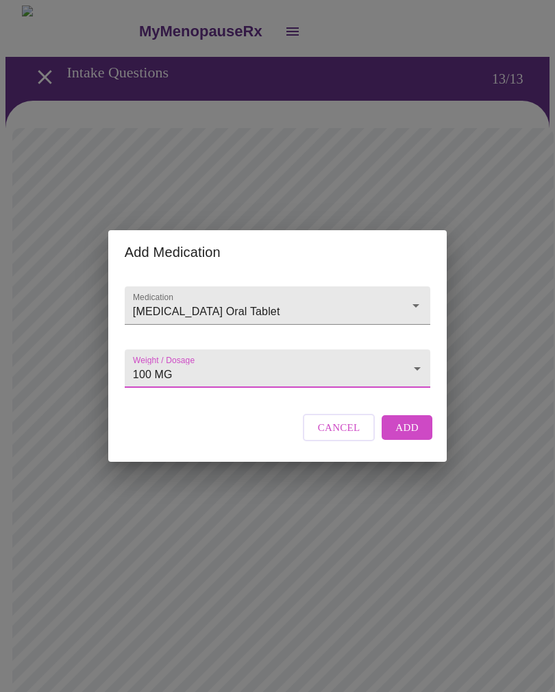
click at [408, 437] on span "Add" at bounding box center [407, 428] width 23 height 18
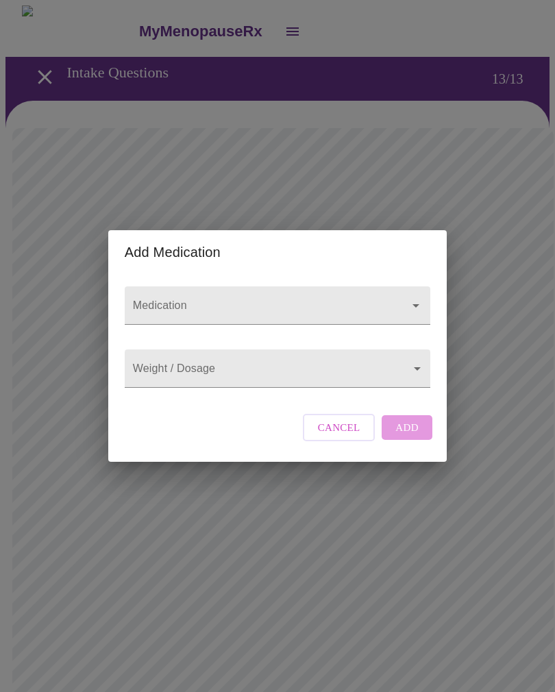
click at [287, 287] on div at bounding box center [278, 306] width 306 height 38
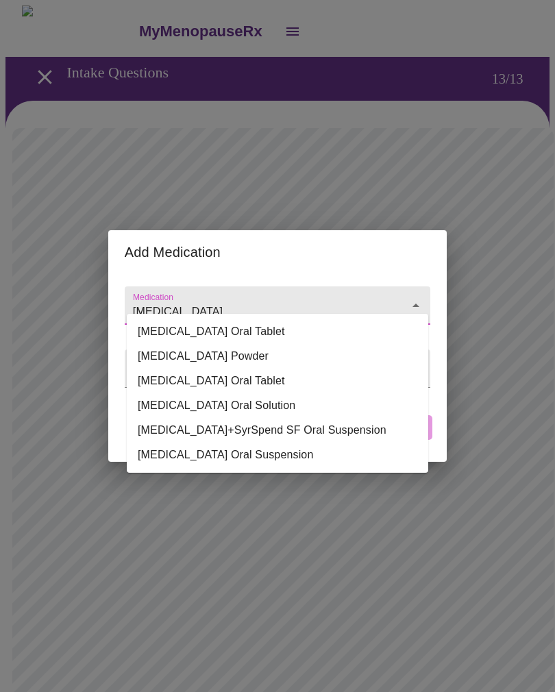
click at [293, 380] on li "Atenolol-Chlorthalidone Oral Tablet" at bounding box center [278, 381] width 302 height 25
type input "Atenolol-Chlorthalidone Oral Tablet"
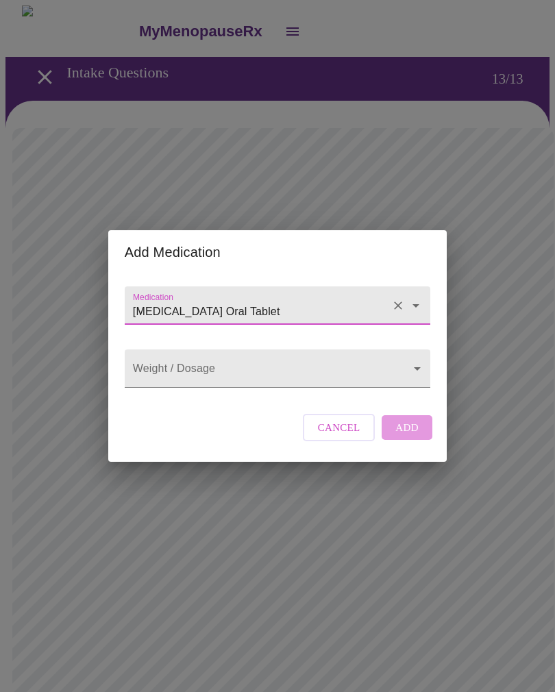
click at [328, 370] on body "MyMenopauseRx Intake Questions 13 / 13 Add Medication Medication Atenolol-Chlor…" at bounding box center [277, 542] width 544 height 1074
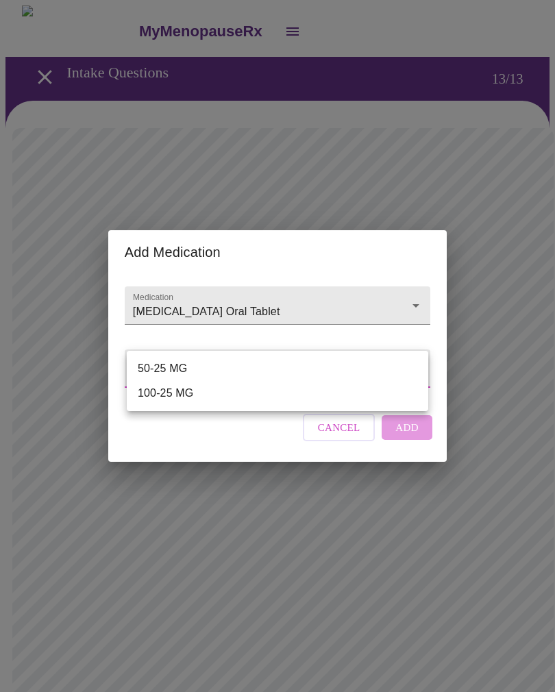
click at [187, 370] on li "50-25 MG" at bounding box center [278, 368] width 302 height 25
type input "50-25 MG"
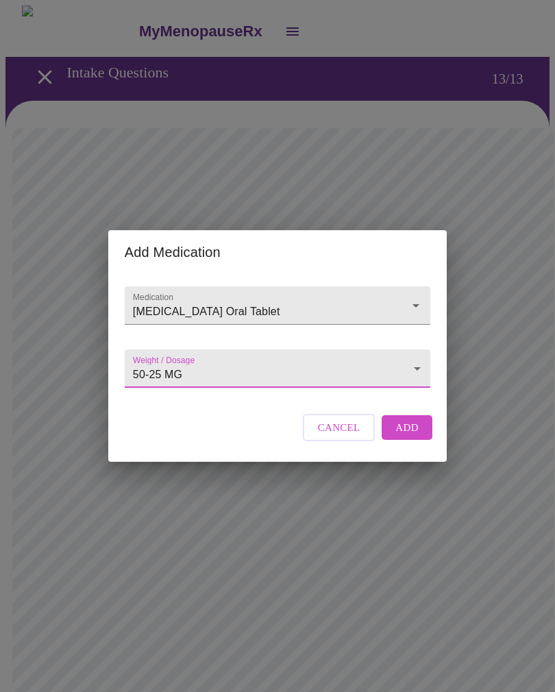
click at [413, 437] on span "Add" at bounding box center [407, 428] width 23 height 18
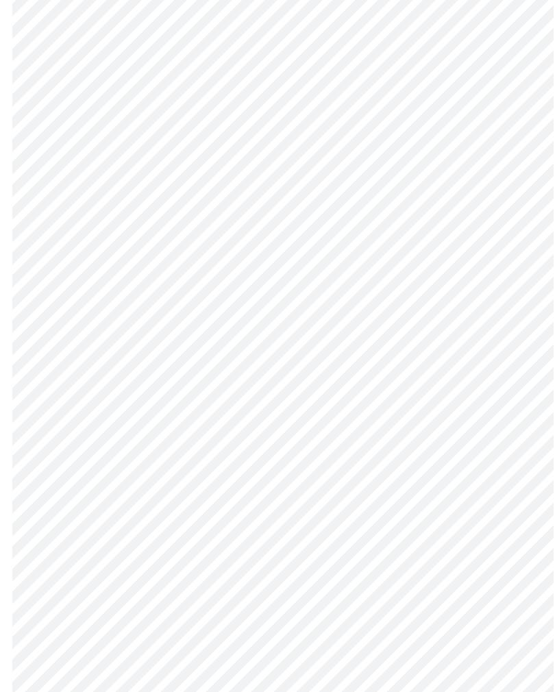
scroll to position [411, 0]
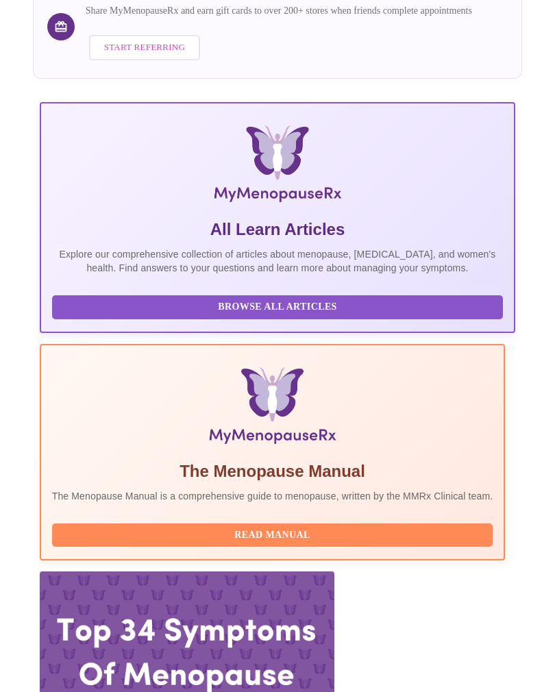
scroll to position [0, 941]
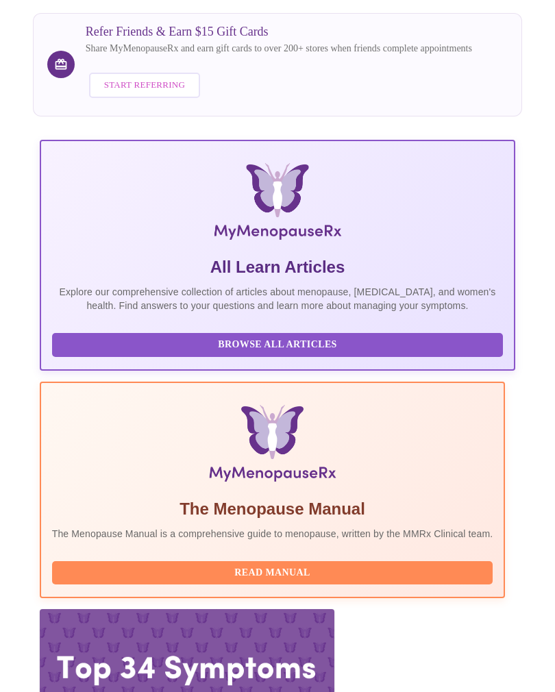
scroll to position [0, 0]
